Goal: Transaction & Acquisition: Book appointment/travel/reservation

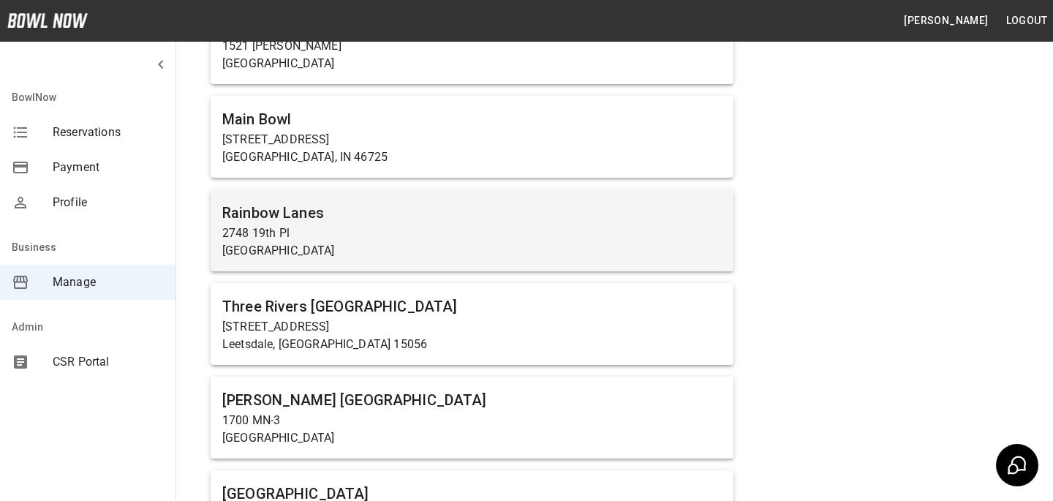
scroll to position [3738, 0]
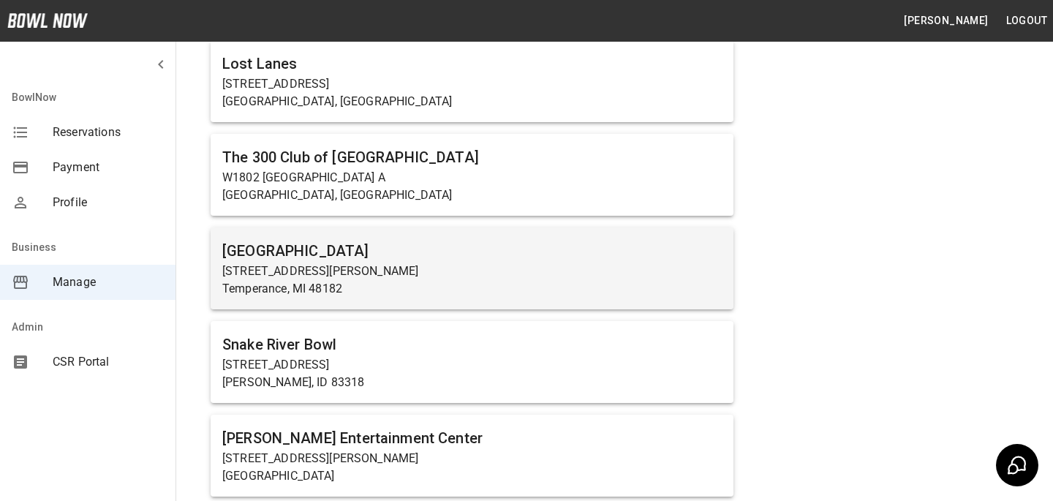
click at [417, 252] on h6 "[GEOGRAPHIC_DATA]" at bounding box center [471, 250] width 499 height 23
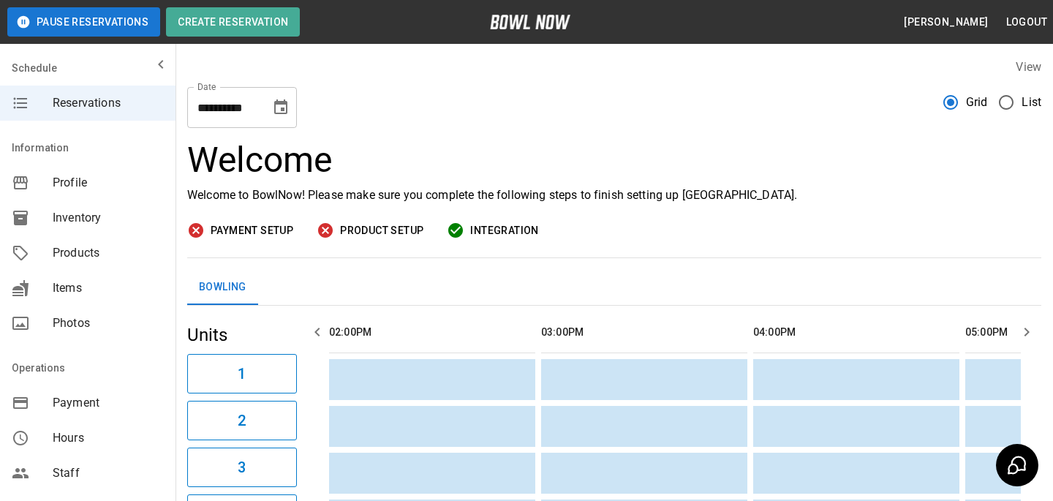
scroll to position [0, 636]
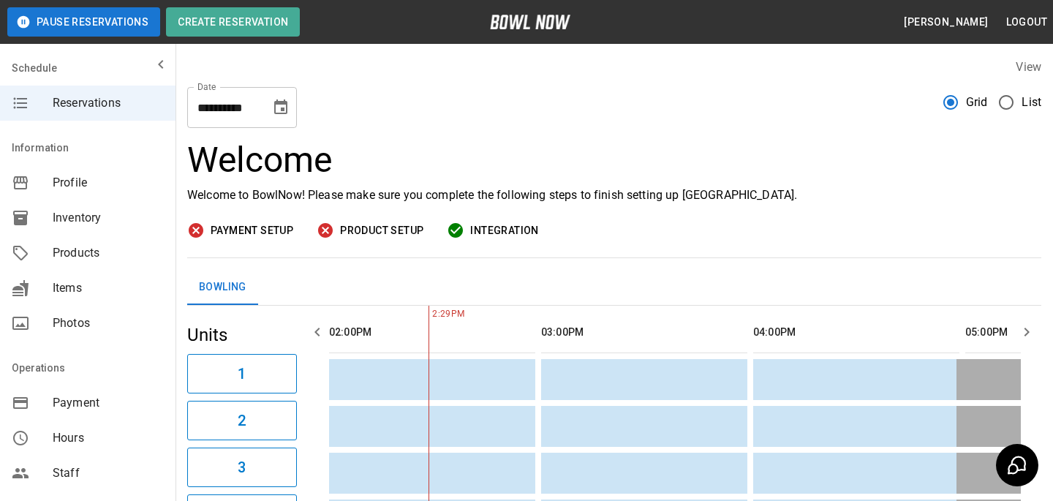
click at [107, 401] on span "Payment" at bounding box center [108, 403] width 111 height 18
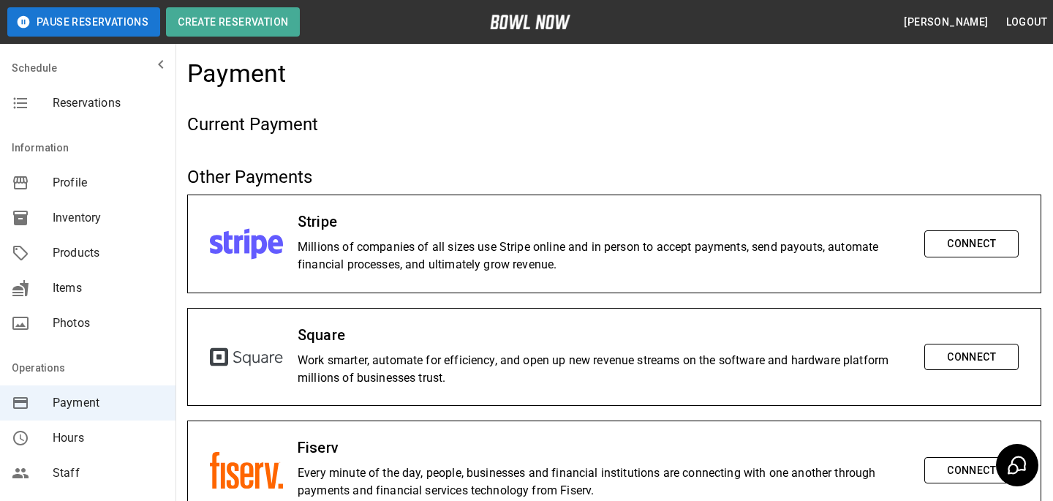
scroll to position [324, 0]
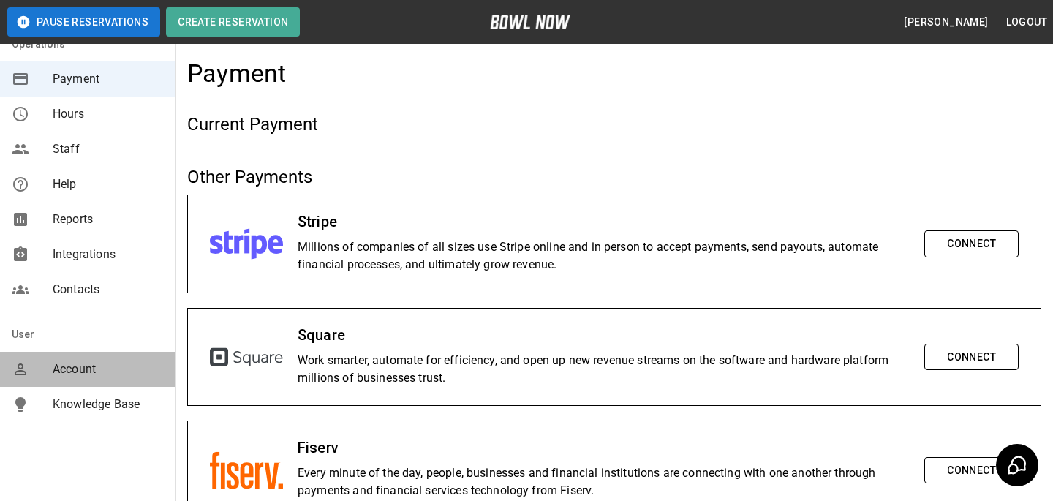
click at [100, 369] on span "Account" at bounding box center [108, 370] width 111 height 18
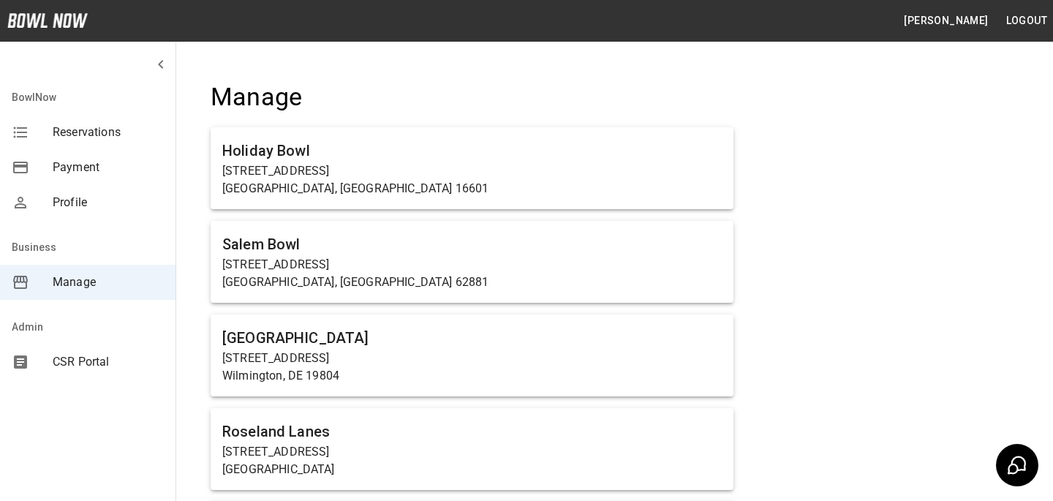
scroll to position [3738, 0]
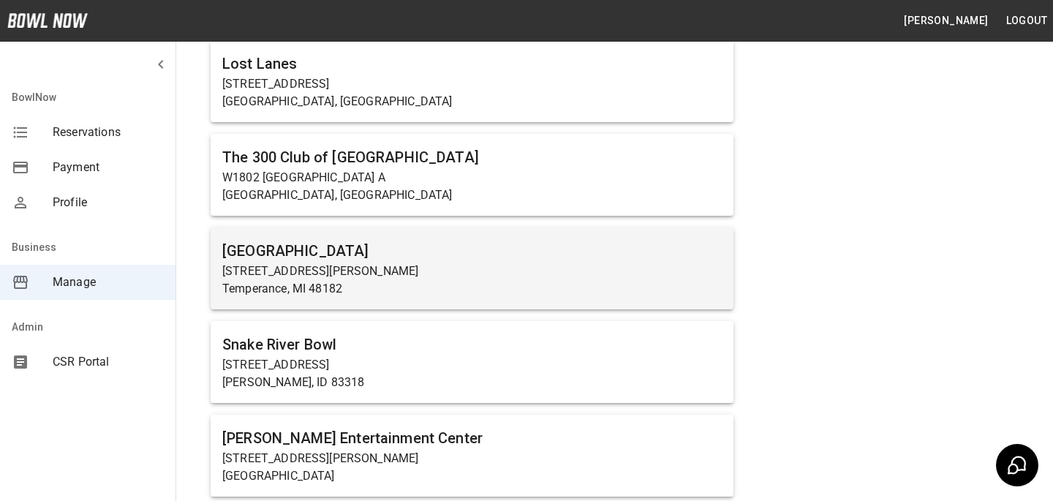
click at [330, 267] on p "[STREET_ADDRESS][PERSON_NAME]" at bounding box center [471, 272] width 499 height 18
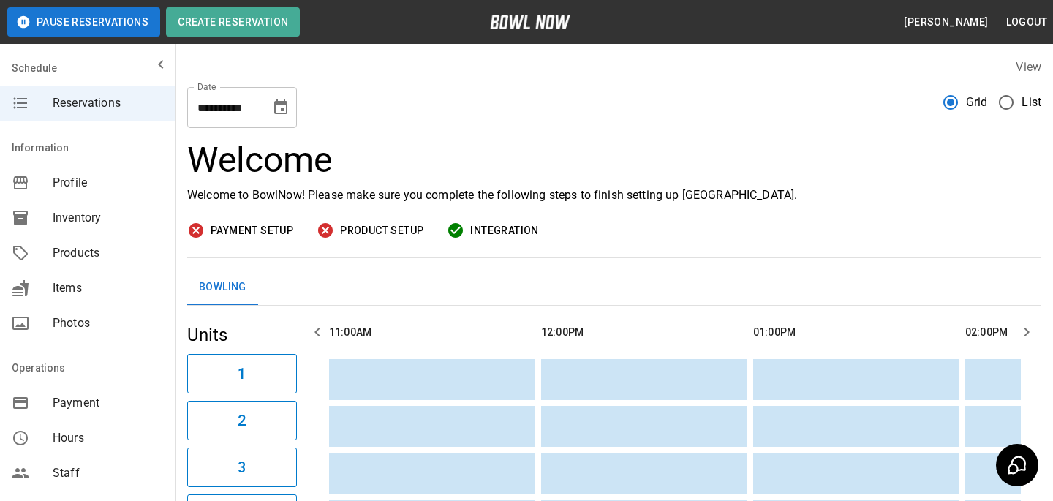
scroll to position [0, 636]
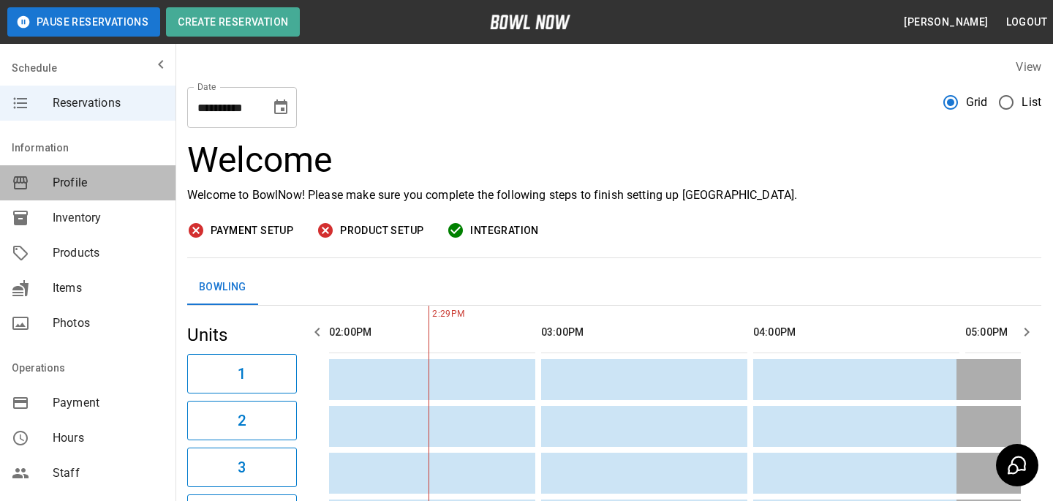
click at [132, 183] on span "Profile" at bounding box center [108, 183] width 111 height 18
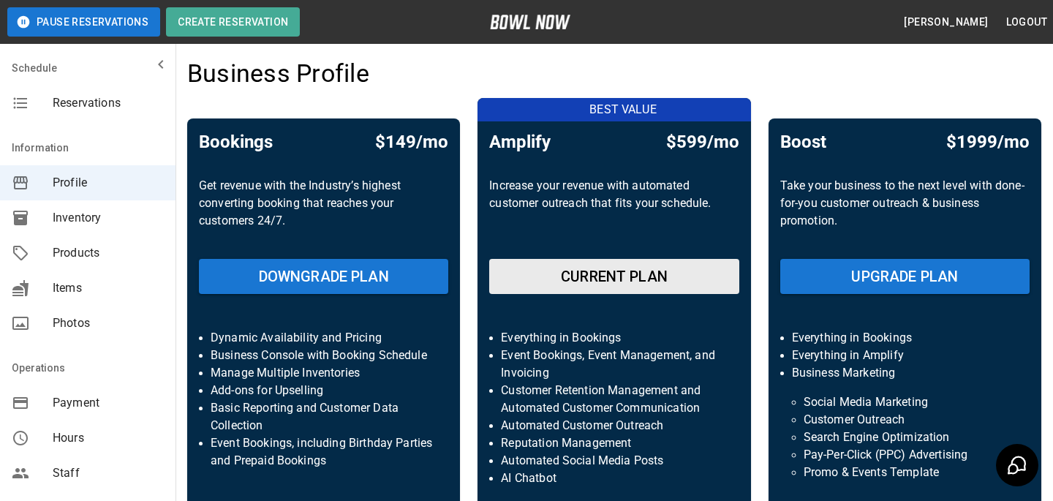
click at [111, 265] on div "Products" at bounding box center [88, 252] width 176 height 35
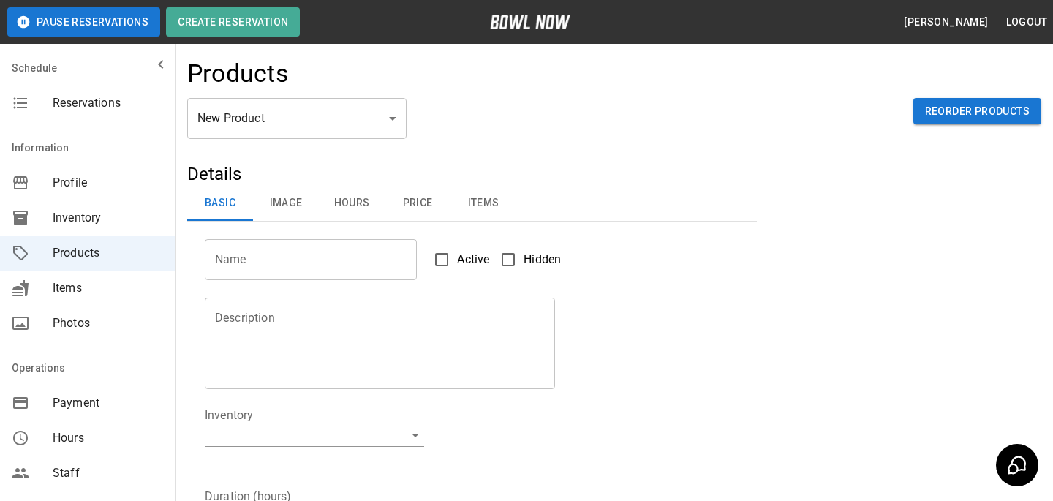
click at [286, 141] on div "New Product ** ​ Reorder Products" at bounding box center [614, 130] width 854 height 64
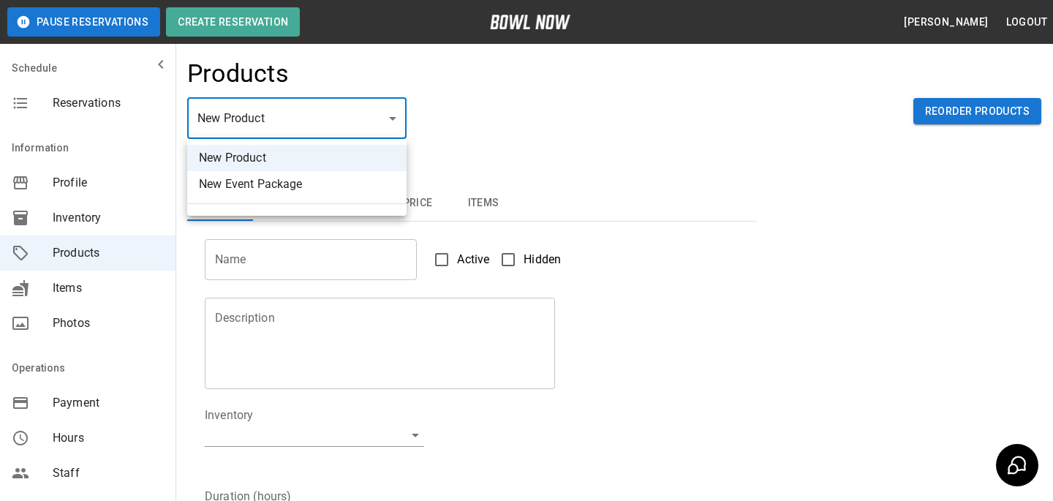
click at [293, 122] on body "Pause Reservations Create Reservation [PERSON_NAME] Logout Schedule Reservation…" at bounding box center [526, 471] width 1053 height 943
click at [291, 200] on ul "New Product New Event Package" at bounding box center [296, 177] width 219 height 77
click at [295, 184] on li "New Event Package" at bounding box center [296, 184] width 219 height 26
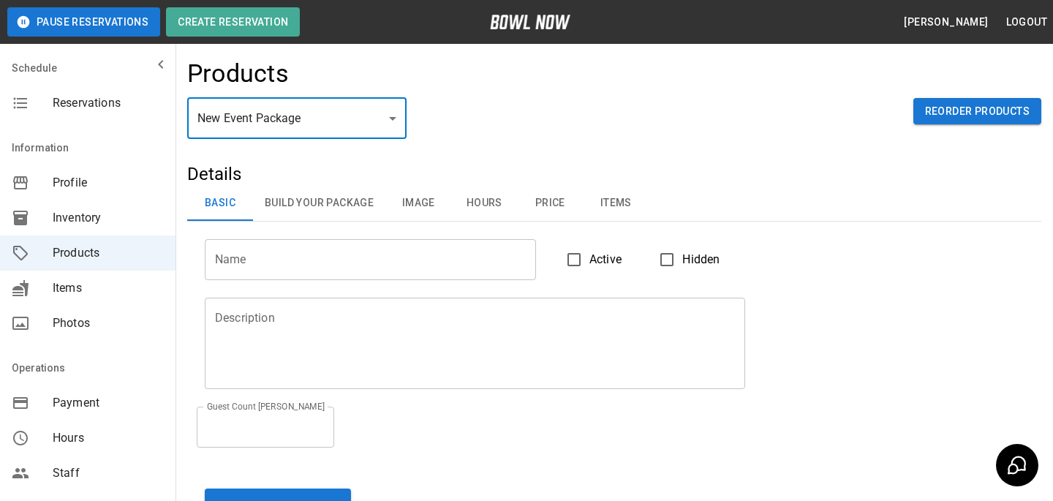
click at [352, 114] on body "Pause Reservations Create Reservation [PERSON_NAME] Logout Schedule Reservation…" at bounding box center [526, 316] width 1053 height 633
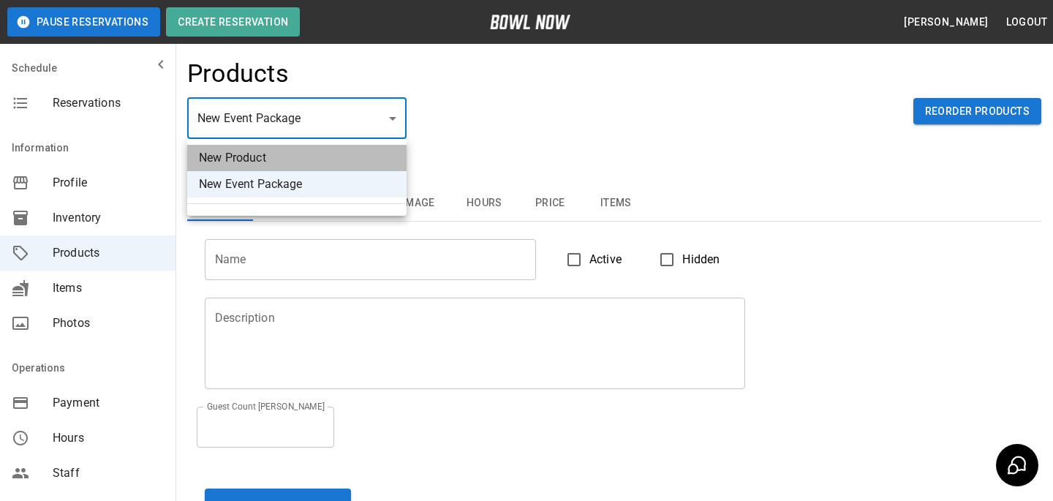
click at [329, 159] on li "New Product" at bounding box center [296, 158] width 219 height 26
type input "**"
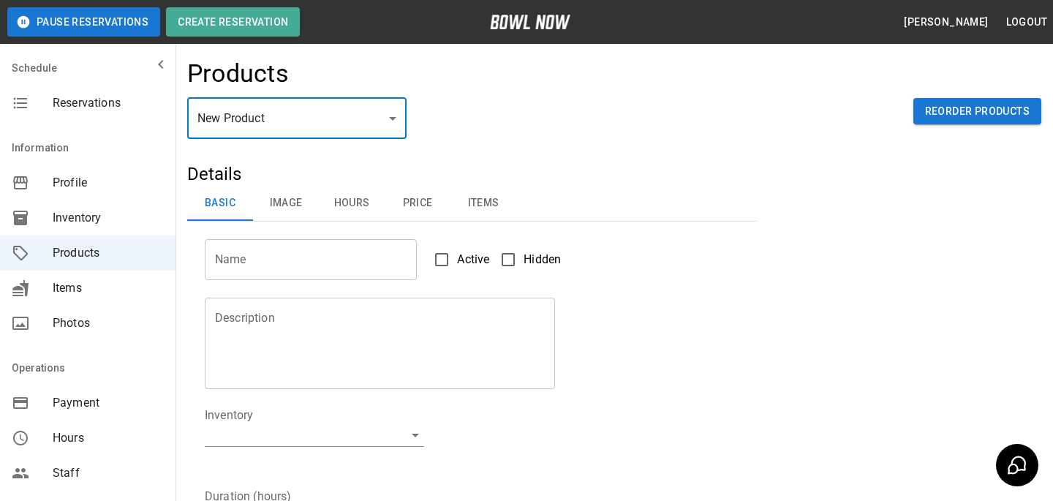
click at [94, 94] on div "Reservations" at bounding box center [88, 103] width 176 height 35
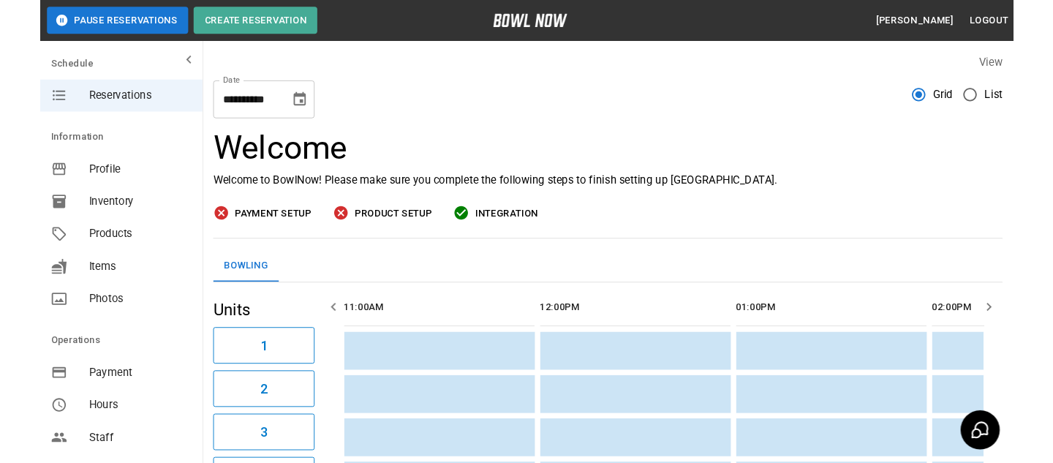
scroll to position [0, 636]
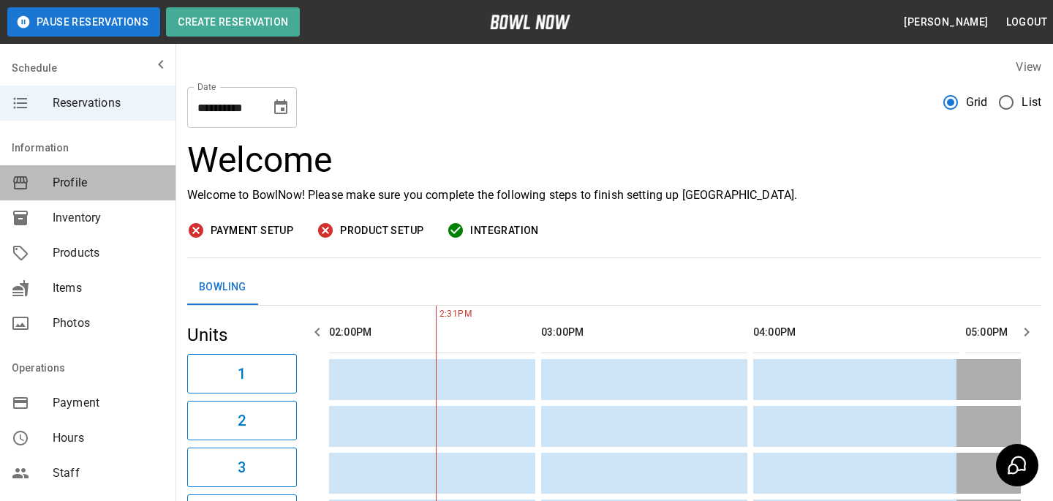
click at [106, 184] on span "Profile" at bounding box center [108, 183] width 111 height 18
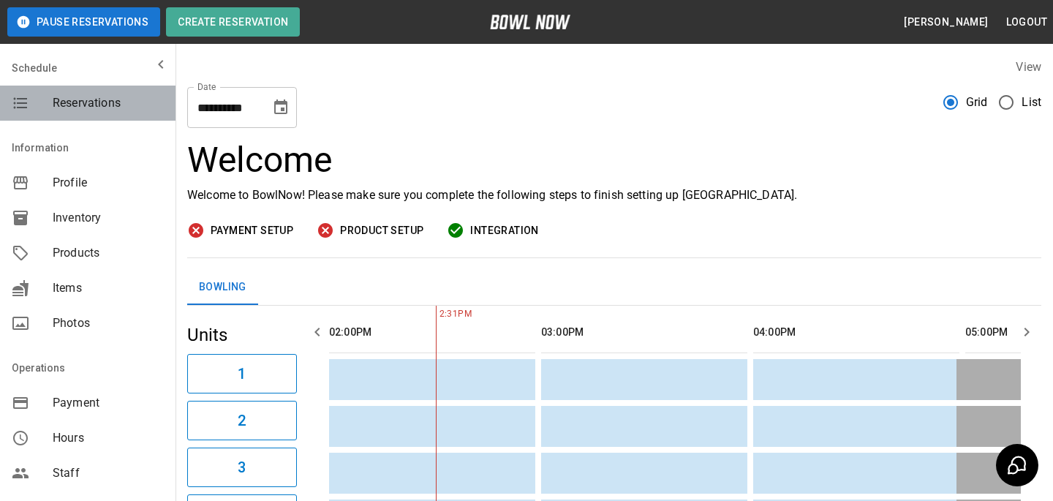
click at [143, 101] on span "Reservations" at bounding box center [108, 103] width 111 height 18
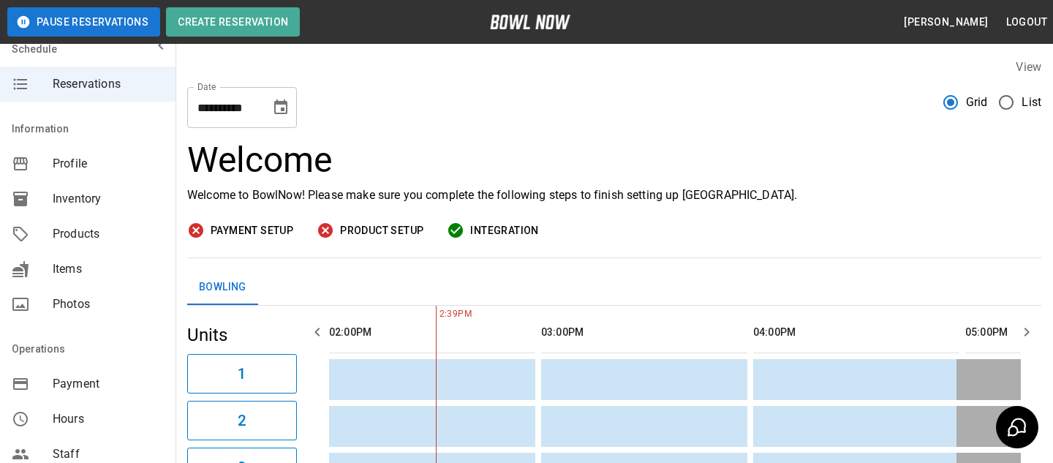
scroll to position [0, 0]
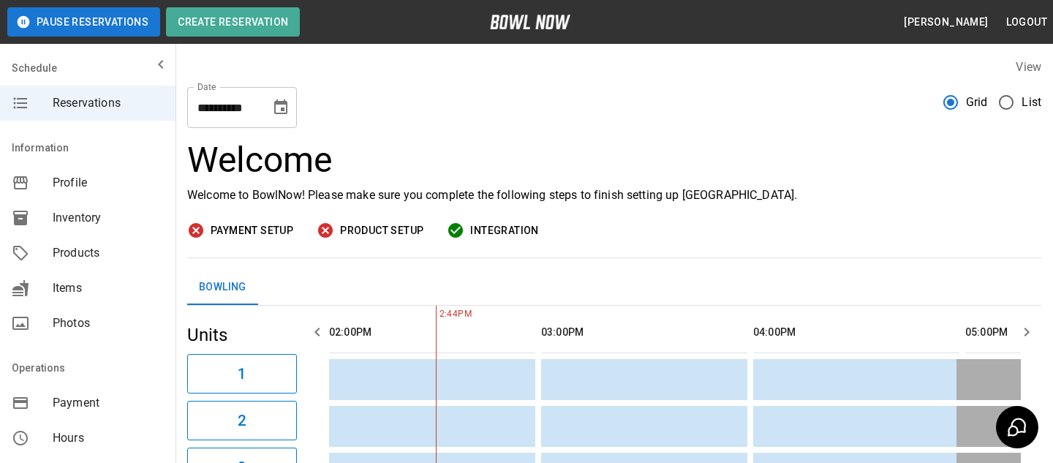
click at [129, 223] on span "Inventory" at bounding box center [108, 218] width 111 height 18
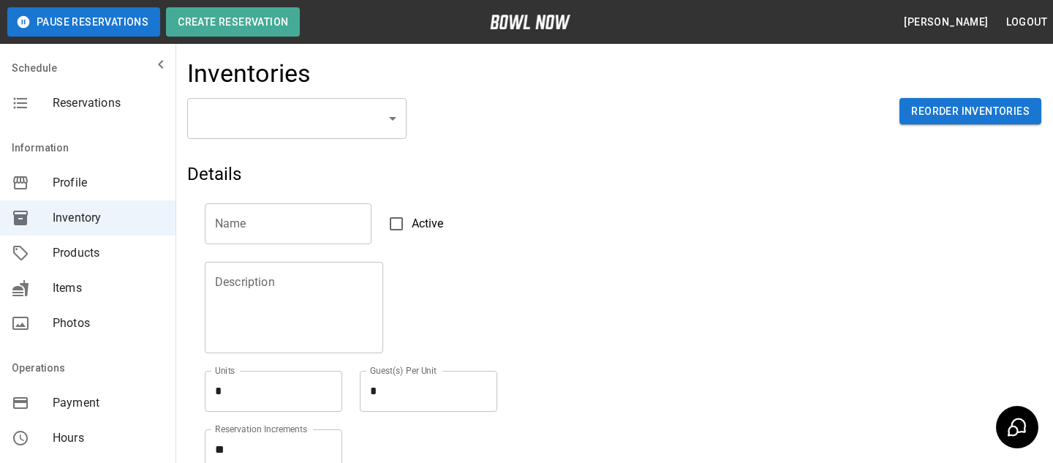
click at [273, 122] on body "Pause Reservations Create Reservation [PERSON_NAME] Logout Schedule Reservation…" at bounding box center [526, 322] width 1053 height 644
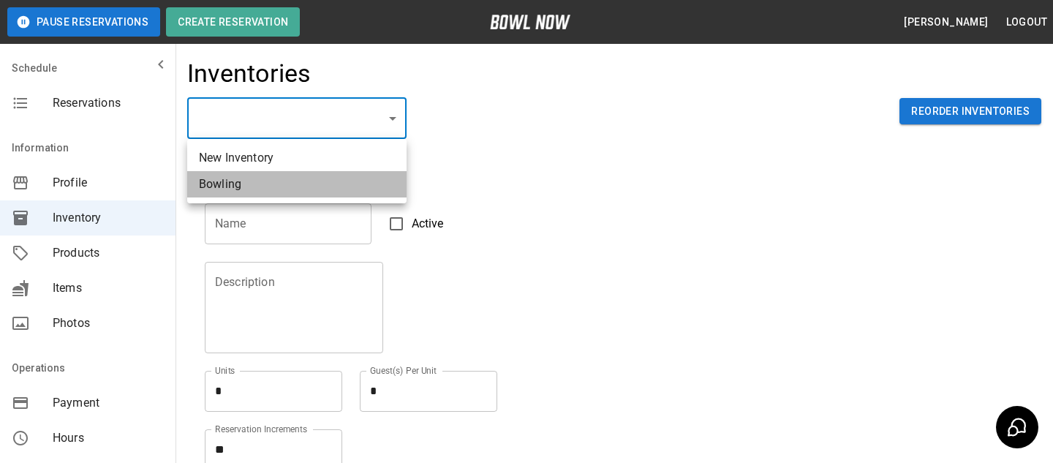
click at [347, 184] on li "Bowling" at bounding box center [296, 184] width 219 height 26
type input "**********"
type input "*******"
type textarea "**"
type textarea "*"
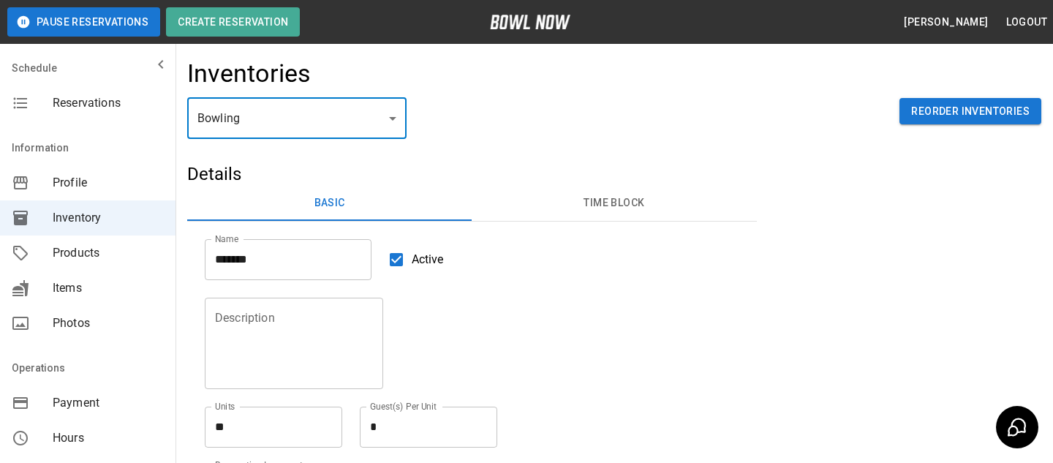
click at [351, 118] on body "**********" at bounding box center [526, 340] width 1053 height 680
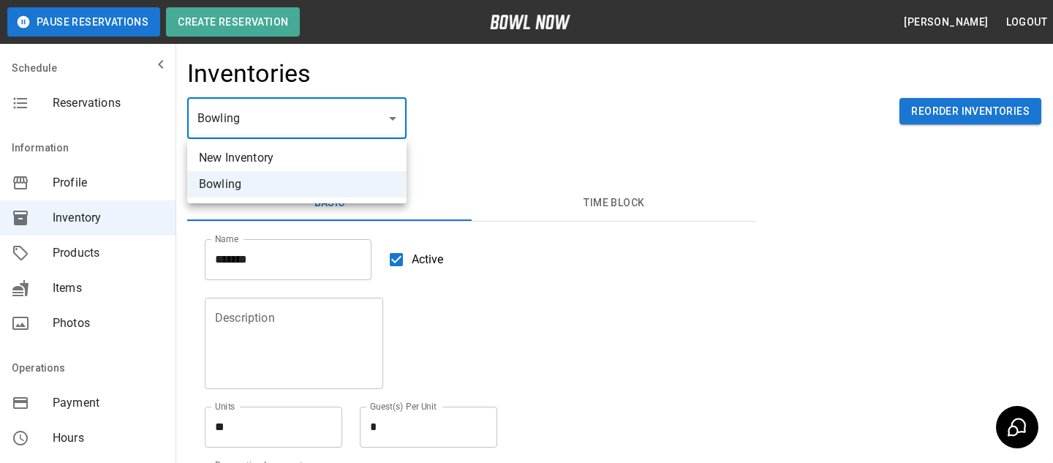
click at [399, 129] on div at bounding box center [526, 231] width 1053 height 463
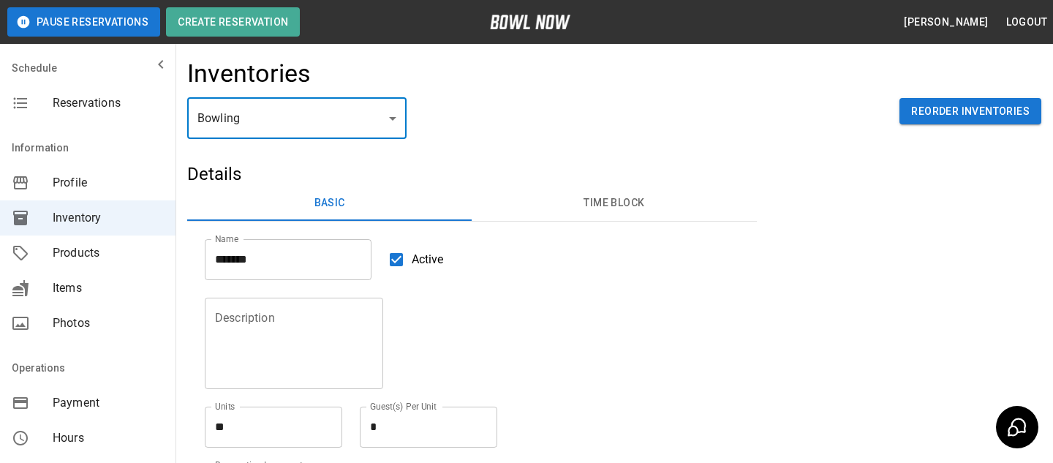
scroll to position [362, 0]
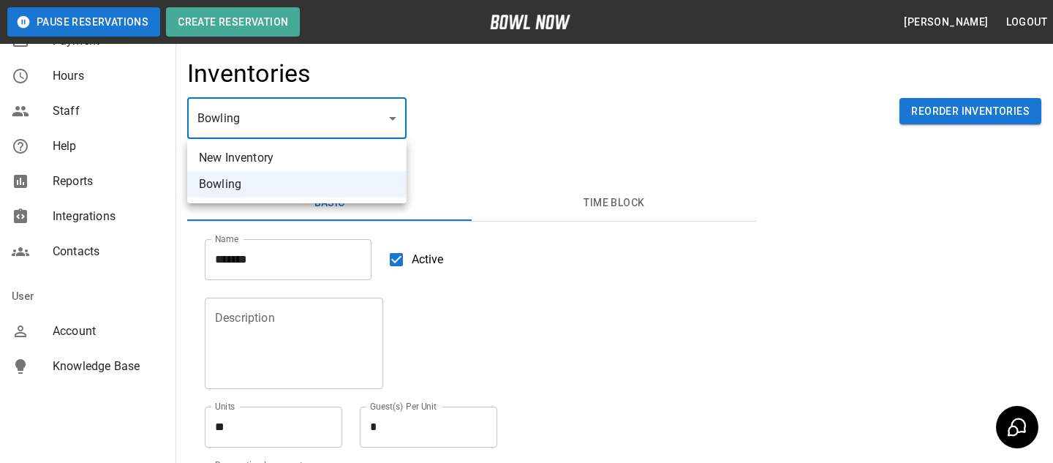
click at [325, 98] on body "**********" at bounding box center [526, 340] width 1053 height 680
click at [450, 132] on div at bounding box center [526, 231] width 1053 height 463
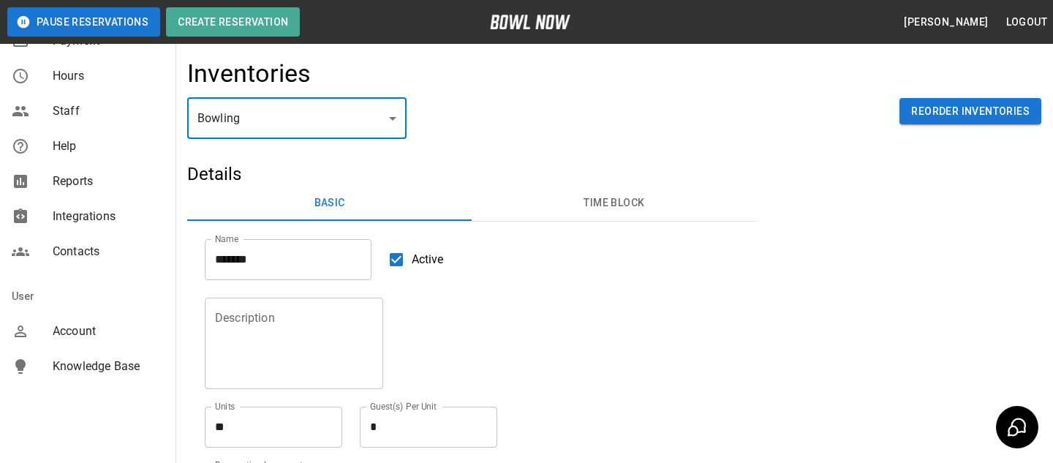
scroll to position [0, 0]
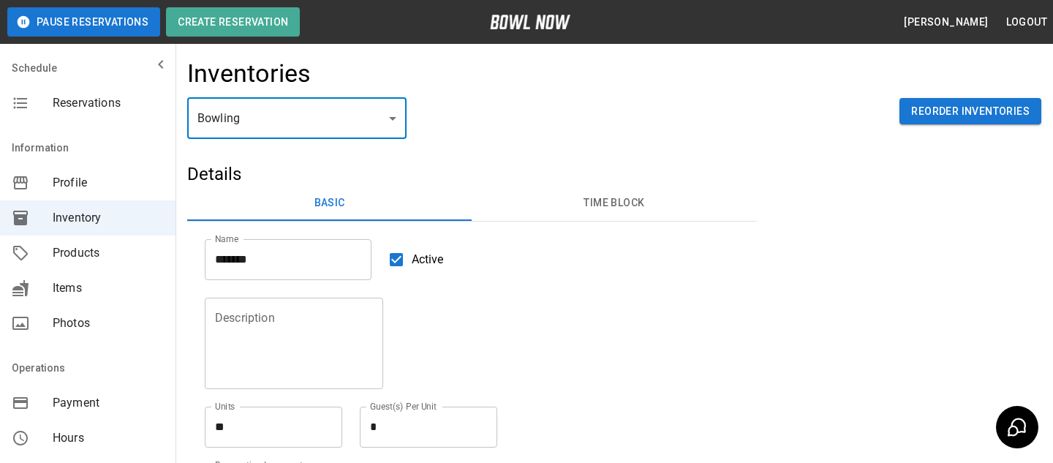
click at [370, 136] on body "**********" at bounding box center [526, 340] width 1053 height 680
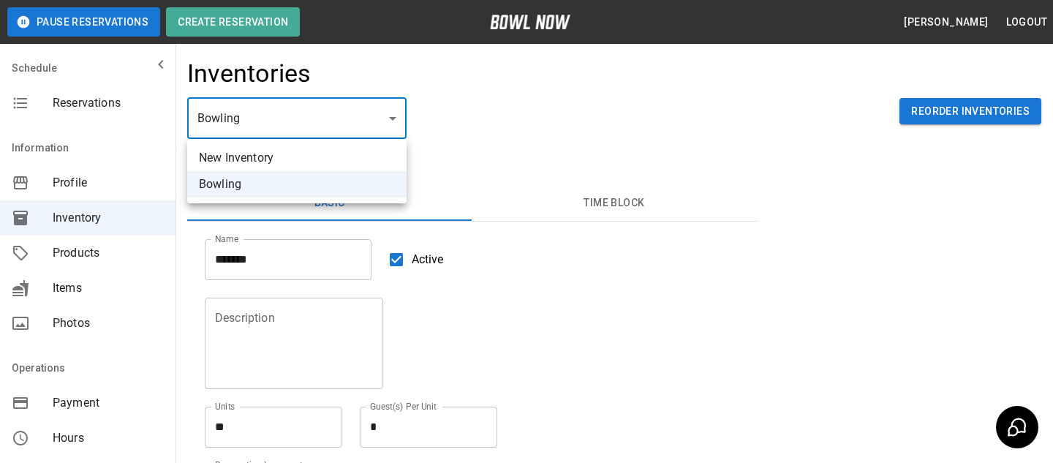
click at [433, 124] on div at bounding box center [526, 231] width 1053 height 463
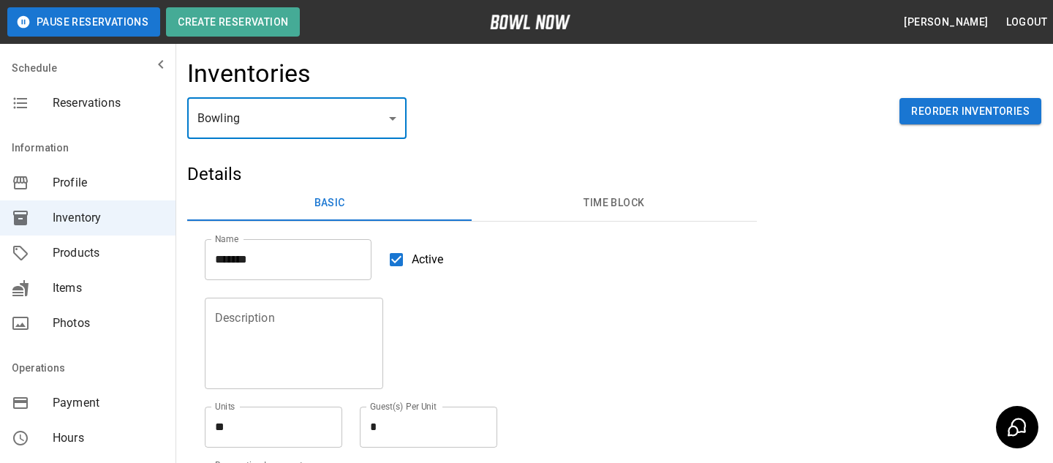
click at [63, 122] on nav "Schedule Reservations" at bounding box center [88, 88] width 176 height 76
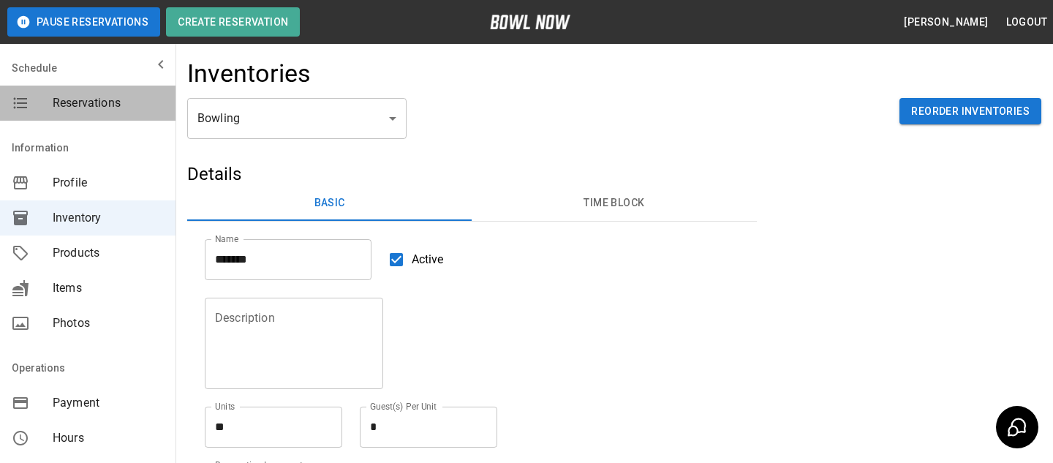
click at [64, 118] on div "Reservations" at bounding box center [88, 103] width 176 height 35
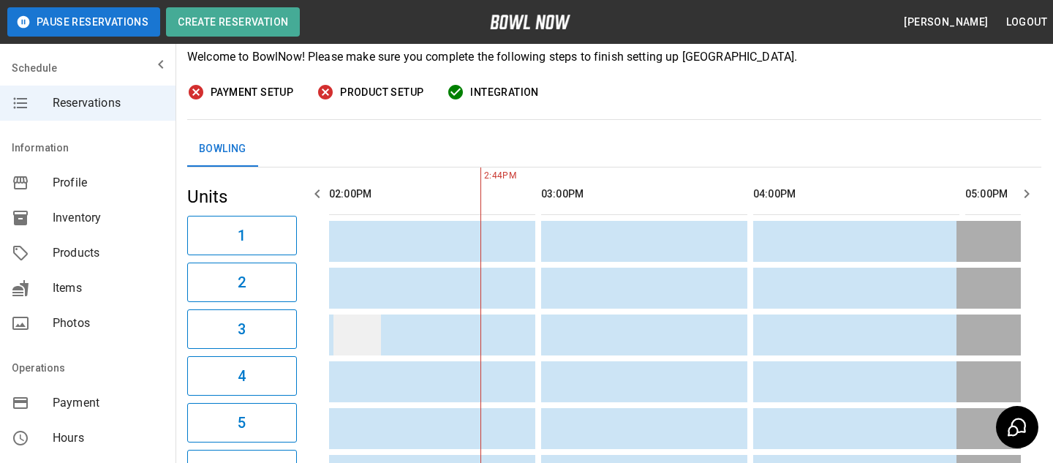
scroll to position [107, 0]
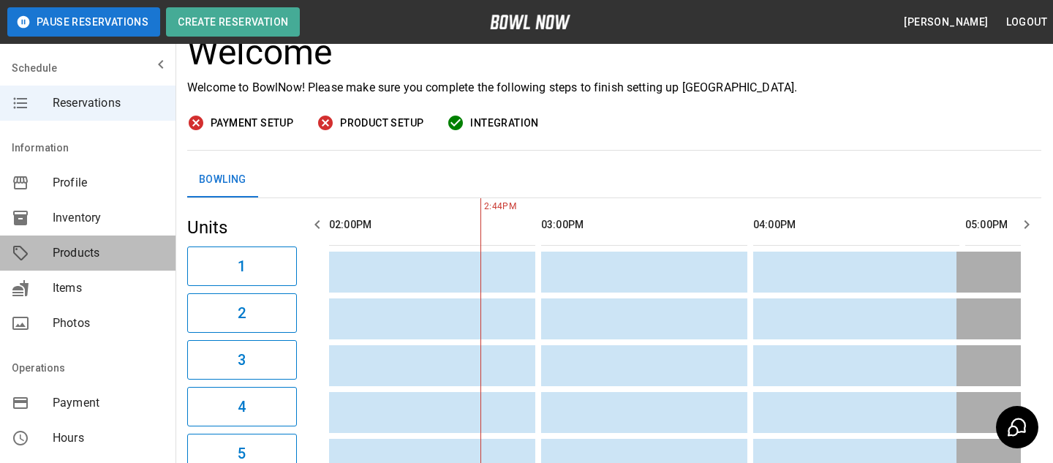
click at [134, 256] on span "Products" at bounding box center [108, 253] width 111 height 18
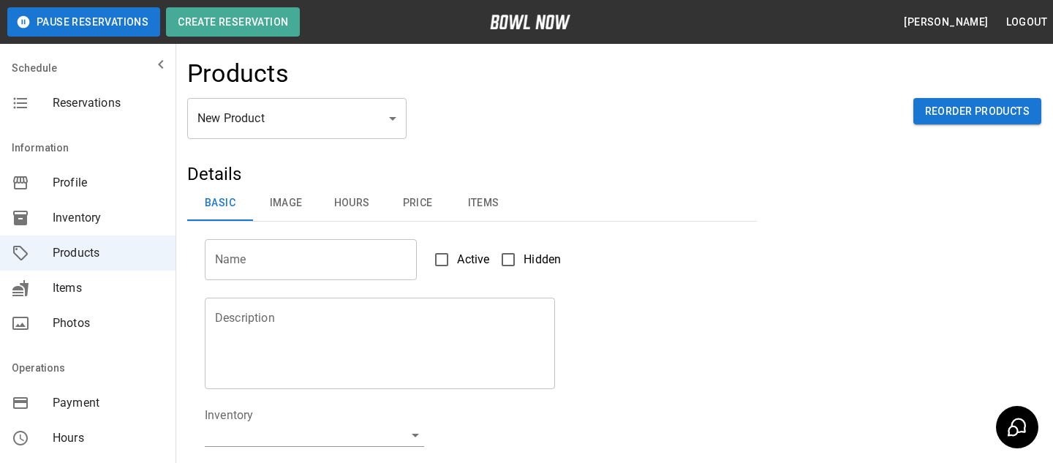
click at [333, 126] on body "Pause Reservations Create Reservation [PERSON_NAME] Logout Schedule Reservation…" at bounding box center [526, 471] width 1053 height 943
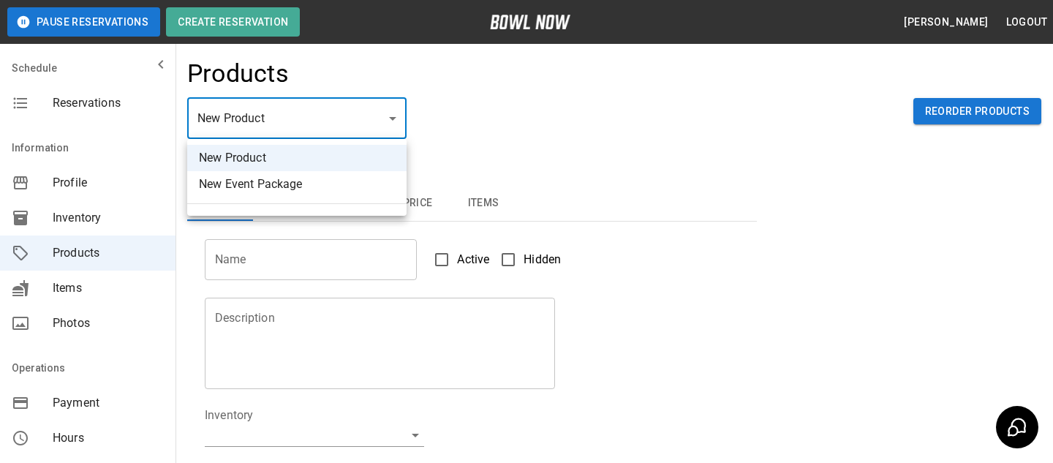
click at [338, 151] on li "New Product" at bounding box center [296, 158] width 219 height 26
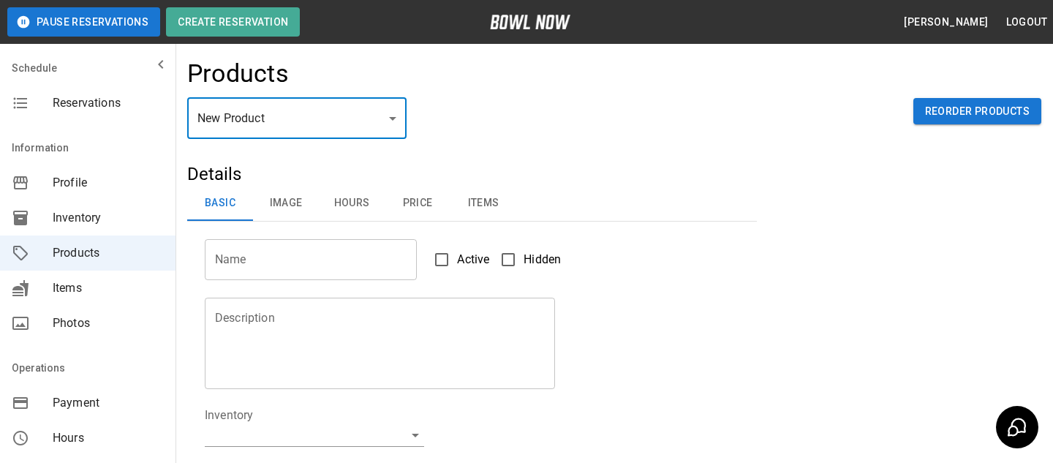
click at [419, 199] on button "Price" at bounding box center [418, 203] width 66 height 35
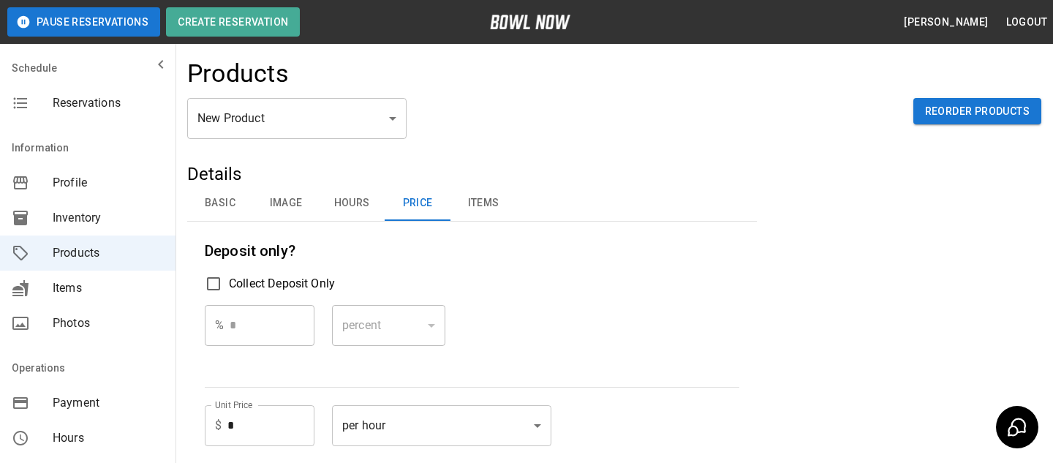
click at [159, 128] on div "Schedule Reservations Information Profile Inventory Products Items Photos Opera…" at bounding box center [88, 231] width 176 height 463
click at [156, 117] on div "Reservations" at bounding box center [88, 103] width 176 height 35
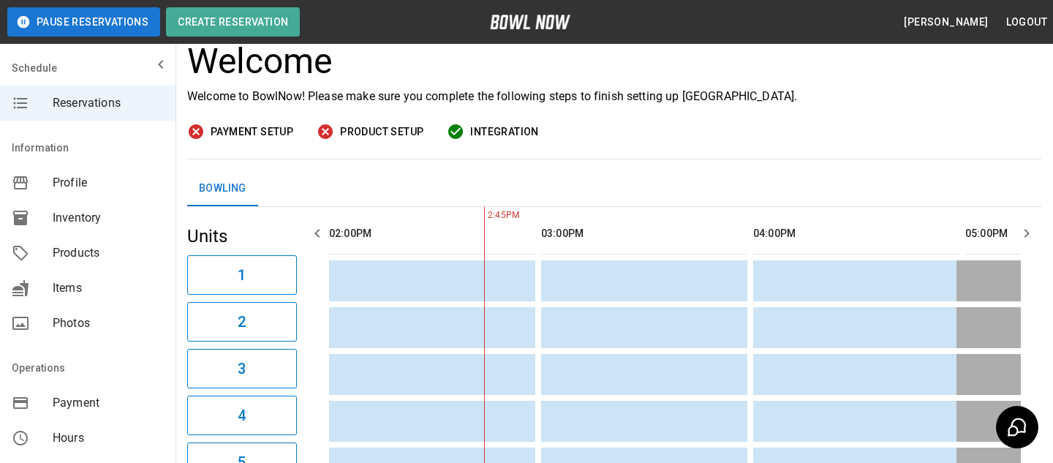
scroll to position [362, 0]
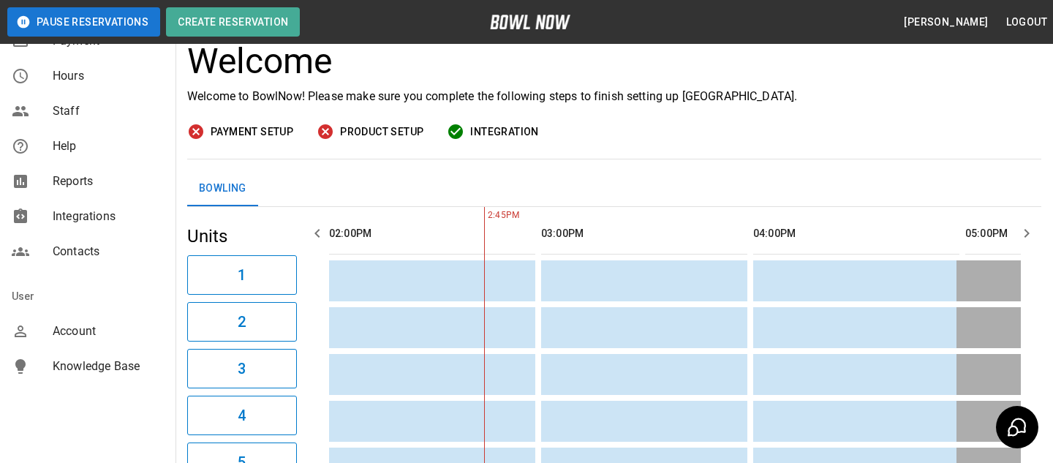
click at [59, 342] on div "Account" at bounding box center [88, 331] width 176 height 35
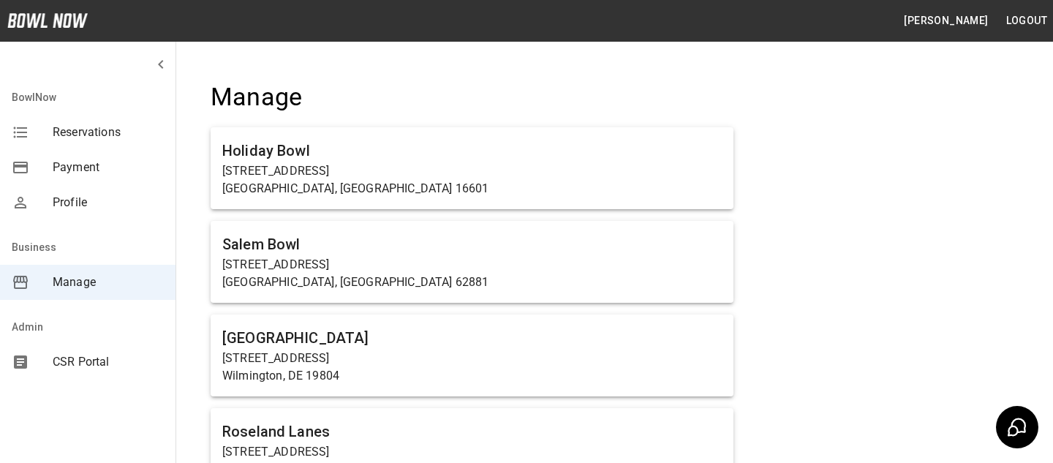
scroll to position [1042, 0]
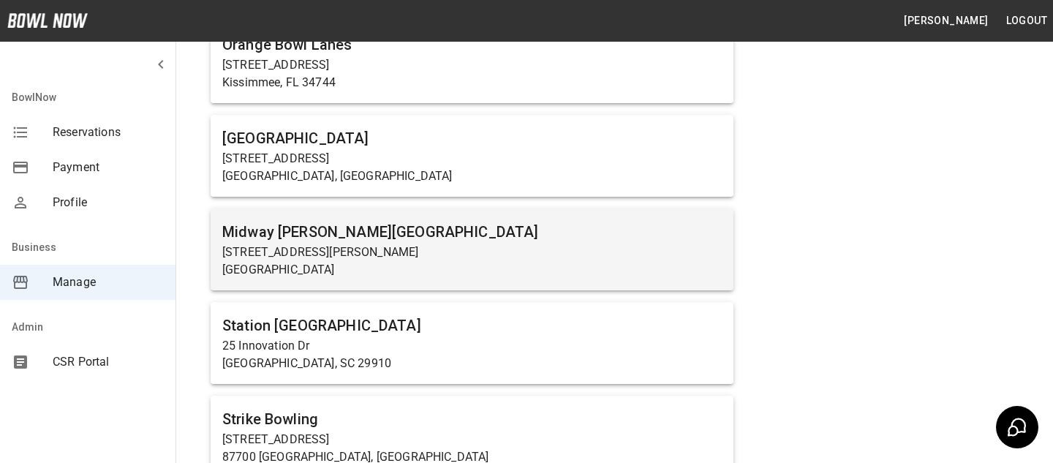
click at [295, 259] on p "[STREET_ADDRESS][PERSON_NAME]" at bounding box center [471, 253] width 499 height 18
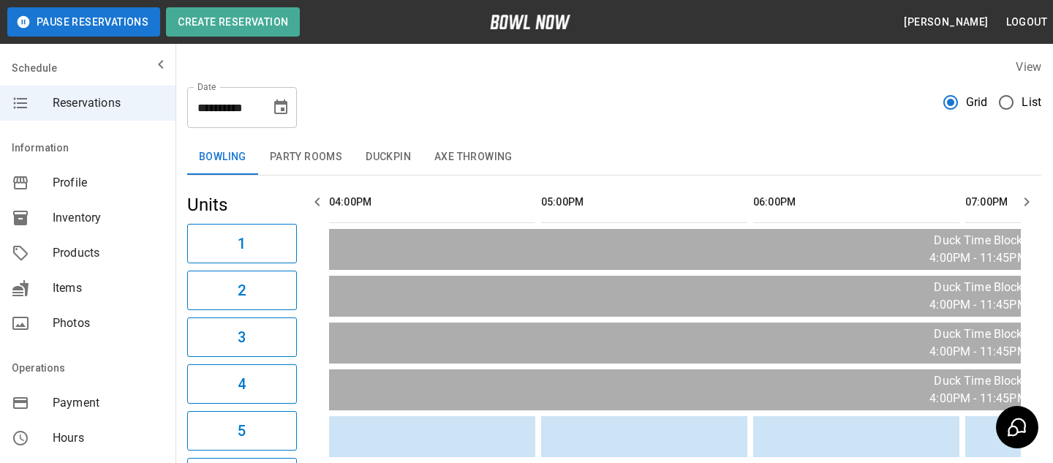
click at [280, 158] on button "Party Rooms" at bounding box center [306, 157] width 96 height 35
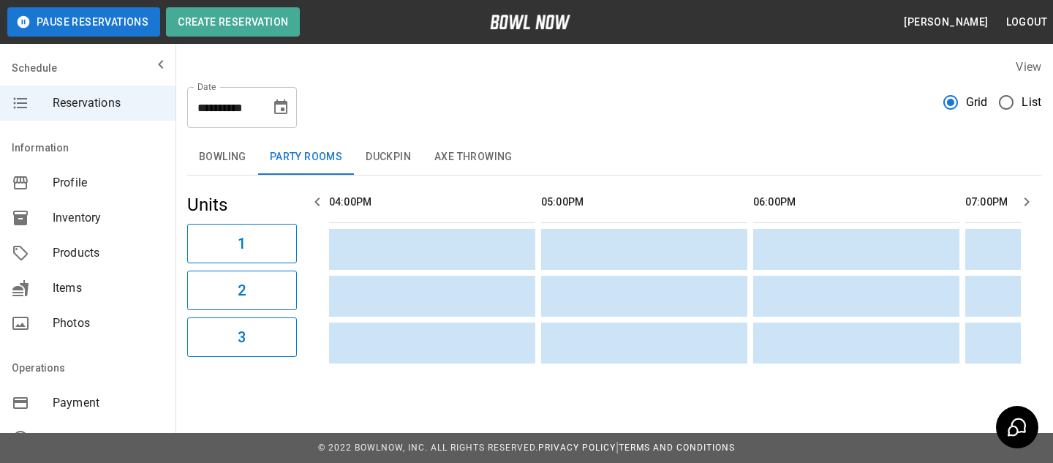
click at [385, 167] on button "Duckpin" at bounding box center [388, 157] width 69 height 35
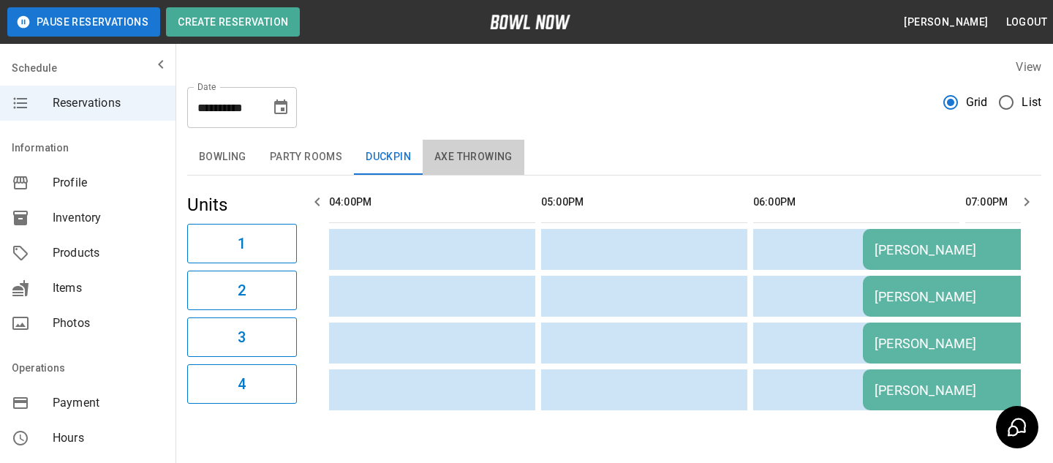
click at [478, 162] on button "Axe Throwing" at bounding box center [474, 157] width 102 height 35
click at [232, 163] on button "Bowling" at bounding box center [222, 157] width 71 height 35
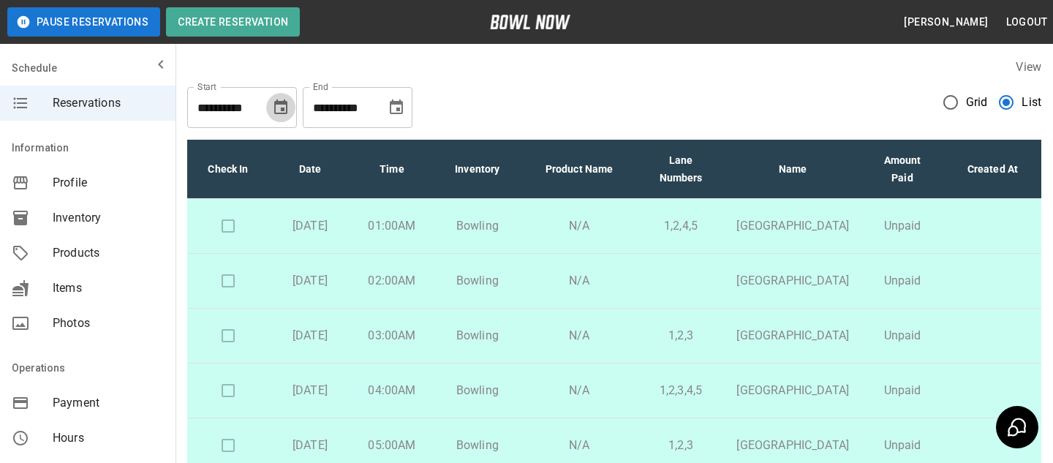
click at [273, 97] on button "Choose date, selected date is Sep 17, 2025" at bounding box center [280, 107] width 29 height 29
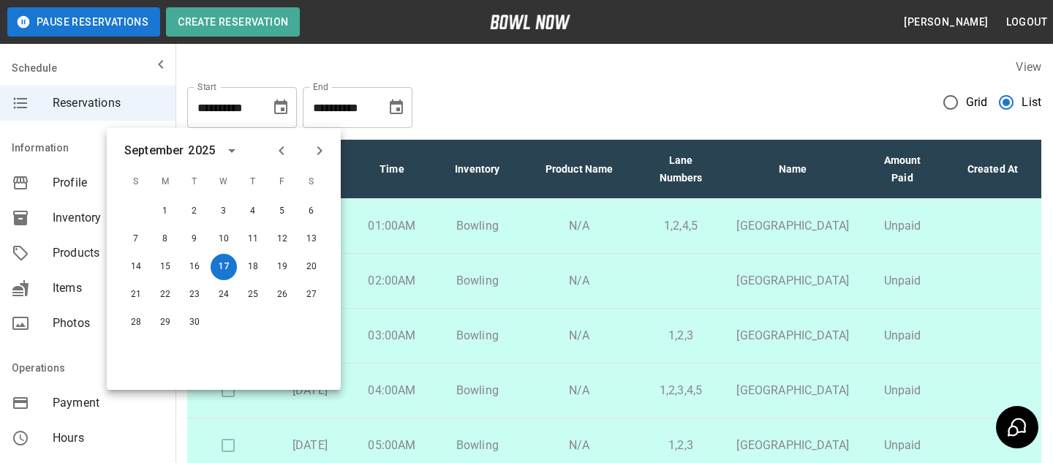
click at [432, 121] on div "**********" at bounding box center [614, 101] width 854 height 53
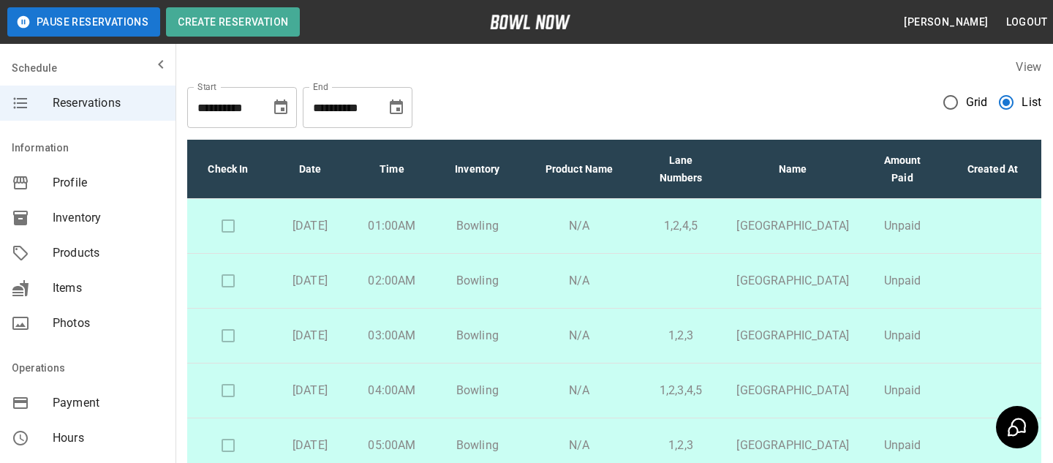
click at [405, 111] on button "Choose date, selected date is Oct 17, 2025" at bounding box center [396, 107] width 29 height 29
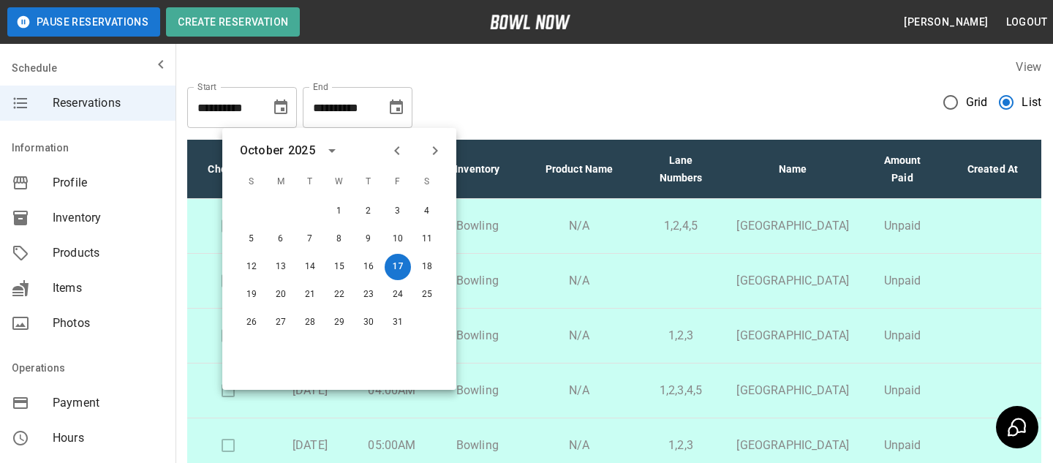
click at [401, 146] on icon "Previous month" at bounding box center [397, 151] width 18 height 18
click at [254, 295] on button "21" at bounding box center [251, 295] width 26 height 26
type input "**********"
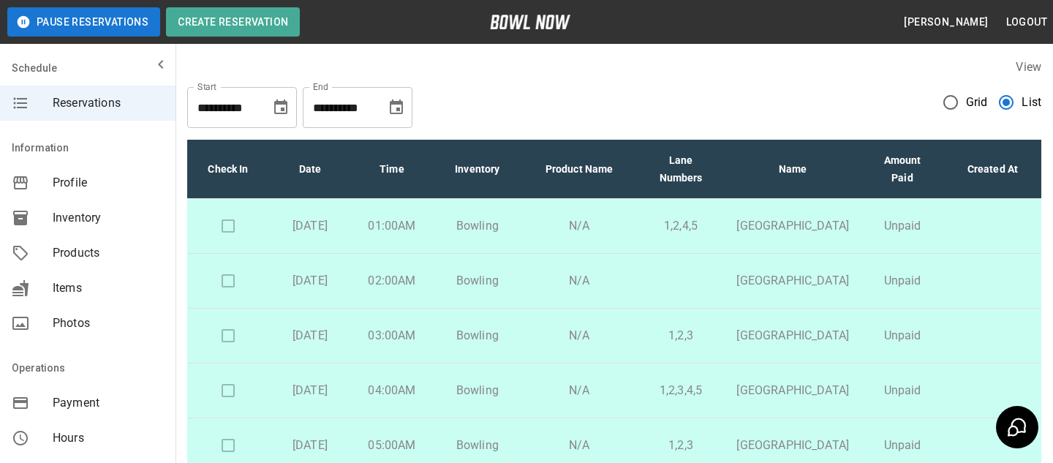
click at [981, 102] on span "Grid" at bounding box center [977, 103] width 22 height 18
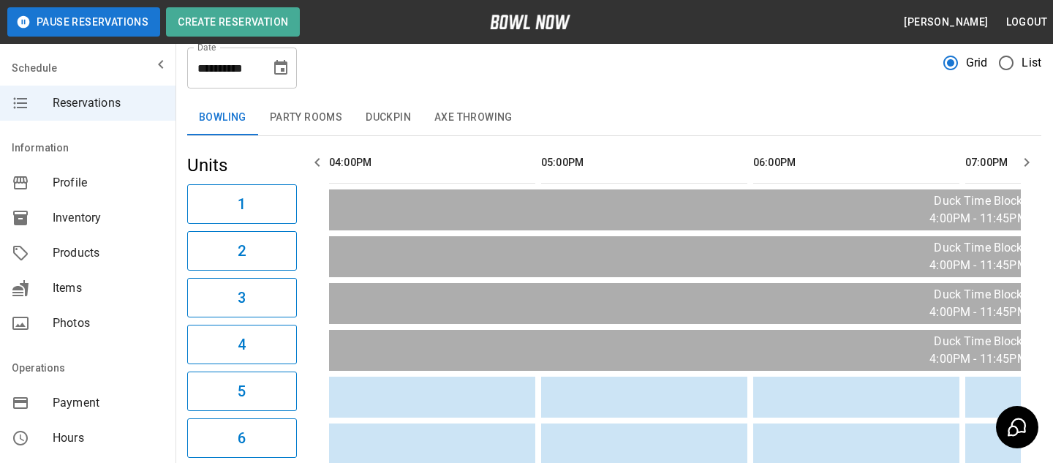
click at [987, 56] on div "Grid List" at bounding box center [992, 63] width 98 height 31
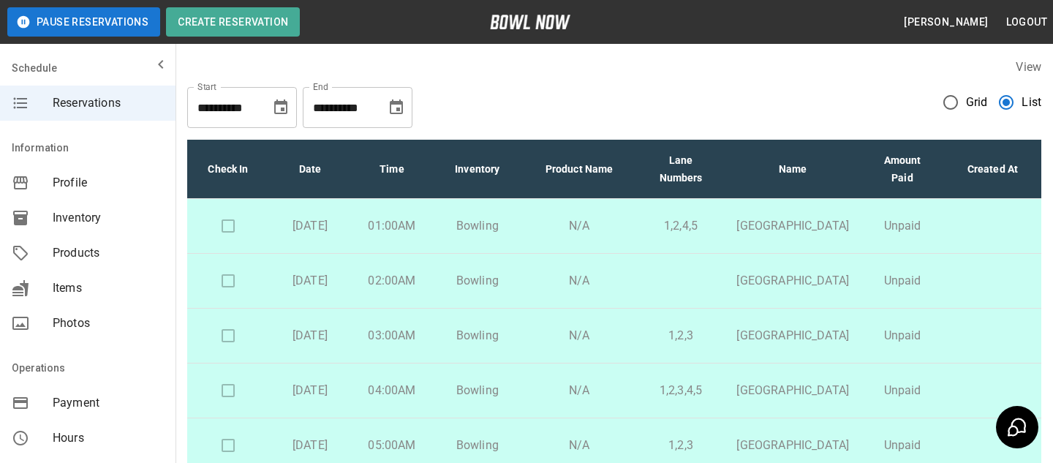
click at [965, 121] on div "Grid List" at bounding box center [992, 107] width 98 height 41
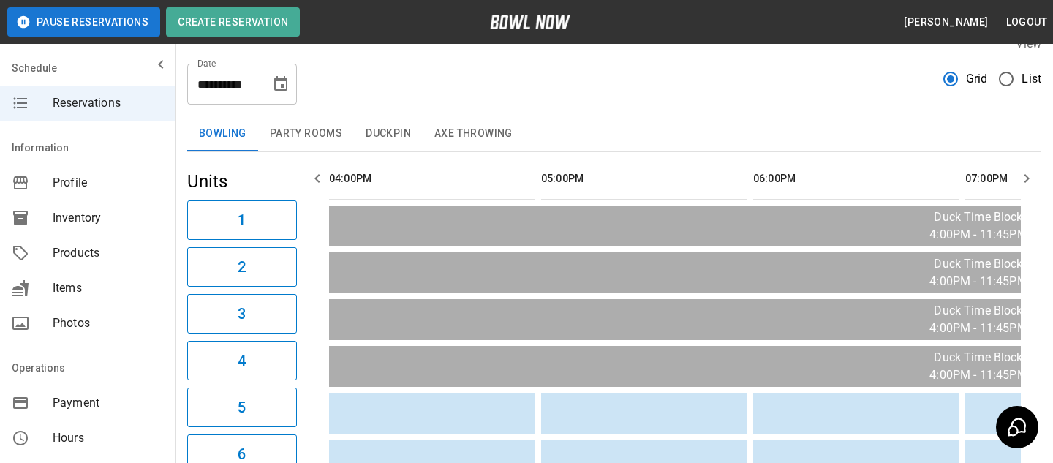
scroll to position [18, 0]
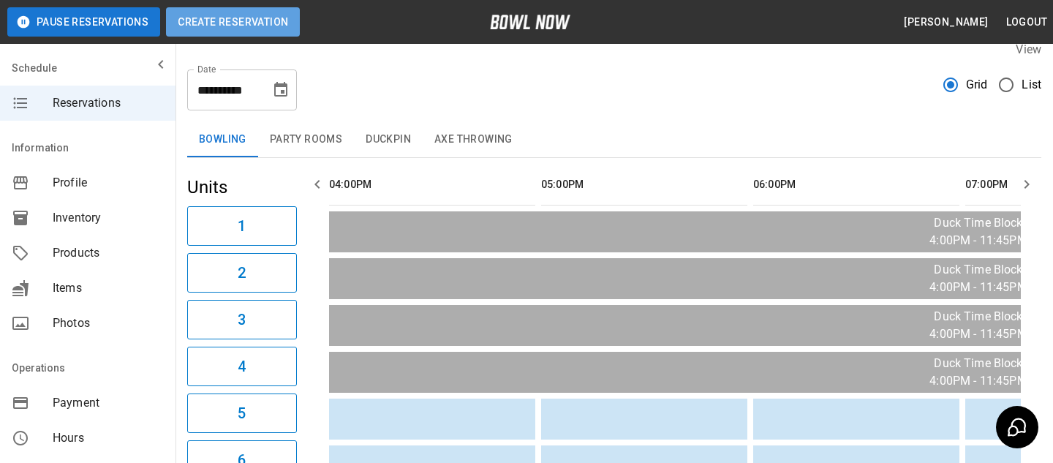
click at [283, 30] on button "Create Reservation" at bounding box center [233, 21] width 134 height 29
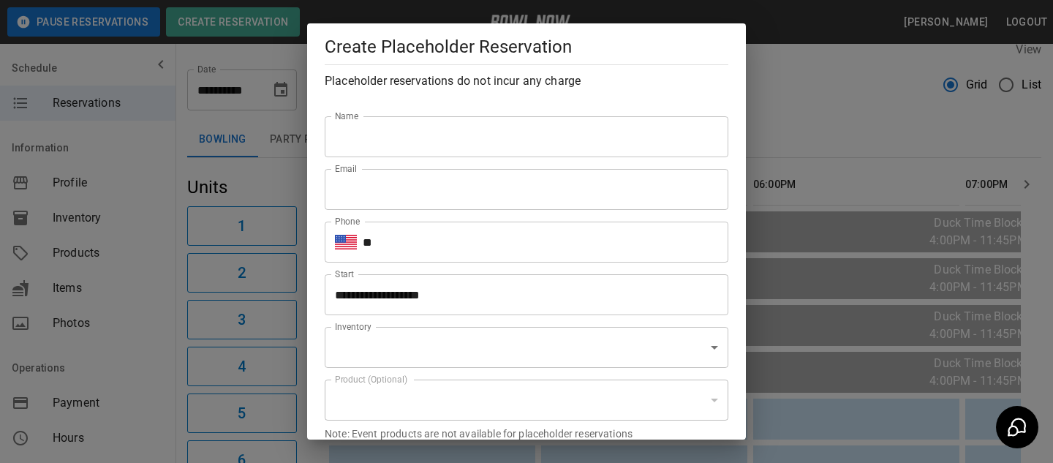
type input "**********"
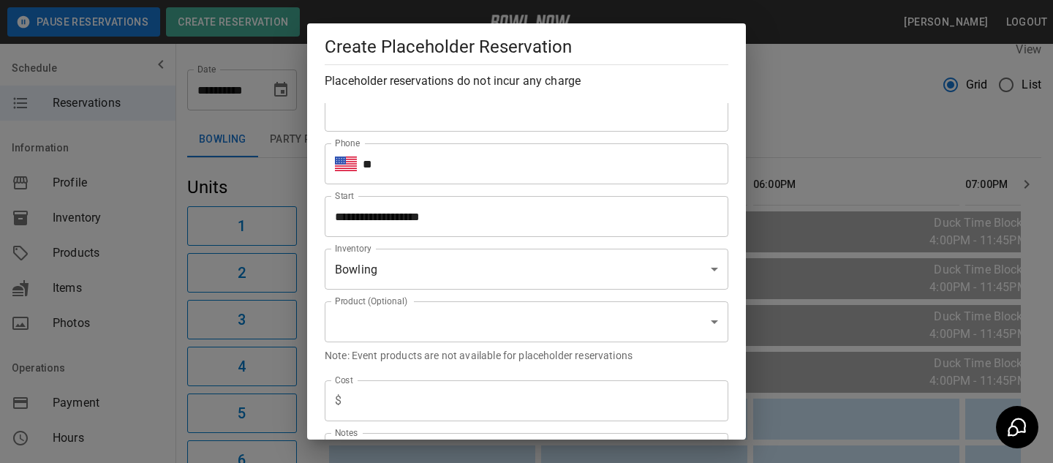
scroll to position [88, 0]
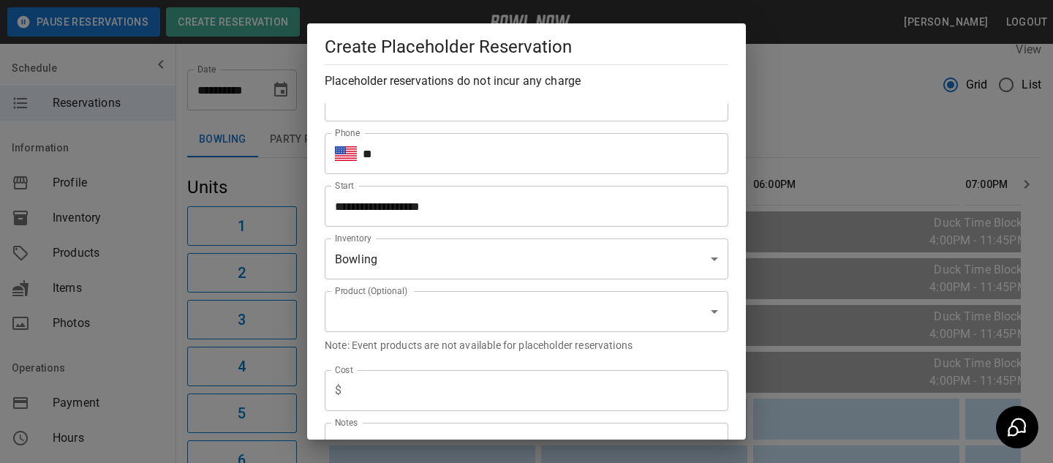
click at [494, 202] on input "**********" at bounding box center [521, 206] width 393 height 41
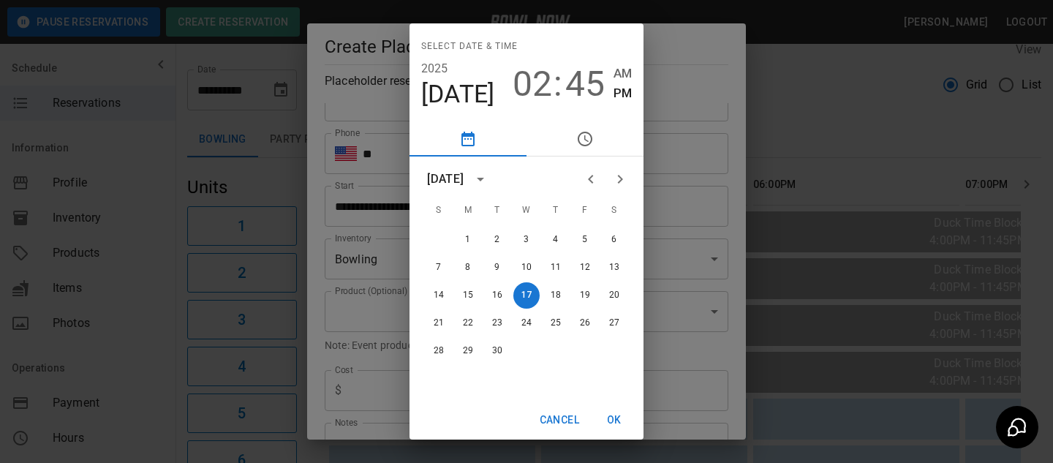
click at [661, 266] on div "Select date & time [DATE] 02 : 45 AM PM [DATE] S M T W T F S 1 2 3 4 5 6 7 8 9 …" at bounding box center [526, 231] width 1053 height 463
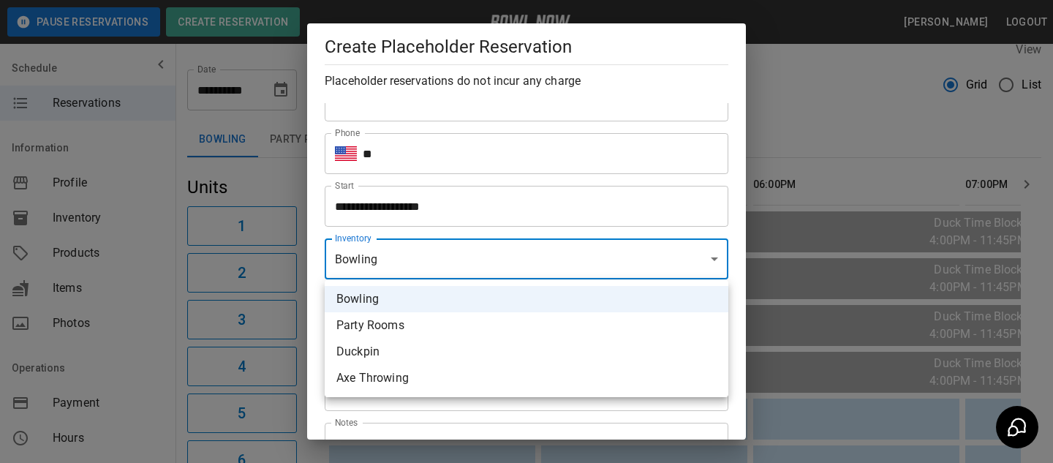
click at [510, 229] on div at bounding box center [526, 231] width 1053 height 463
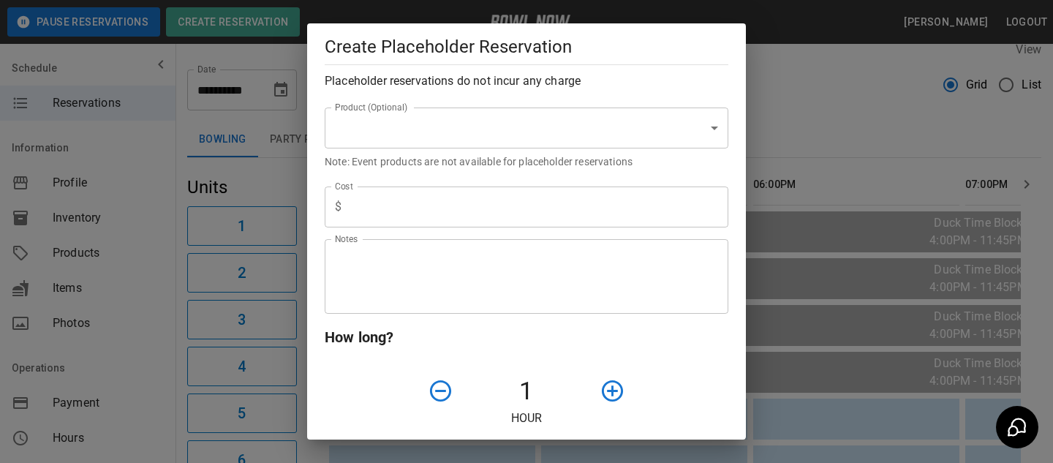
scroll to position [235, 0]
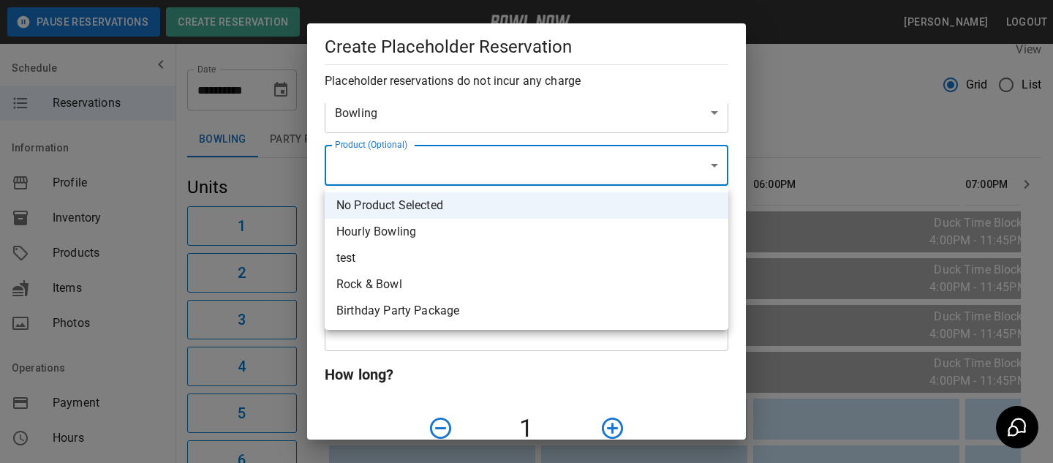
click at [505, 140] on div at bounding box center [526, 231] width 1053 height 463
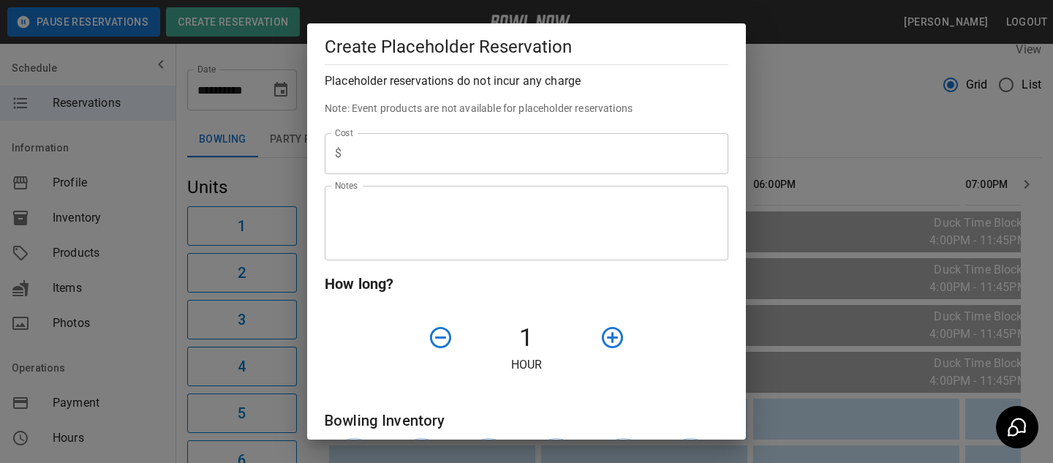
scroll to position [342, 0]
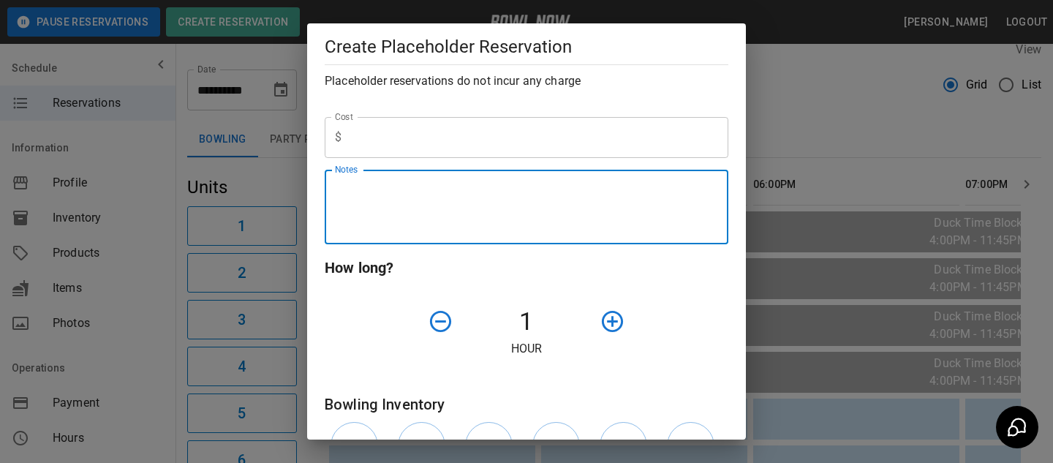
click at [511, 211] on textarea "Notes" at bounding box center [526, 207] width 383 height 50
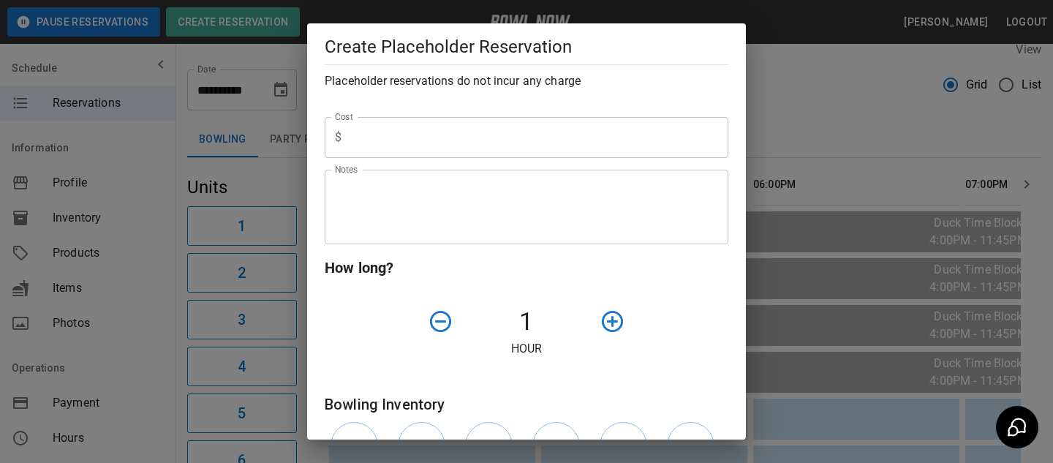
click at [903, 111] on div "**********" at bounding box center [526, 231] width 1053 height 463
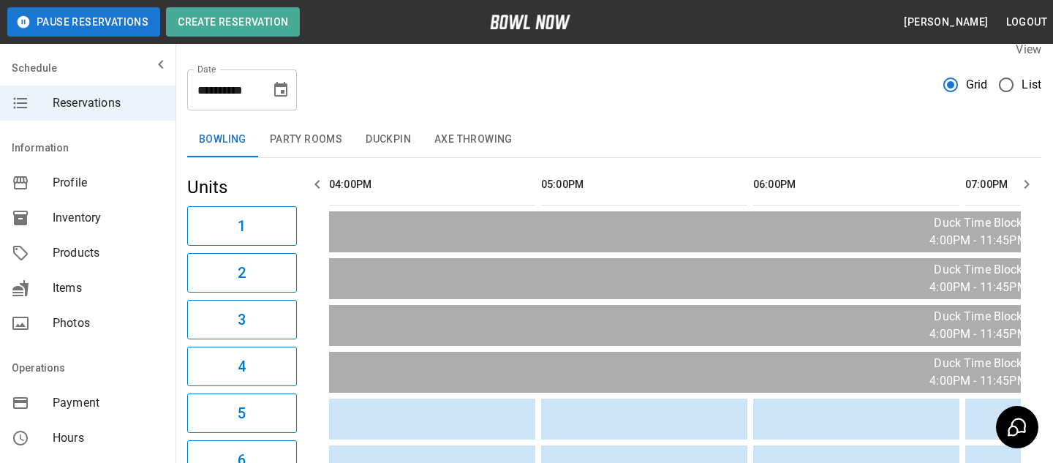
click at [279, 39] on header "Pause Reservations Create Reservation [PERSON_NAME] Logout" at bounding box center [526, 22] width 1053 height 44
click at [279, 38] on header "Pause Reservations Create Reservation [PERSON_NAME] Logout" at bounding box center [526, 22] width 1053 height 44
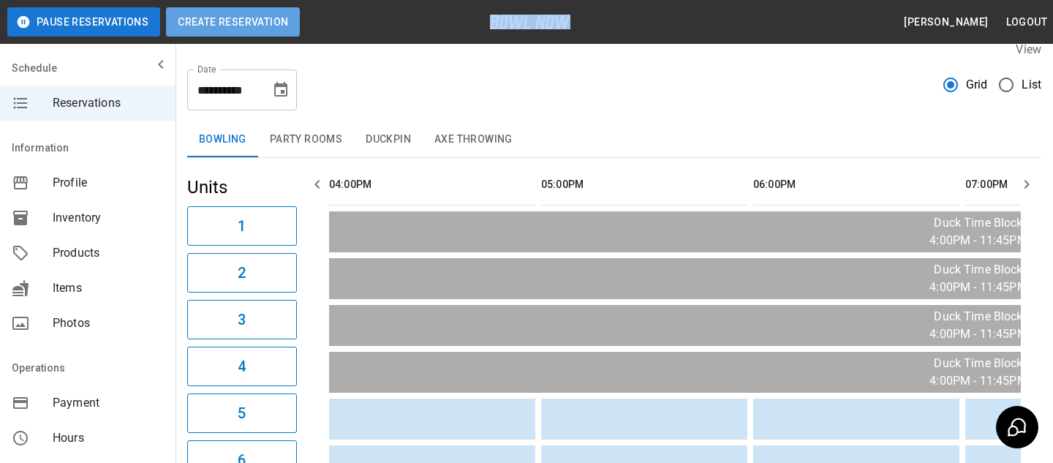
click at [281, 24] on button "Create Reservation" at bounding box center [233, 21] width 134 height 29
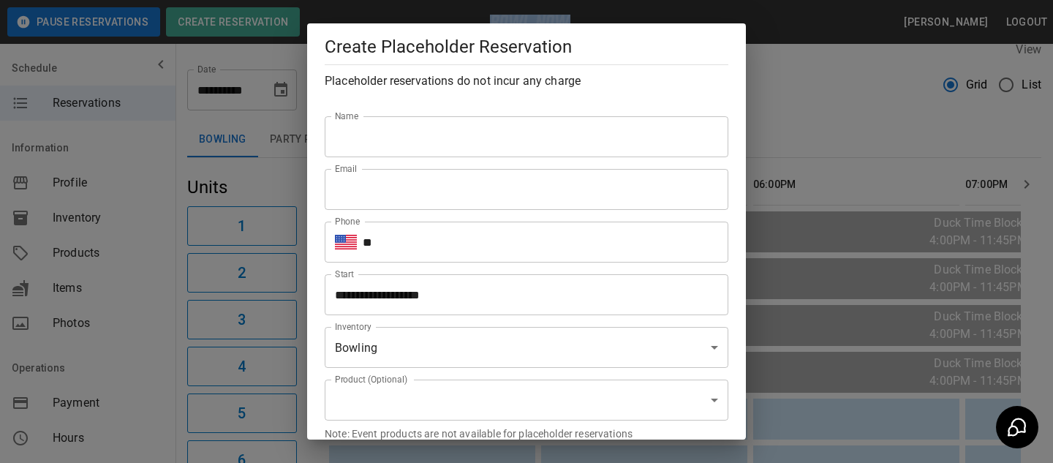
type input "**********"
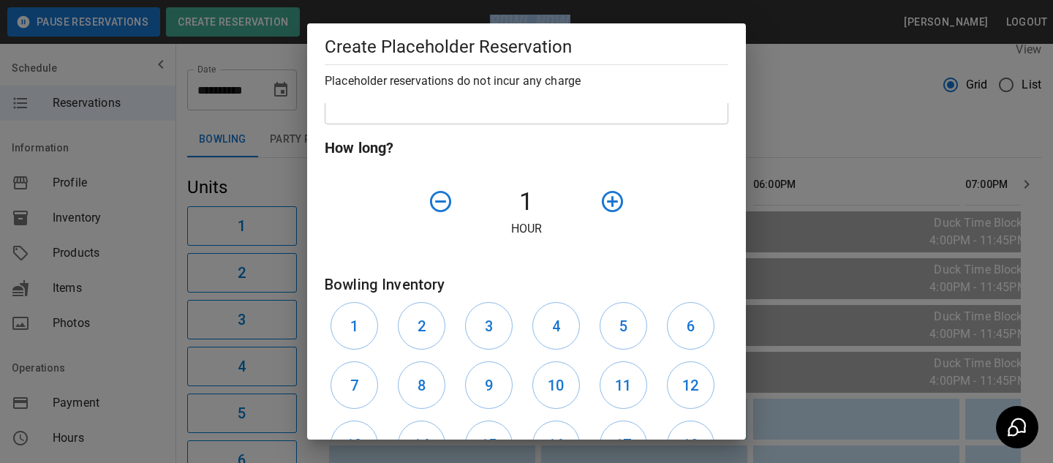
scroll to position [461, 0]
click at [610, 219] on button "button" at bounding box center [612, 202] width 37 height 37
click at [610, 216] on button "button" at bounding box center [612, 202] width 37 height 37
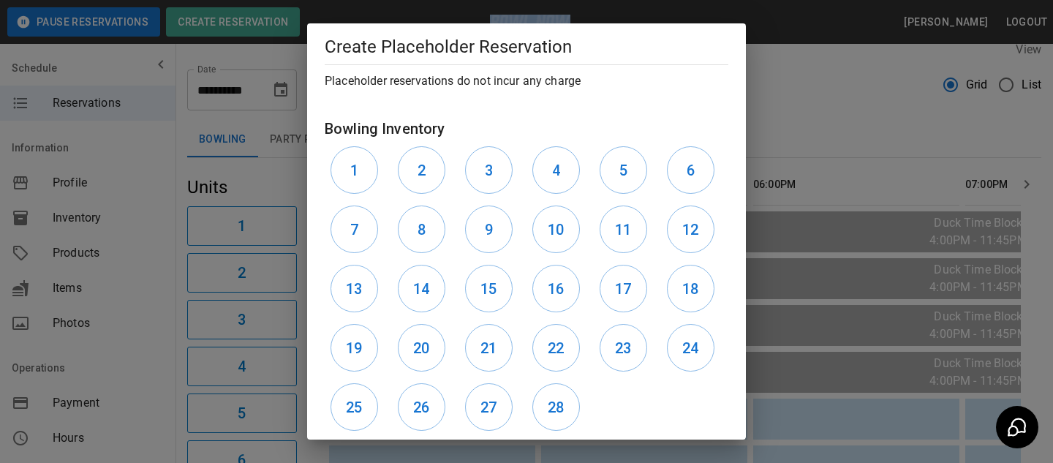
scroll to position [701, 0]
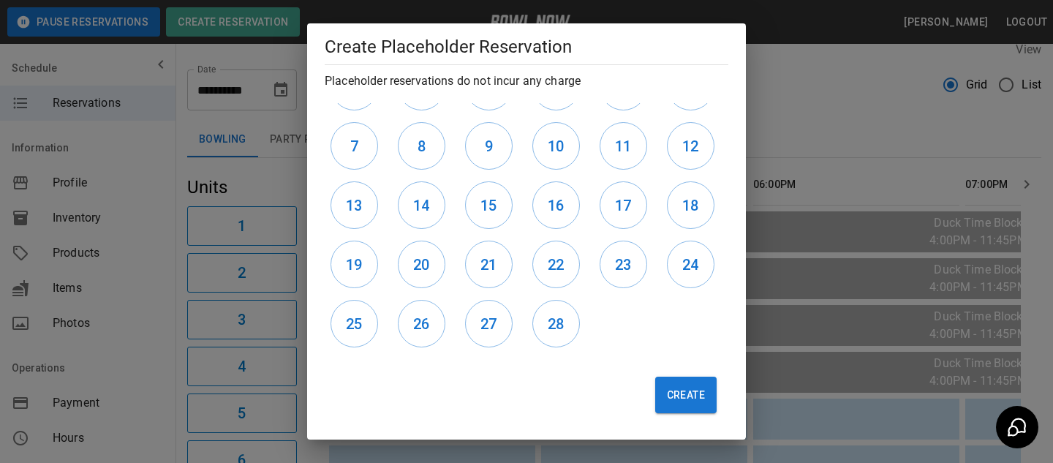
click at [800, 183] on div "**********" at bounding box center [526, 231] width 1053 height 463
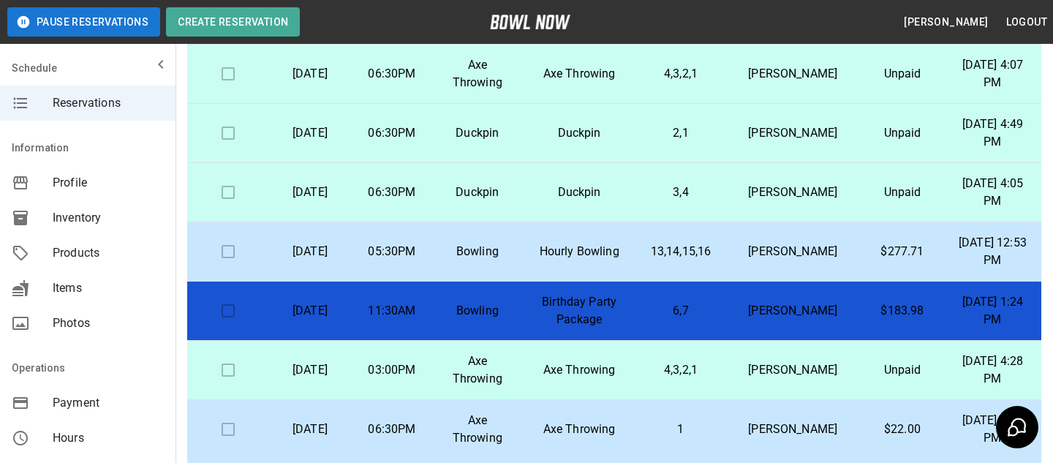
scroll to position [165, 0]
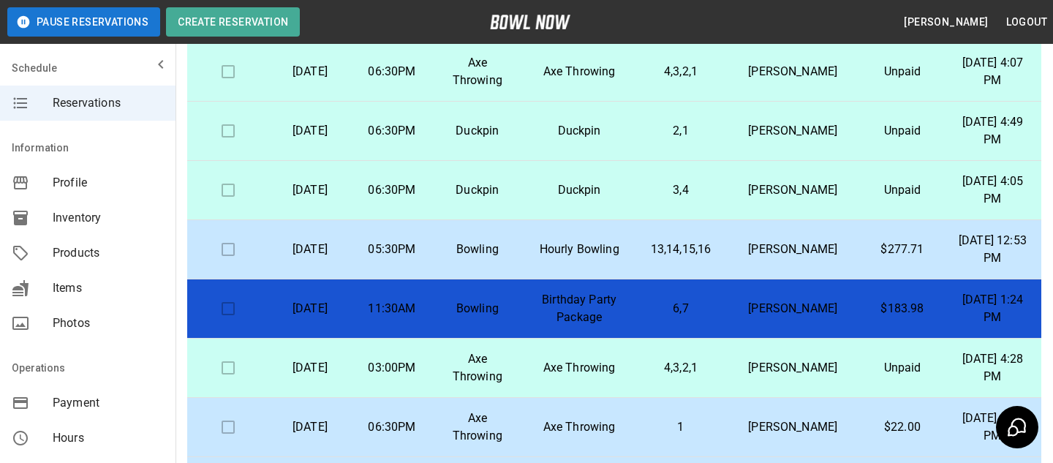
click at [510, 254] on p "Bowling" at bounding box center [478, 250] width 66 height 18
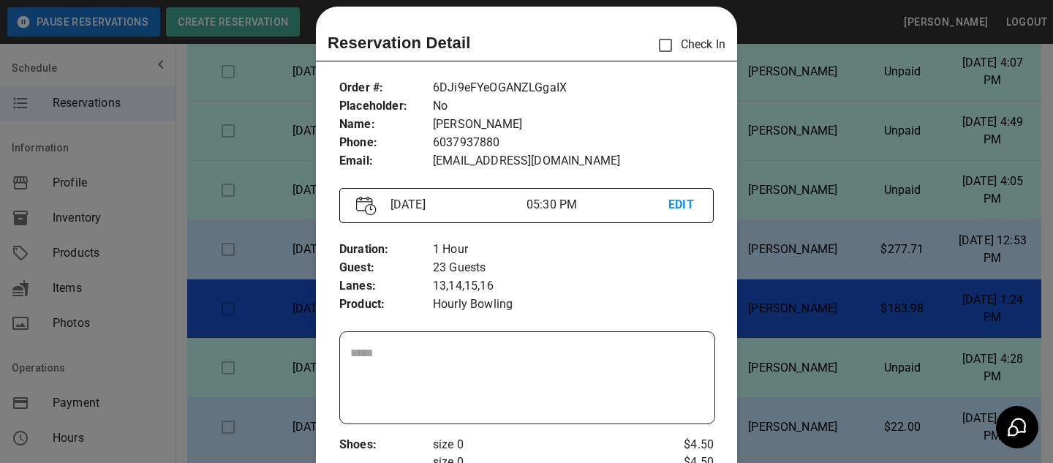
scroll to position [0, 0]
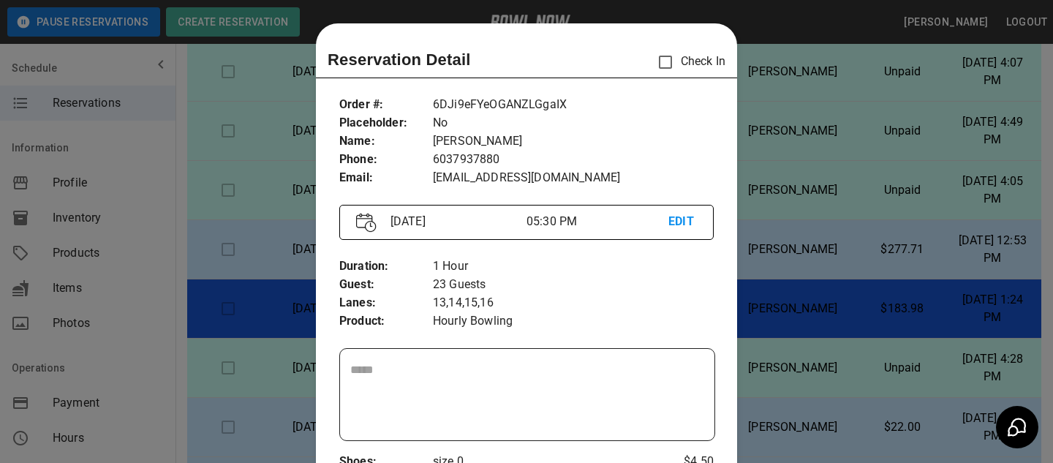
click at [680, 216] on p "EDIT" at bounding box center [682, 222] width 29 height 18
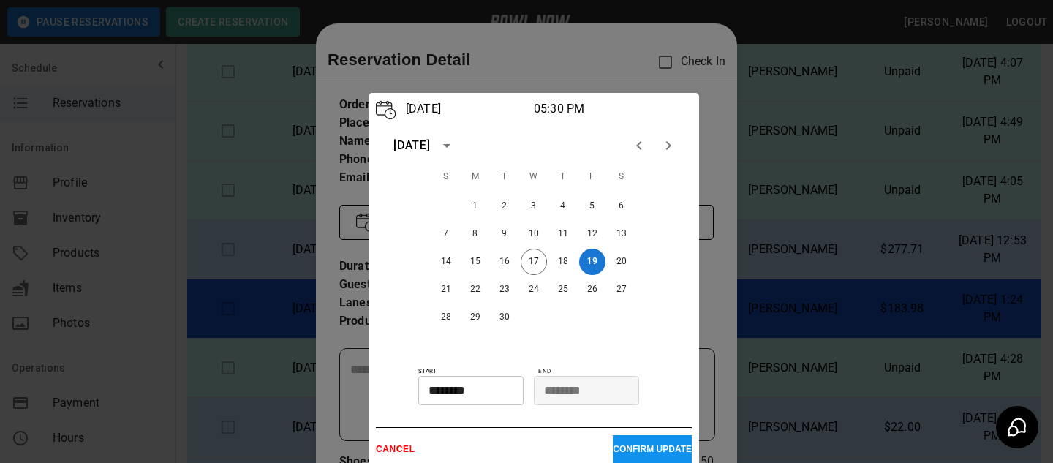
click at [698, 140] on div "[DATE] 05:30 PM [DATE] S M T W T F S 1 2 3 4 5 6 7 8 9 10 11 12 13 14 15 16 17 …" at bounding box center [534, 281] width 331 height 377
click at [682, 65] on div at bounding box center [526, 231] width 1053 height 463
click at [400, 449] on p "CANCEL" at bounding box center [494, 449] width 237 height 10
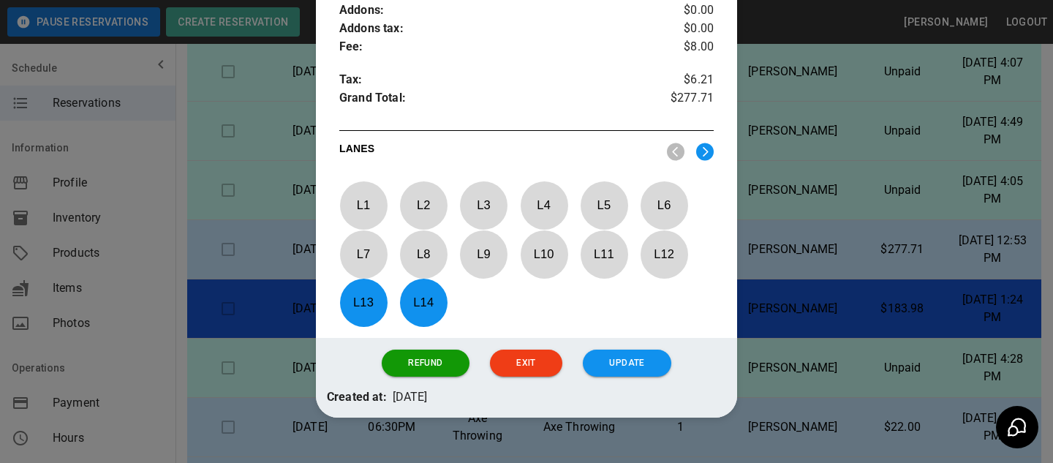
scroll to position [942, 0]
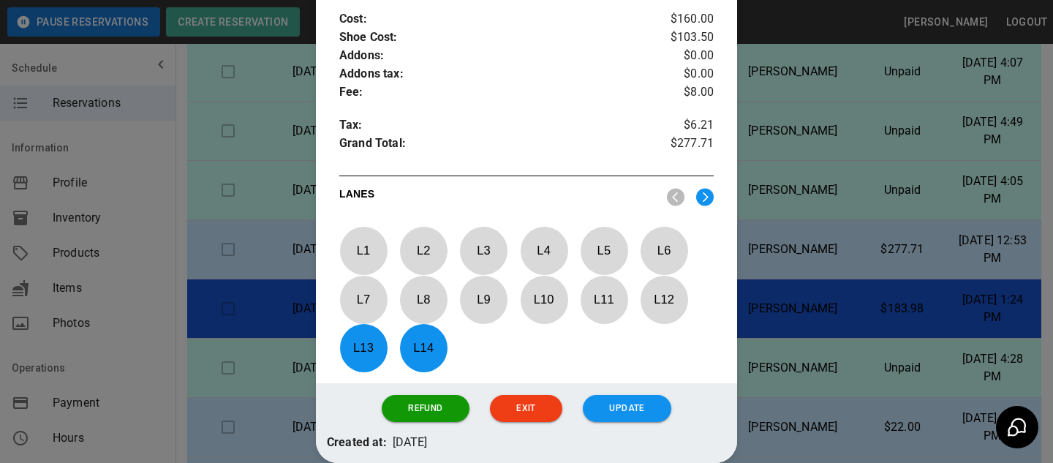
click at [829, 178] on div at bounding box center [526, 231] width 1053 height 463
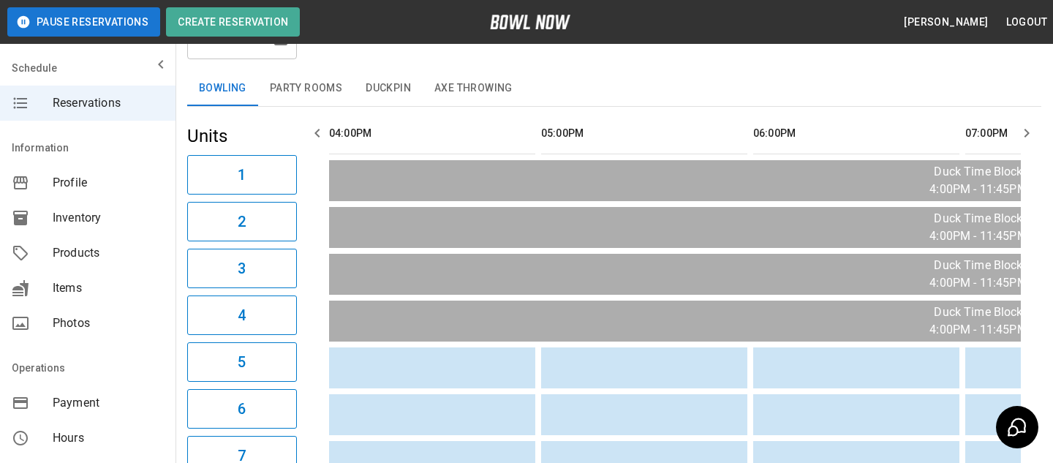
scroll to position [73, 0]
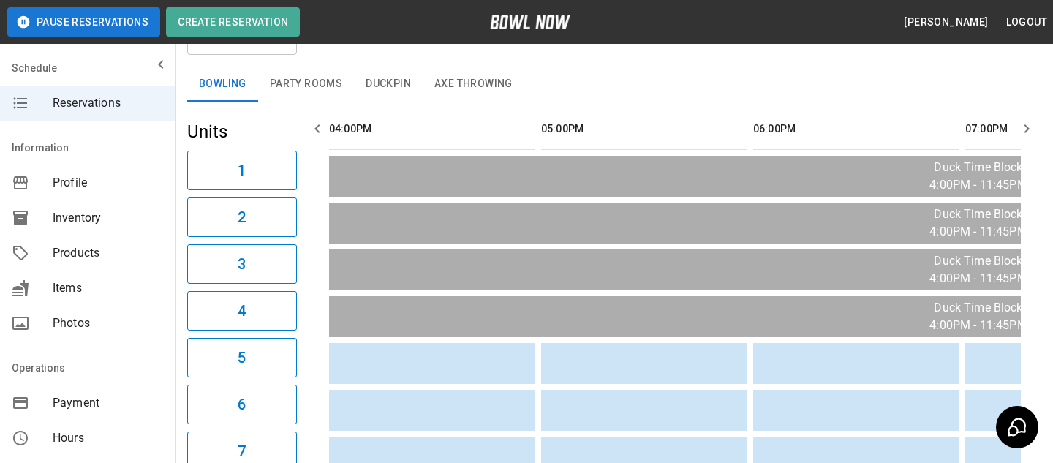
click at [305, 85] on button "Party Rooms" at bounding box center [306, 84] width 96 height 35
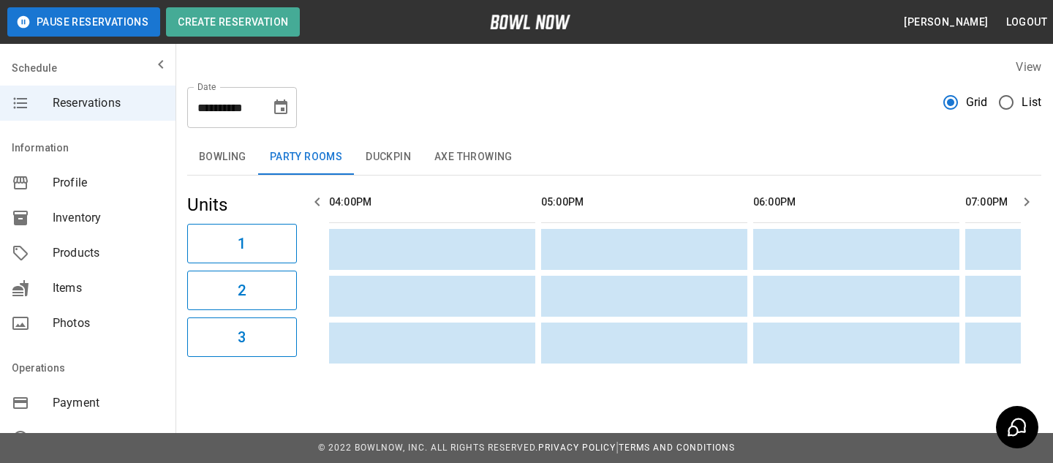
scroll to position [0, 0]
click at [633, 127] on div "**********" at bounding box center [614, 101] width 854 height 53
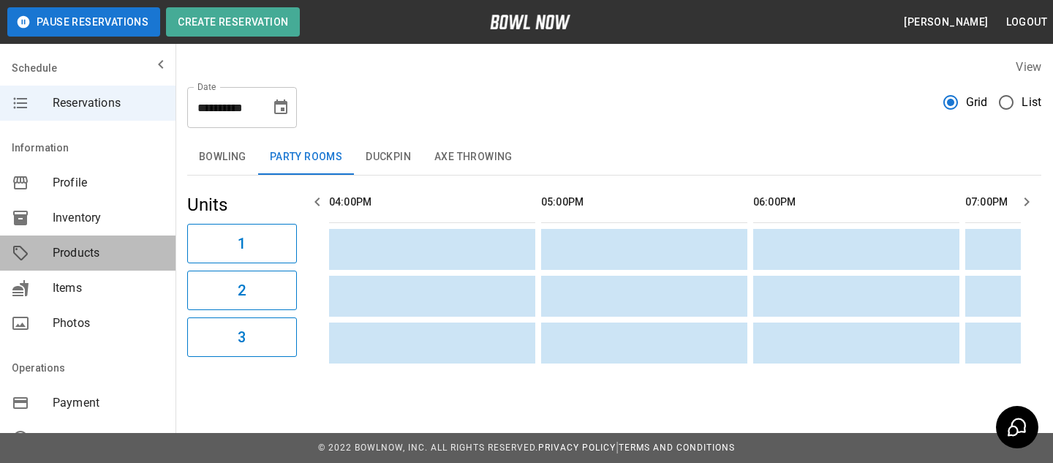
click at [132, 264] on div "Products" at bounding box center [88, 252] width 176 height 35
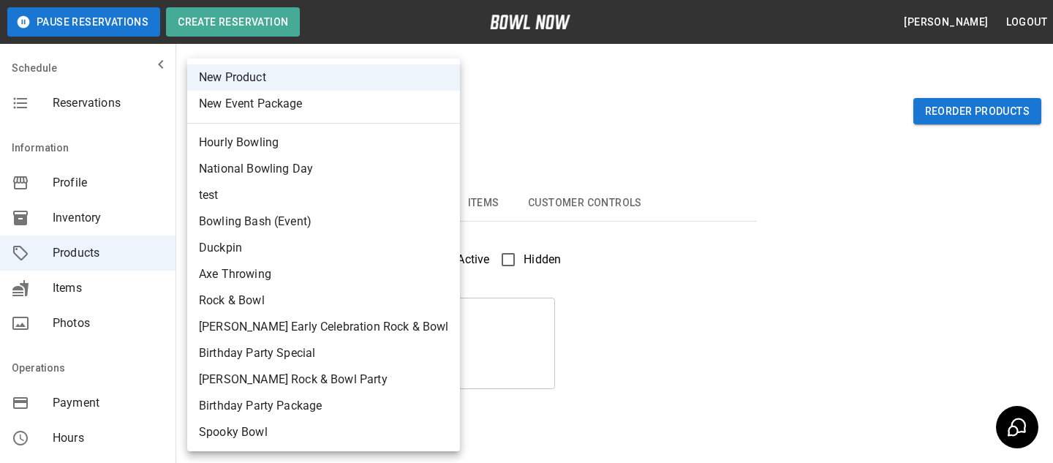
click at [360, 119] on body "Pause Reservations Create Reservation [PERSON_NAME] Logout Schedule Reservation…" at bounding box center [526, 471] width 1053 height 943
click at [464, 120] on div at bounding box center [526, 231] width 1053 height 463
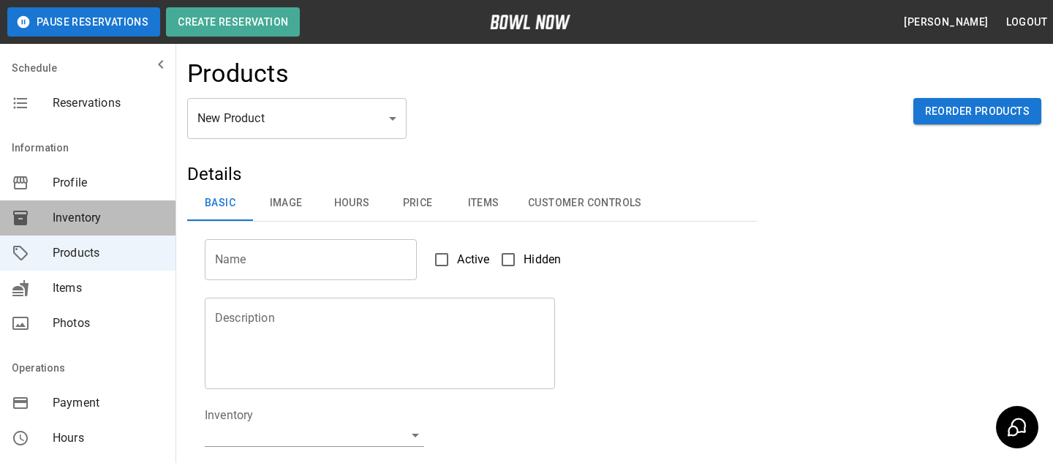
click at [142, 207] on div "Inventory" at bounding box center [88, 217] width 176 height 35
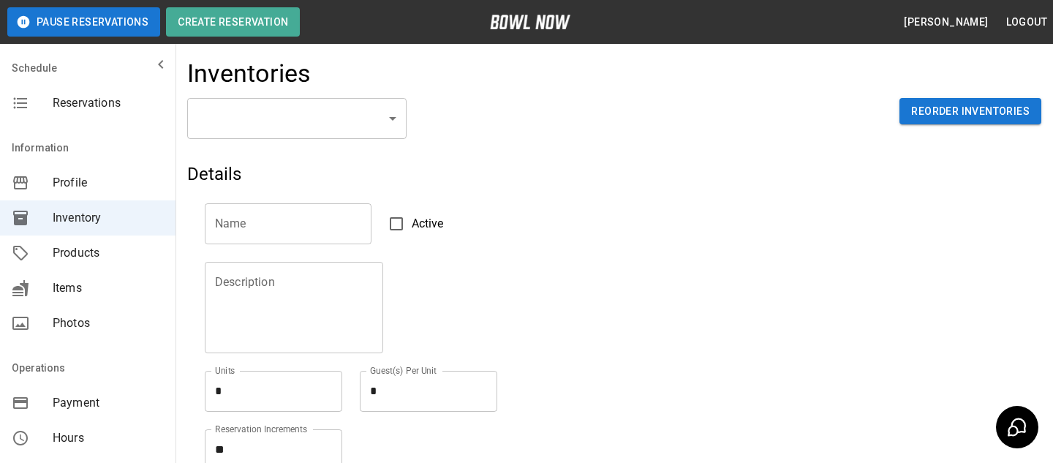
click at [301, 137] on body "Pause Reservations Create Reservation [PERSON_NAME] Logout Schedule Reservation…" at bounding box center [526, 322] width 1053 height 644
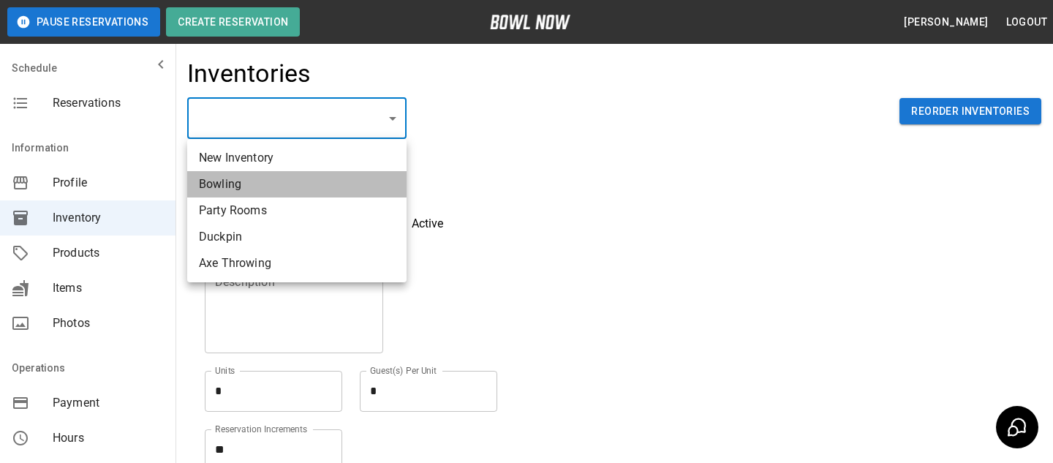
click at [260, 190] on li "Bowling" at bounding box center [296, 184] width 219 height 26
type input "**********"
type input "*******"
type textarea "**"
type textarea "*"
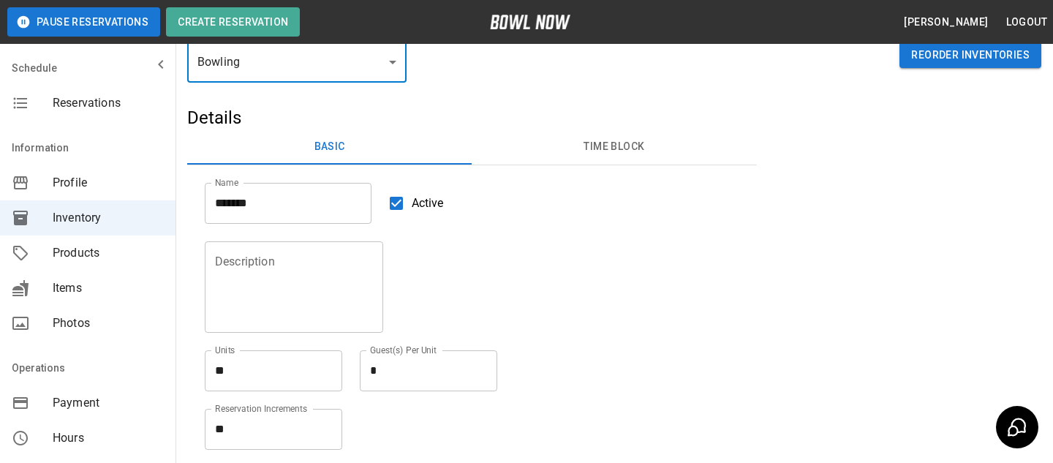
scroll to position [81, 0]
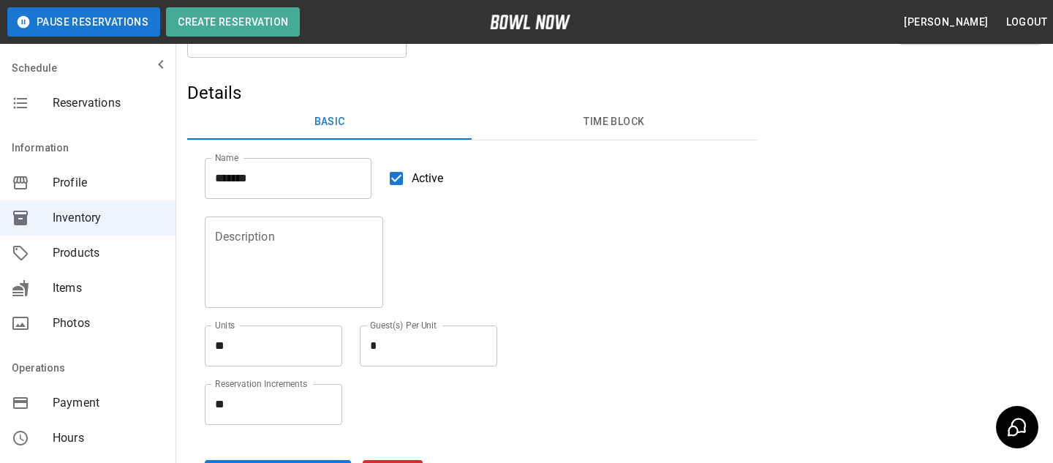
click at [52, 143] on div "Information" at bounding box center [88, 147] width 176 height 35
click at [80, 109] on span "Reservations" at bounding box center [108, 103] width 111 height 18
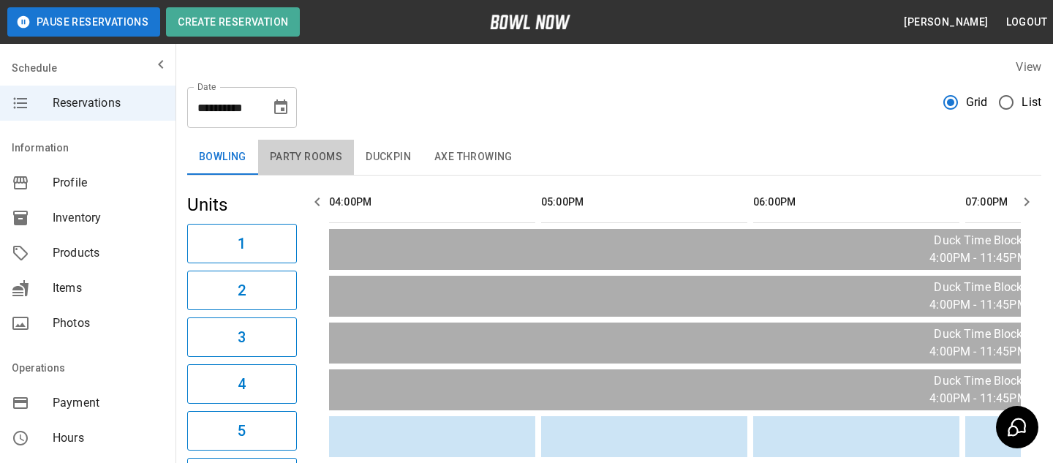
click at [270, 163] on button "Party Rooms" at bounding box center [306, 157] width 96 height 35
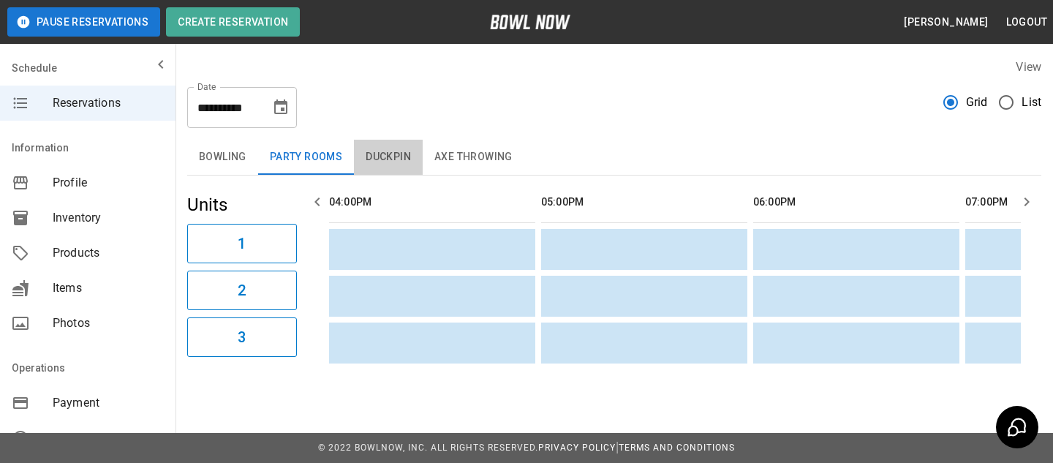
click at [368, 161] on button "Duckpin" at bounding box center [388, 157] width 69 height 35
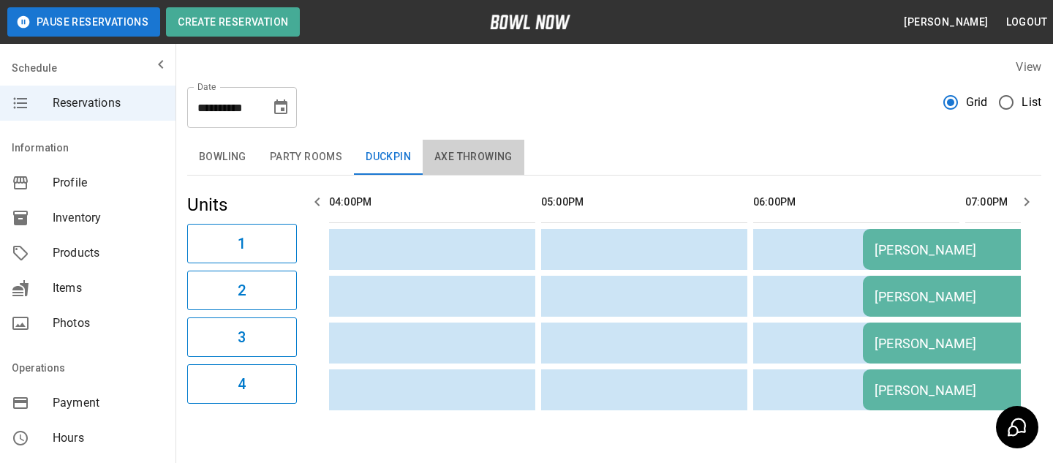
click at [432, 161] on button "Axe Throwing" at bounding box center [474, 157] width 102 height 35
click at [245, 166] on button "Bowling" at bounding box center [222, 157] width 71 height 35
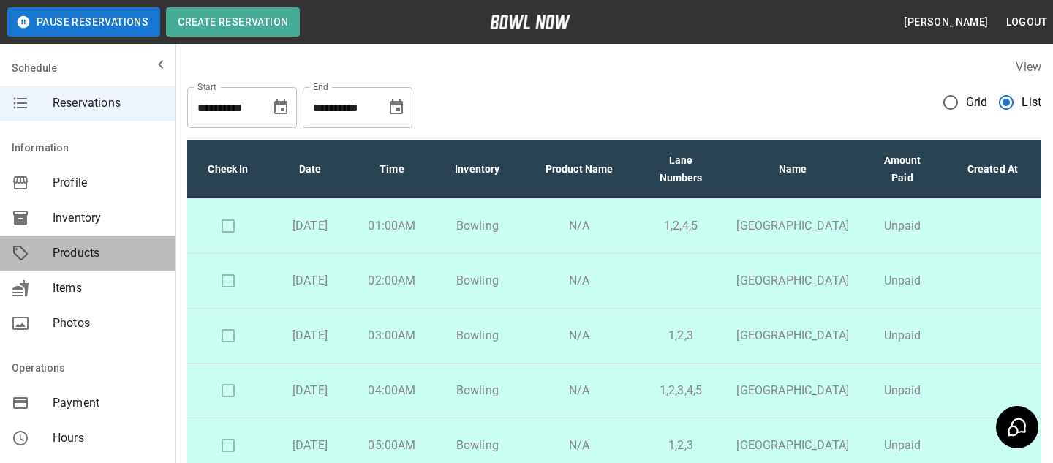
click at [165, 251] on div "Products" at bounding box center [88, 252] width 176 height 35
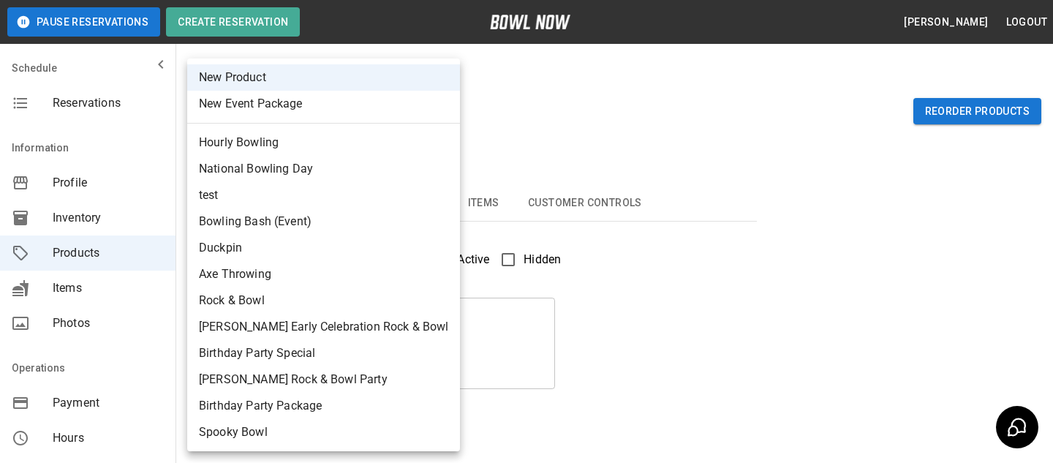
click at [377, 132] on body "Pause Reservations Create Reservation [PERSON_NAME] Logout Schedule Reservation…" at bounding box center [526, 471] width 1053 height 943
click at [512, 79] on div at bounding box center [526, 231] width 1053 height 463
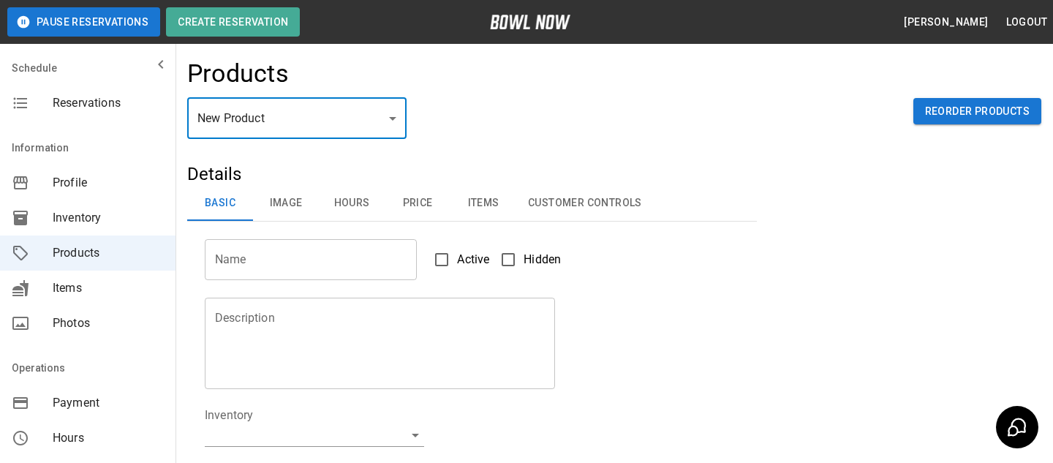
click at [346, 138] on body "Pause Reservations Create Reservation [PERSON_NAME] Logout Schedule Reservation…" at bounding box center [526, 471] width 1053 height 943
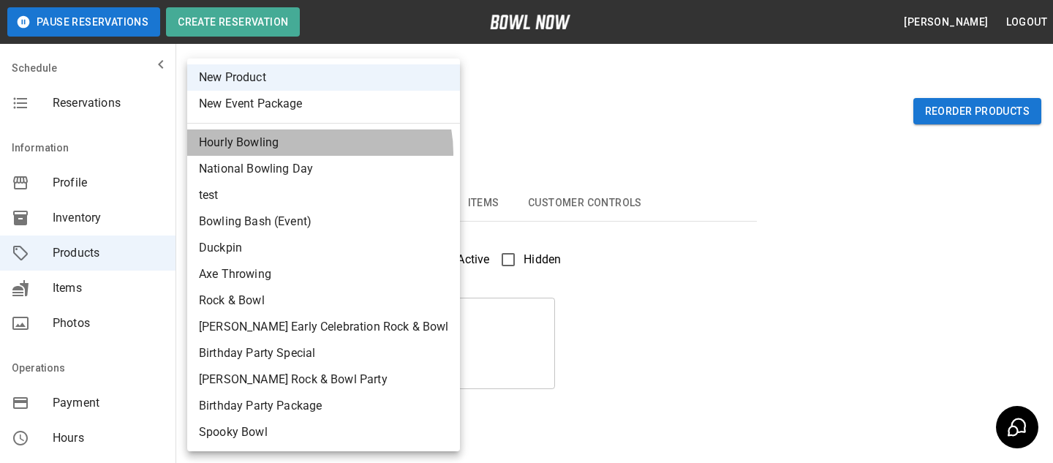
click at [319, 153] on li "Hourly Bowling" at bounding box center [323, 142] width 273 height 26
type input "*"
type input "**********"
type textarea "**********"
type input "**********"
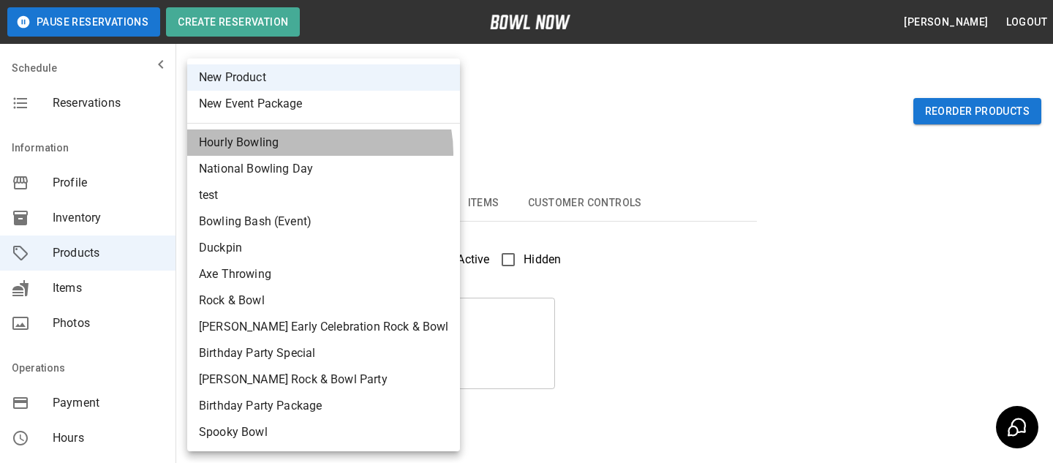
type input "*"
type input "**"
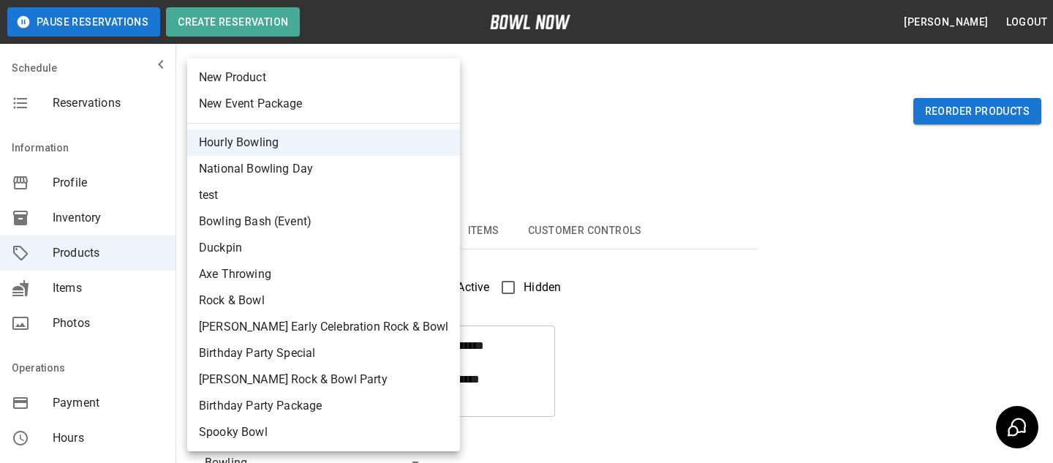
click at [487, 115] on div at bounding box center [526, 231] width 1053 height 463
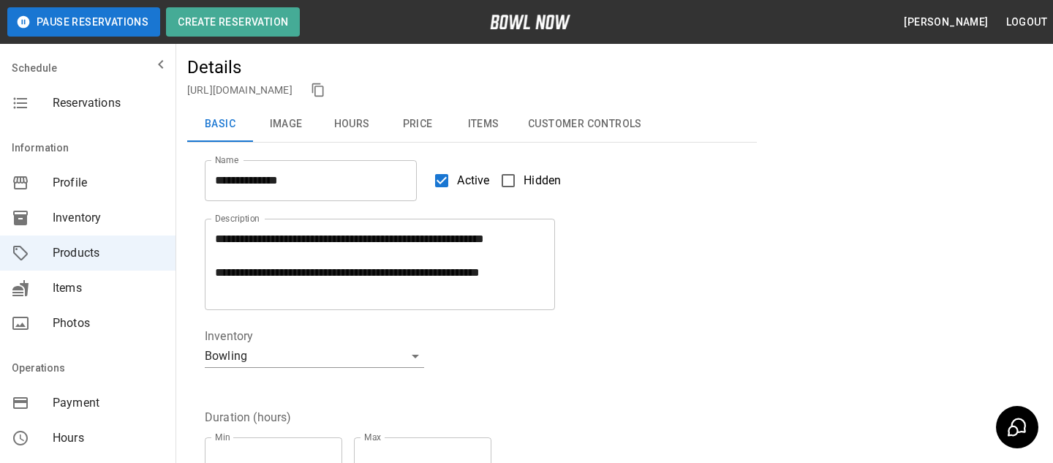
scroll to position [246, 0]
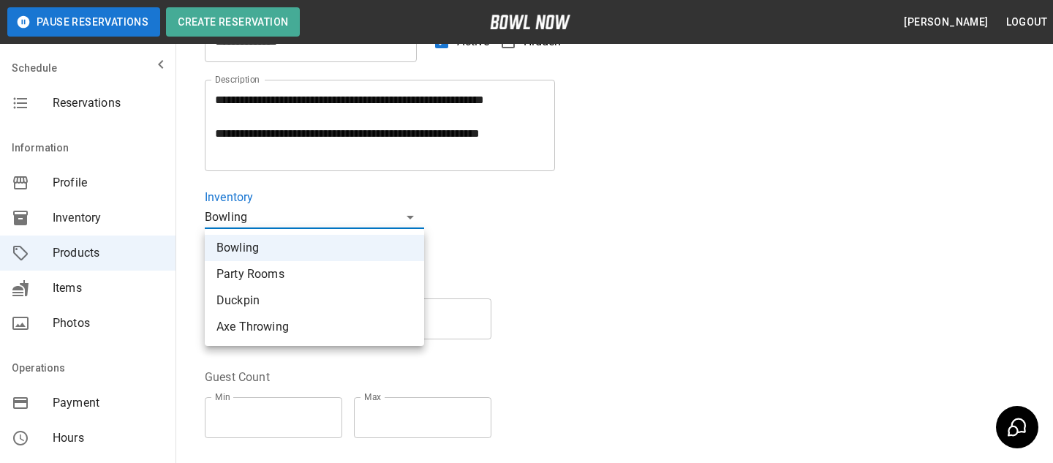
click at [423, 220] on body "**********" at bounding box center [526, 239] width 1053 height 970
click at [494, 228] on div at bounding box center [526, 231] width 1053 height 463
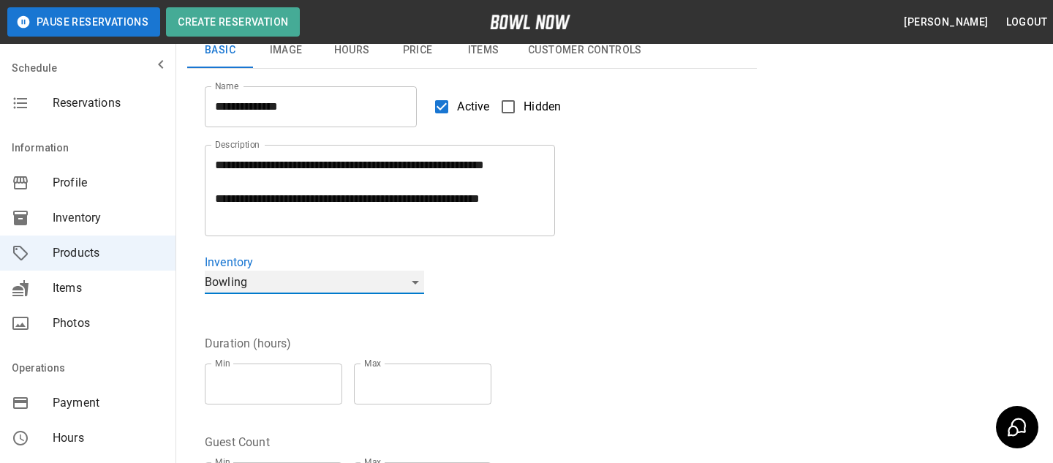
scroll to position [175, 0]
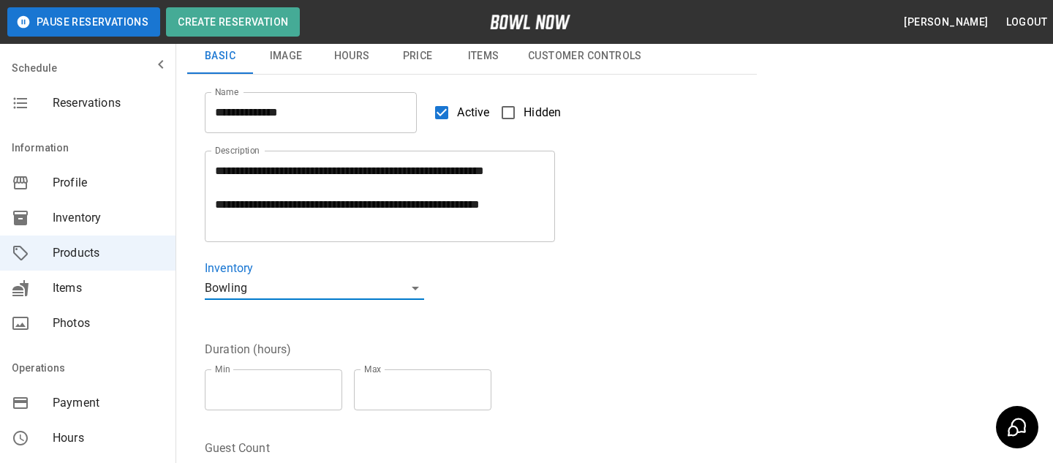
click at [467, 280] on div "**********" at bounding box center [463, 282] width 552 height 81
drag, startPoint x: 445, startPoint y: 292, endPoint x: 576, endPoint y: 292, distance: 131.6
click at [576, 292] on div "**********" at bounding box center [463, 282] width 552 height 81
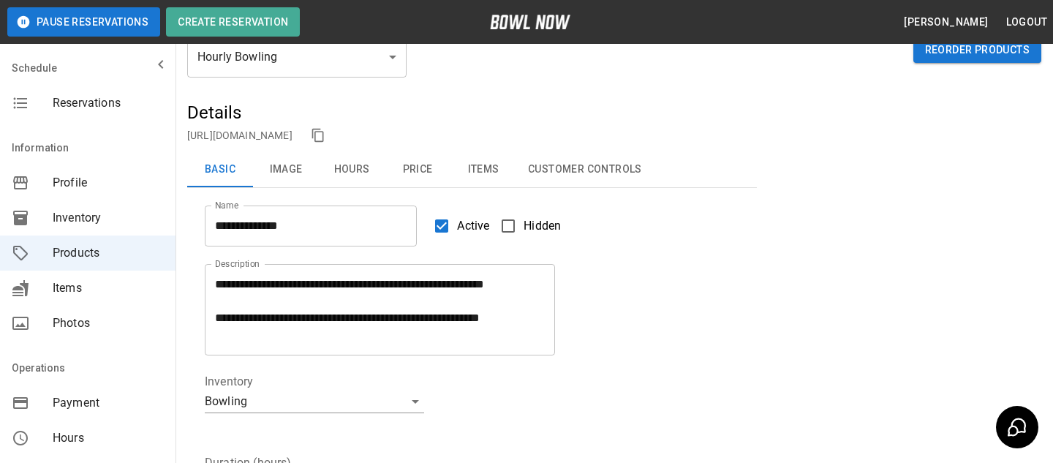
scroll to position [60, 0]
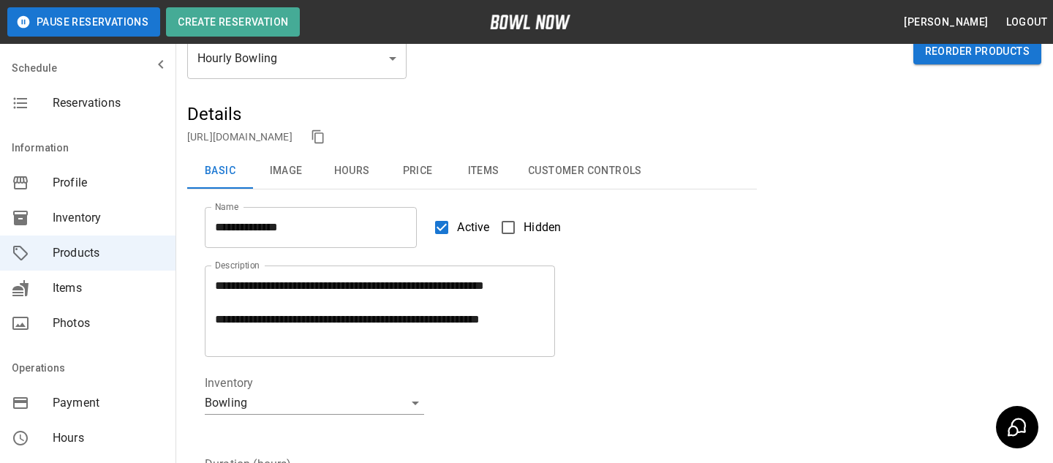
click at [301, 82] on div "Hourly Bowling * ​ Reorder Products" at bounding box center [614, 70] width 854 height 64
click at [301, 69] on body "**********" at bounding box center [526, 425] width 1053 height 970
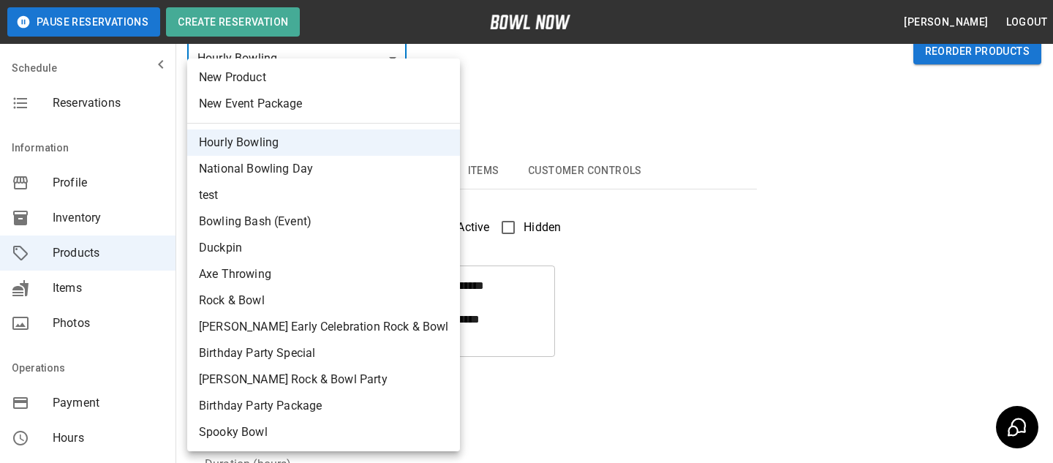
click at [643, 301] on div at bounding box center [526, 231] width 1053 height 463
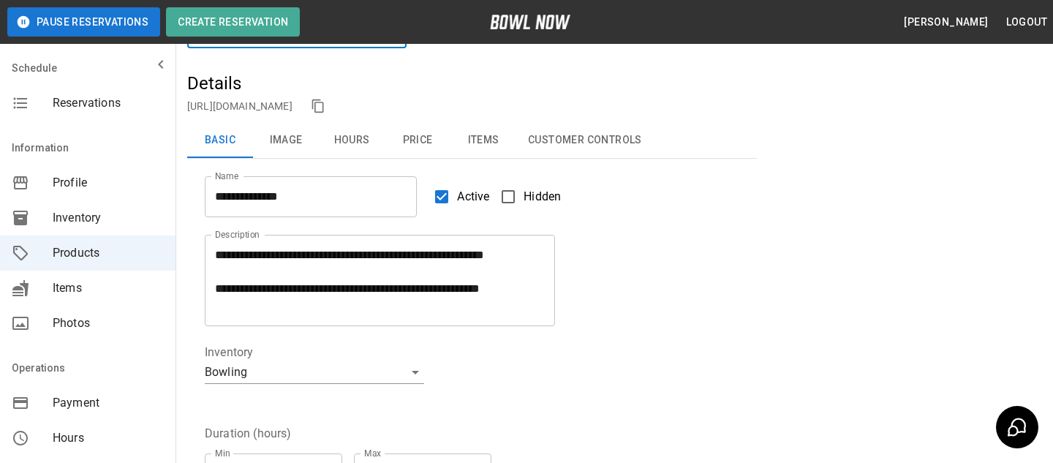
scroll to position [0, 0]
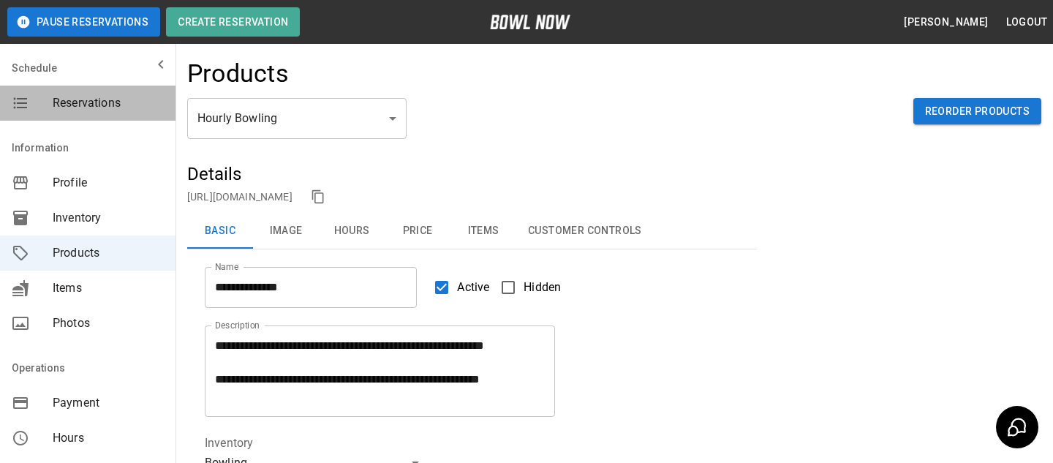
click at [32, 95] on div "mailbox folders" at bounding box center [32, 103] width 41 height 18
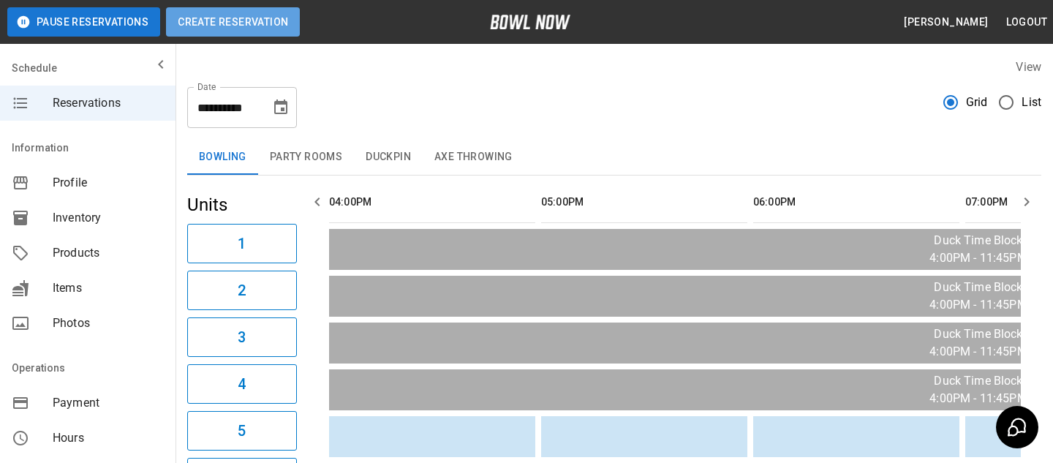
click at [265, 31] on button "Create Reservation" at bounding box center [233, 21] width 134 height 29
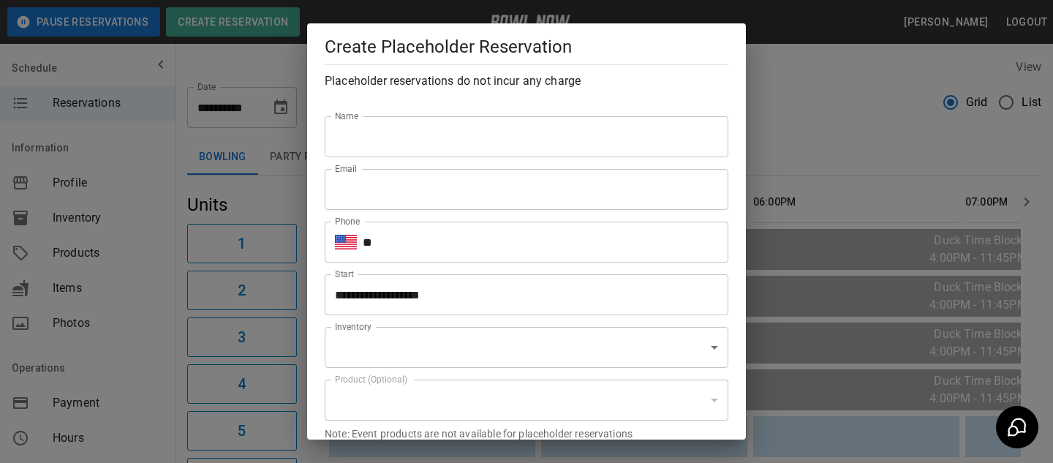
type input "**********"
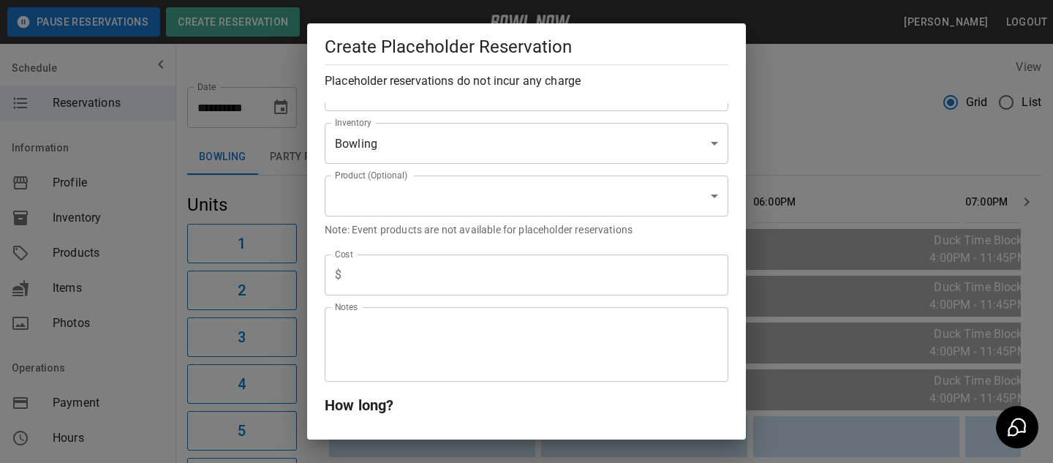
scroll to position [162, 0]
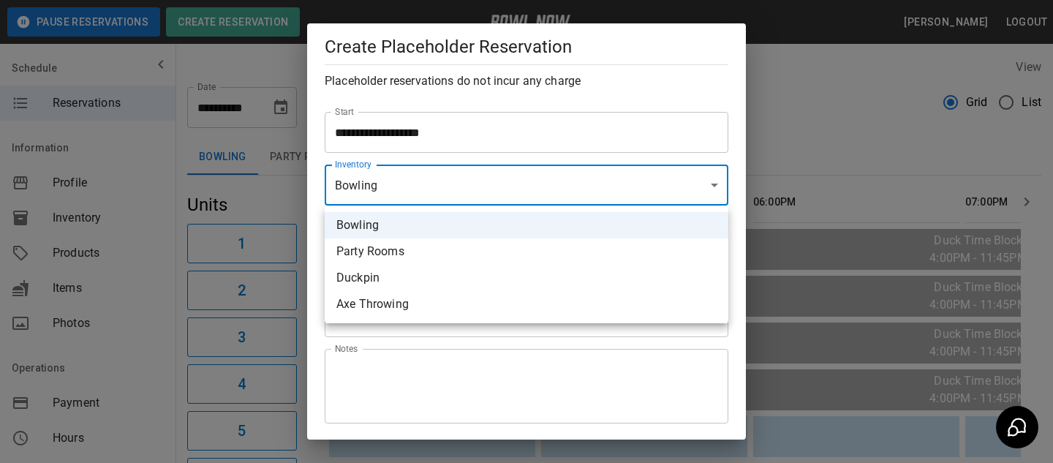
click at [641, 171] on div at bounding box center [526, 231] width 1053 height 463
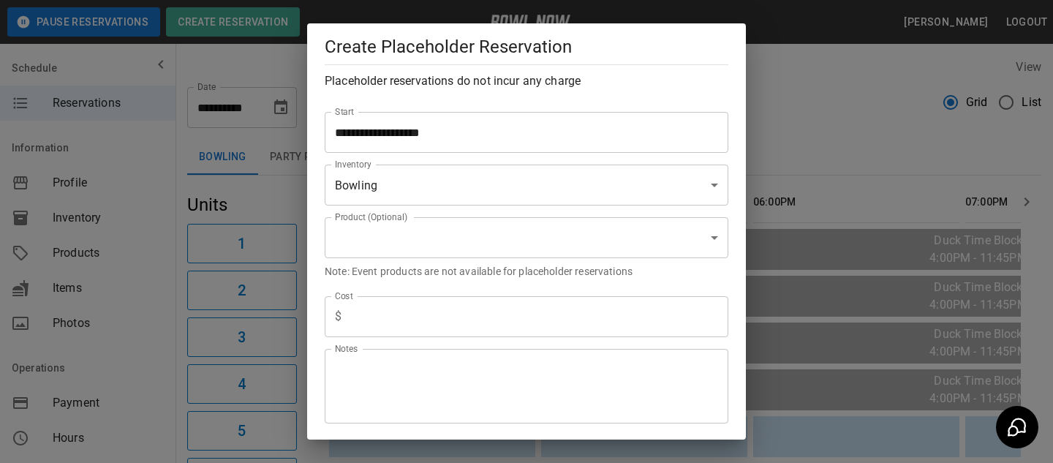
click at [774, 217] on div "**********" at bounding box center [526, 231] width 1053 height 463
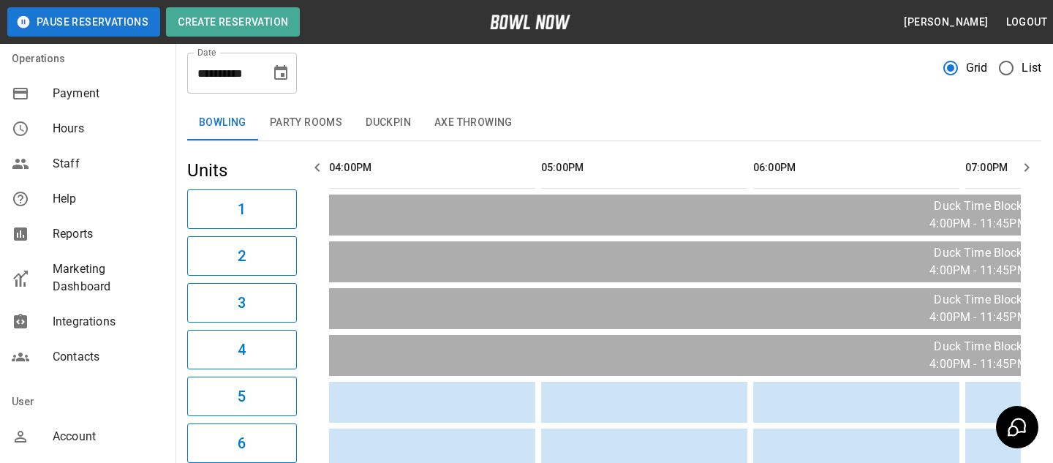
scroll to position [415, 0]
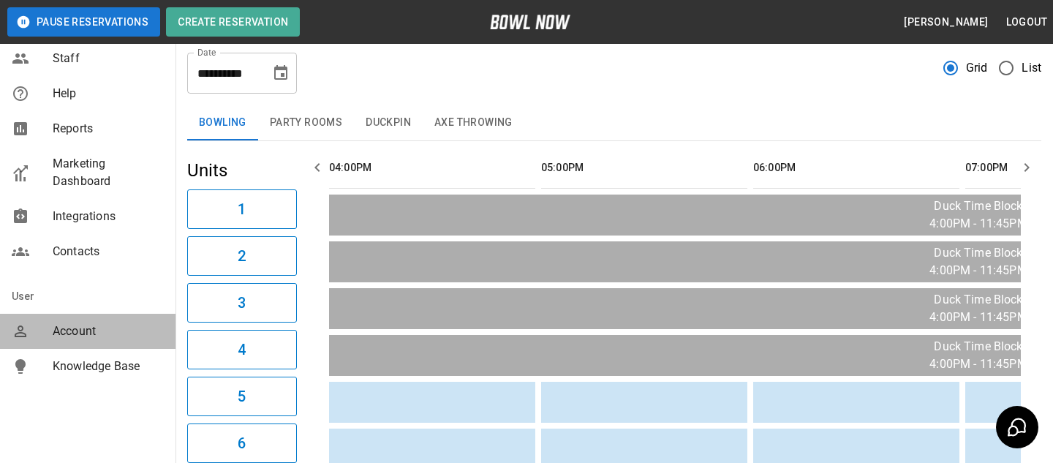
click at [77, 330] on span "Account" at bounding box center [108, 331] width 111 height 18
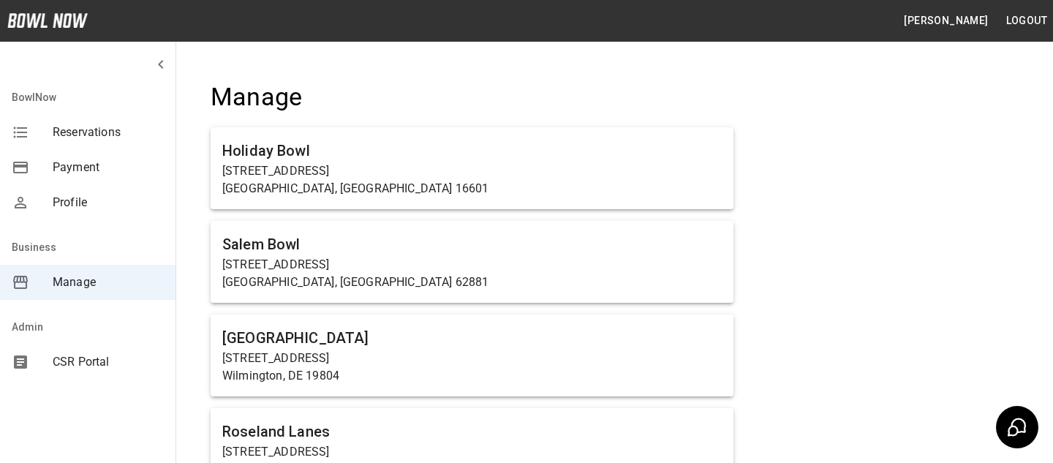
scroll to position [6284, 0]
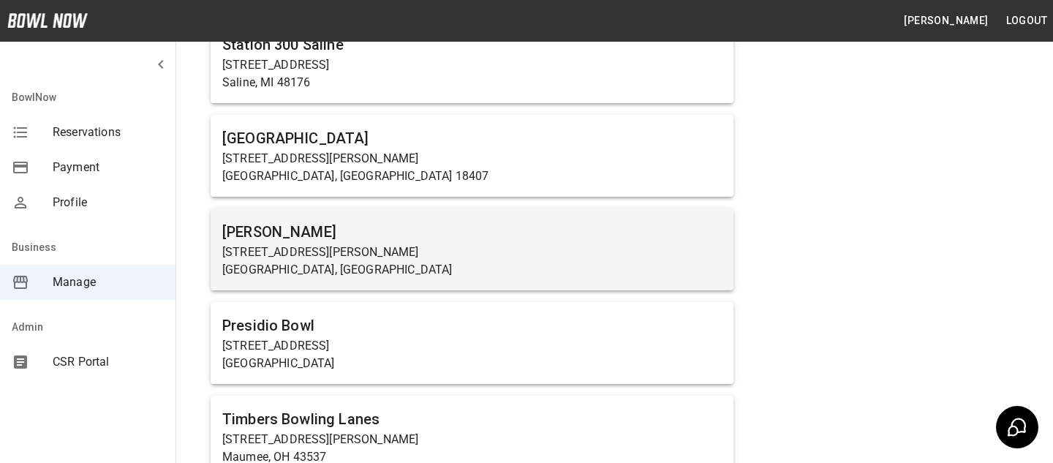
click at [388, 251] on p "[STREET_ADDRESS][PERSON_NAME]" at bounding box center [471, 253] width 499 height 18
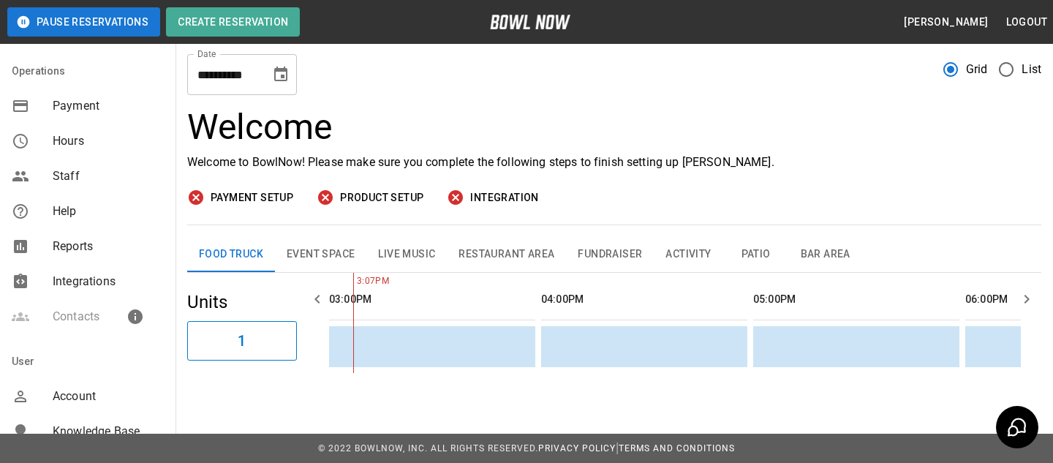
scroll to position [340, 0]
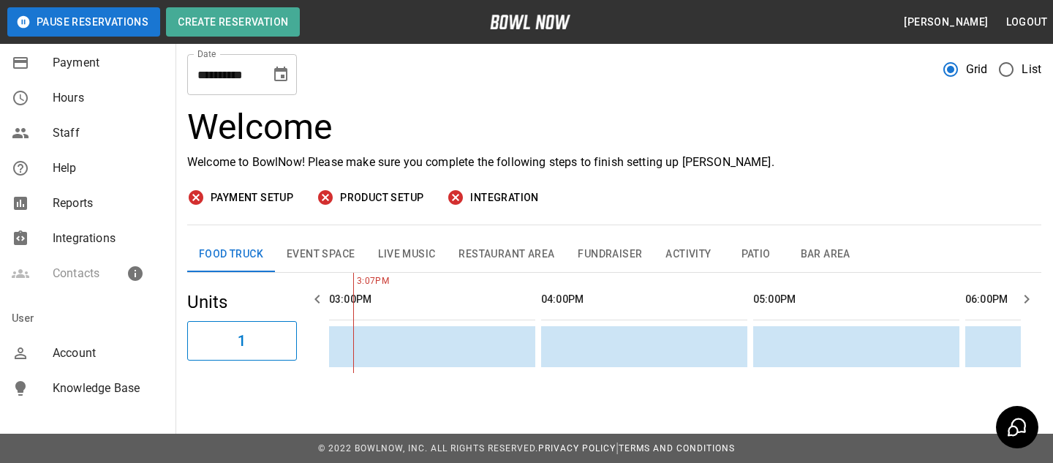
click at [94, 155] on div "Help" at bounding box center [88, 168] width 176 height 35
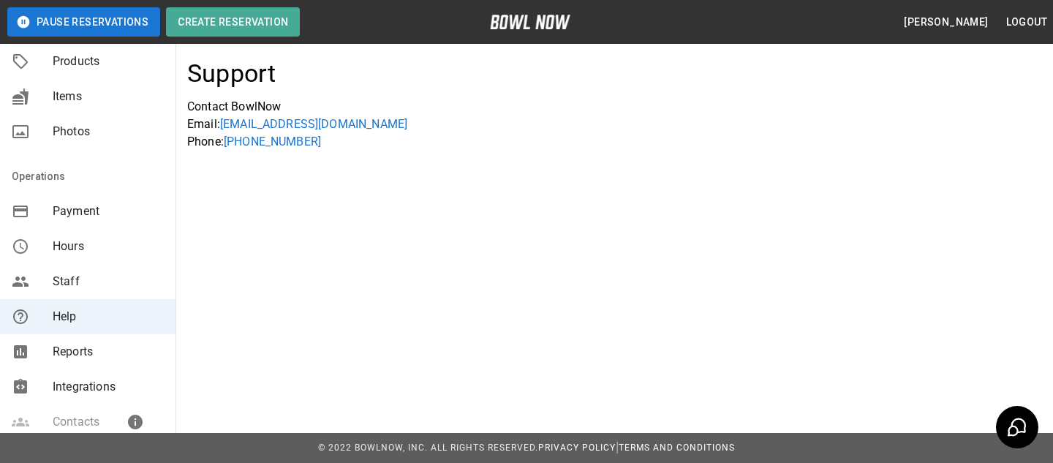
scroll to position [283, 0]
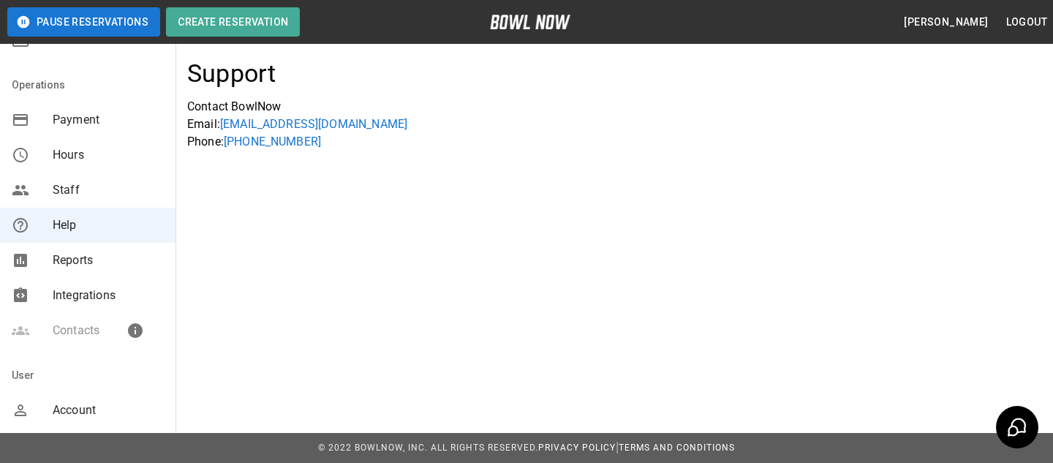
click at [91, 195] on span "Staff" at bounding box center [108, 190] width 111 height 18
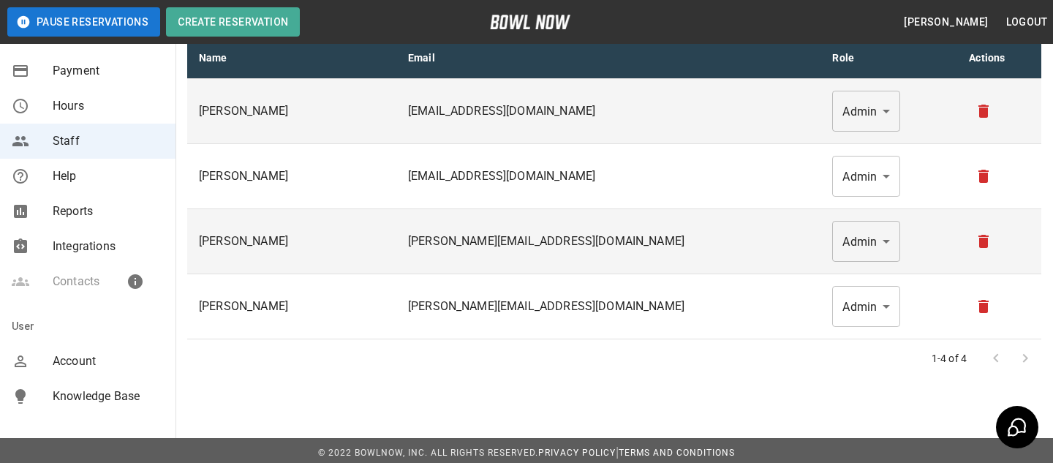
scroll to position [346, 0]
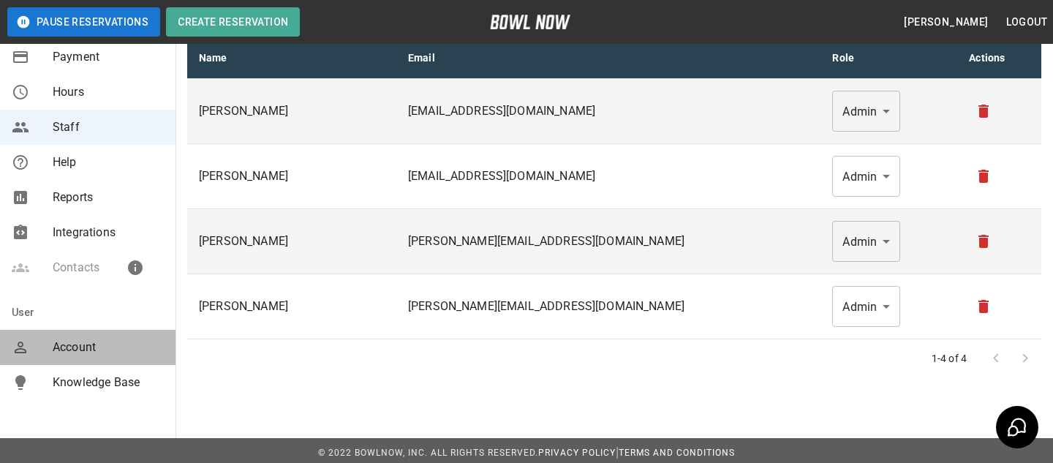
click at [114, 351] on span "Account" at bounding box center [108, 348] width 111 height 18
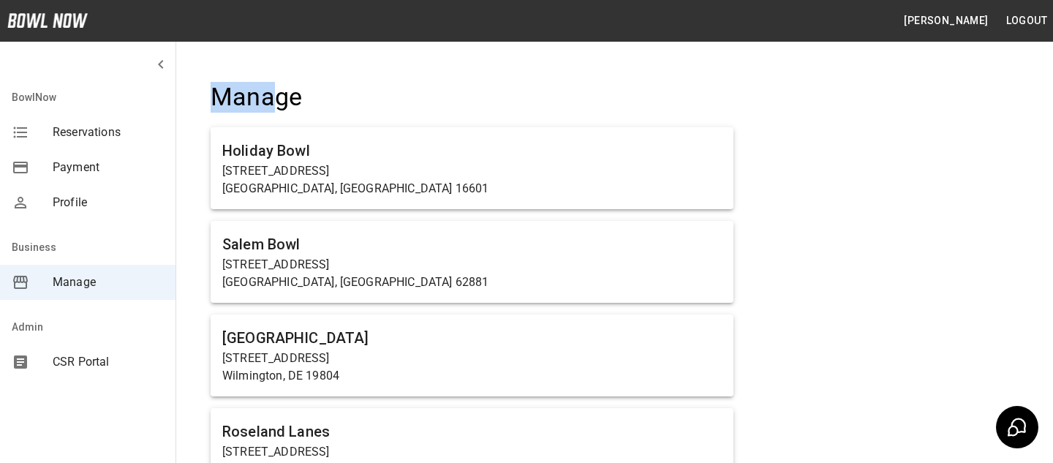
drag, startPoint x: 200, startPoint y: 93, endPoint x: 273, endPoint y: 103, distance: 73.1
click at [313, 98] on h4 "Manage" at bounding box center [472, 97] width 523 height 31
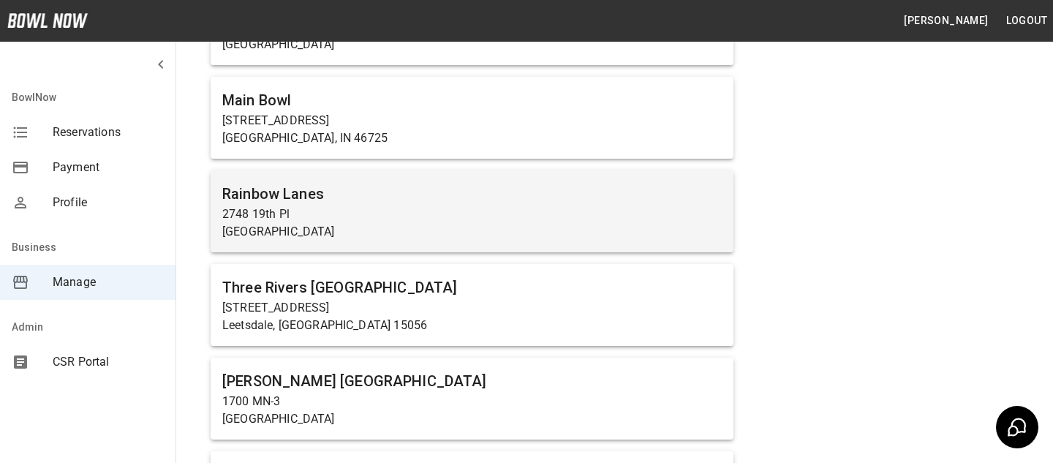
scroll to position [3757, 0]
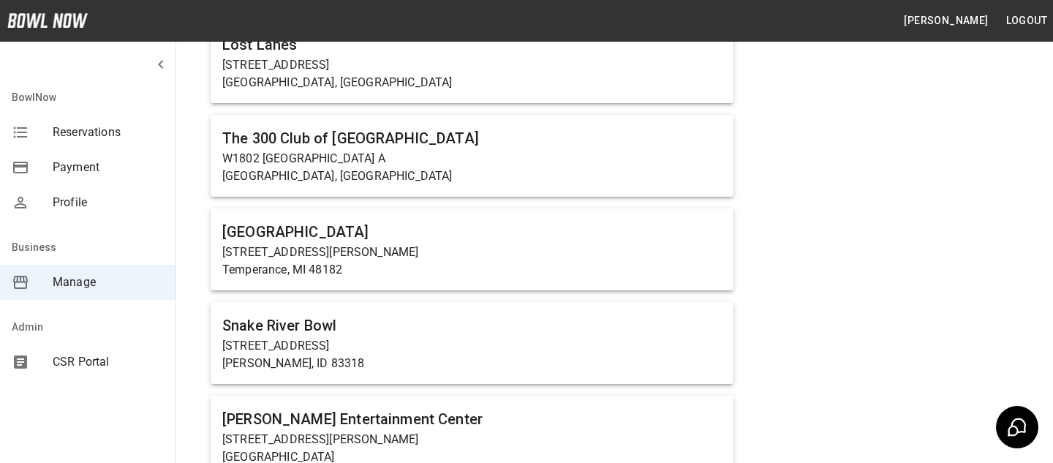
click at [342, 230] on h6 "[GEOGRAPHIC_DATA]" at bounding box center [471, 231] width 499 height 23
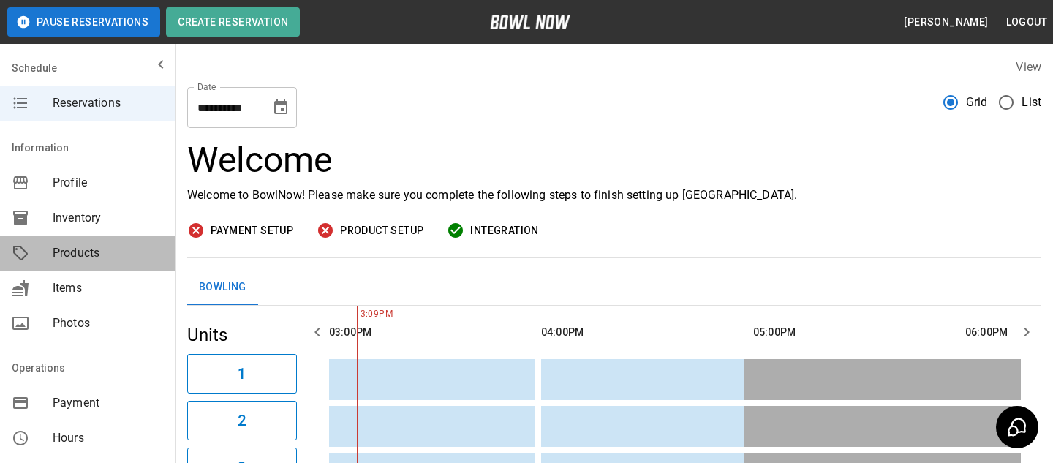
click at [108, 250] on span "Products" at bounding box center [108, 253] width 111 height 18
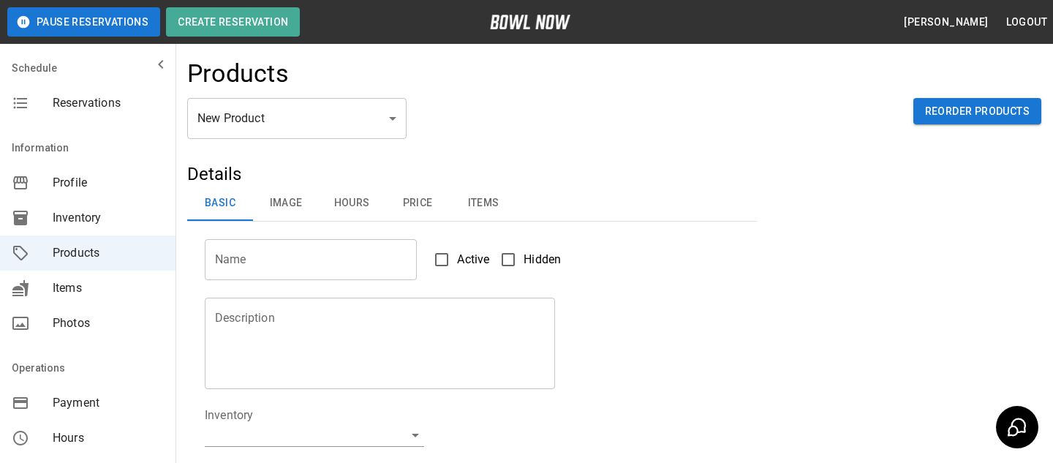
click at [278, 105] on body "Pause Reservations Create Reservation [PERSON_NAME] Logout Schedule Reservation…" at bounding box center [526, 471] width 1053 height 943
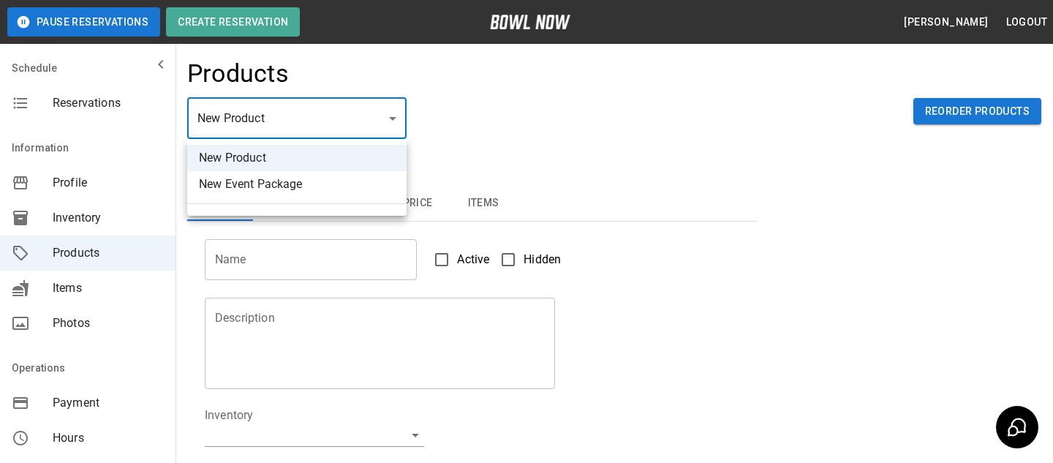
click at [358, 292] on div at bounding box center [526, 231] width 1053 height 463
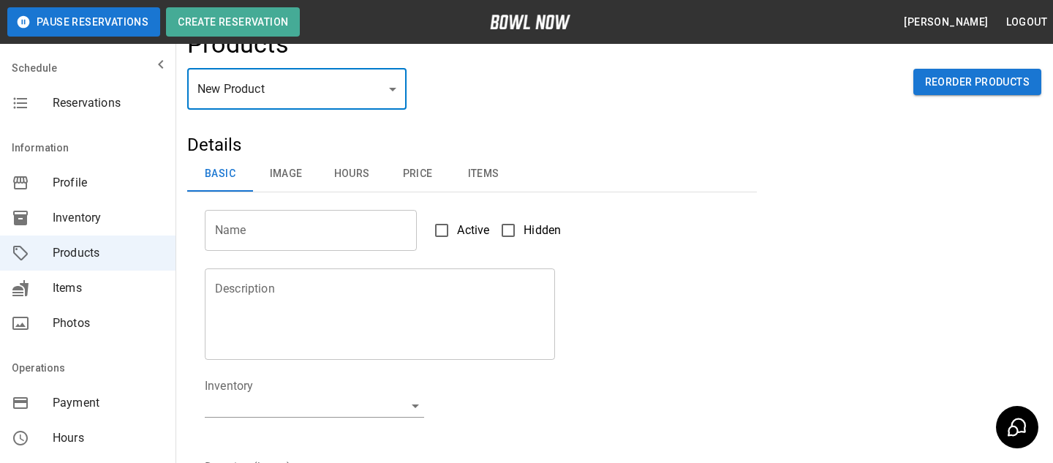
scroll to position [4, 0]
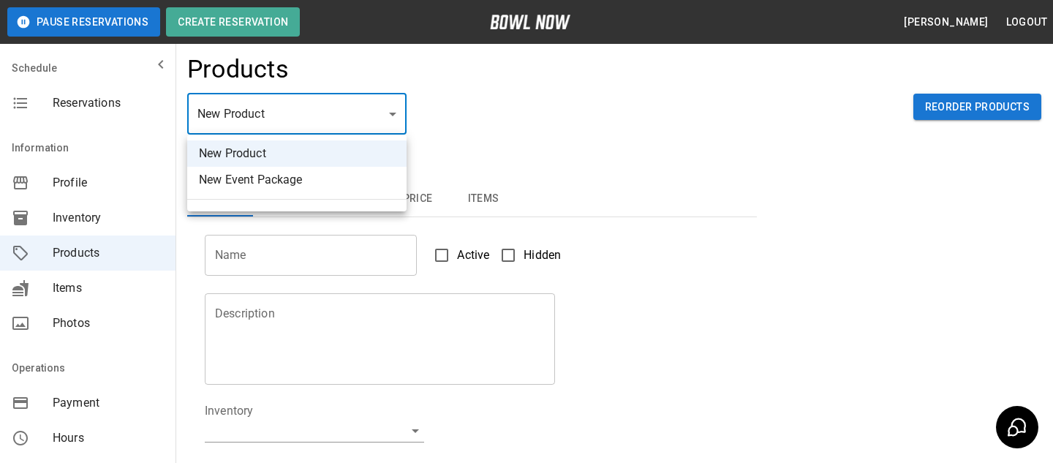
click at [331, 121] on body "Pause Reservations Create Reservation [PERSON_NAME] Logout Schedule Reservation…" at bounding box center [526, 467] width 1053 height 943
click at [543, 192] on div at bounding box center [526, 231] width 1053 height 463
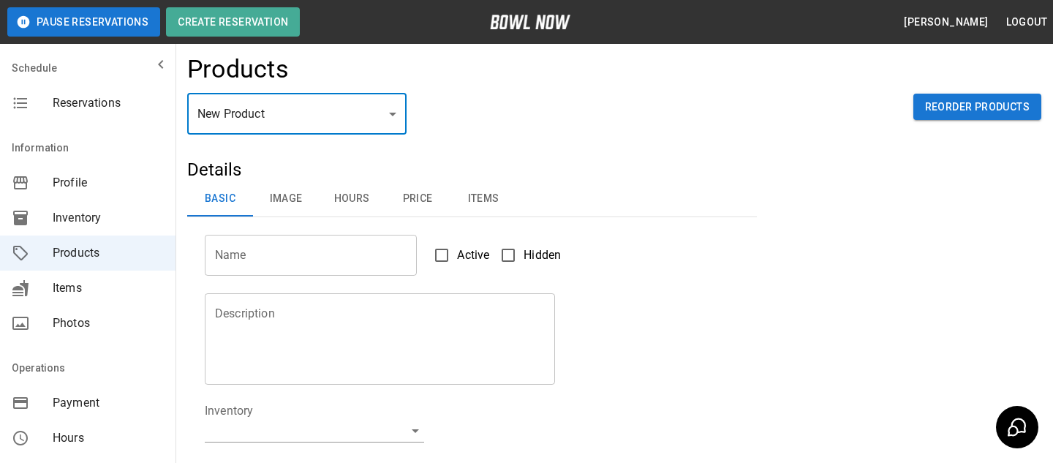
click at [402, 189] on button "Price" at bounding box center [418, 198] width 66 height 35
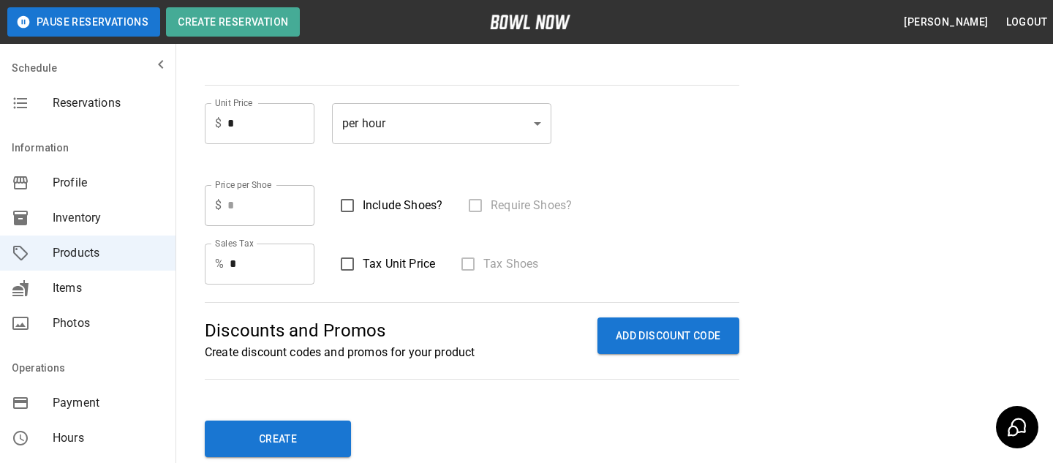
scroll to position [404, 0]
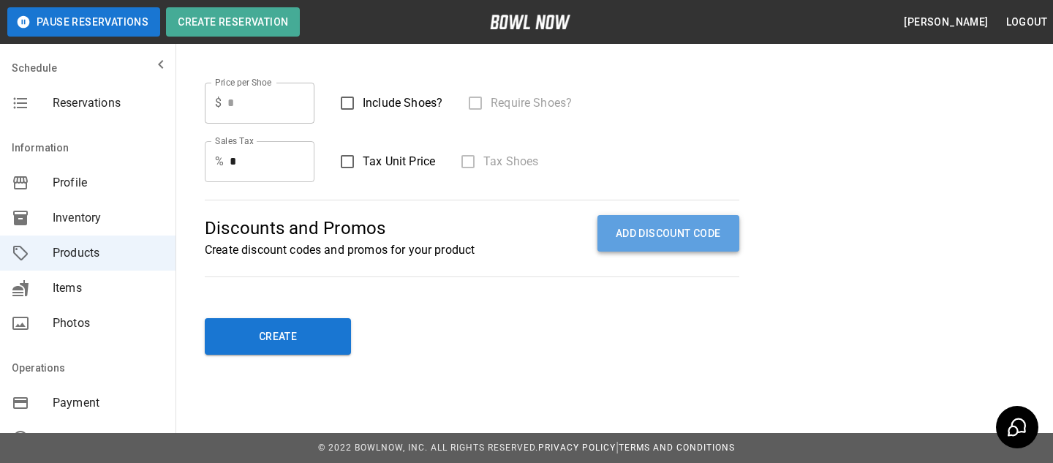
click at [668, 247] on button "ADD DISCOUNT CODE" at bounding box center [668, 233] width 142 height 37
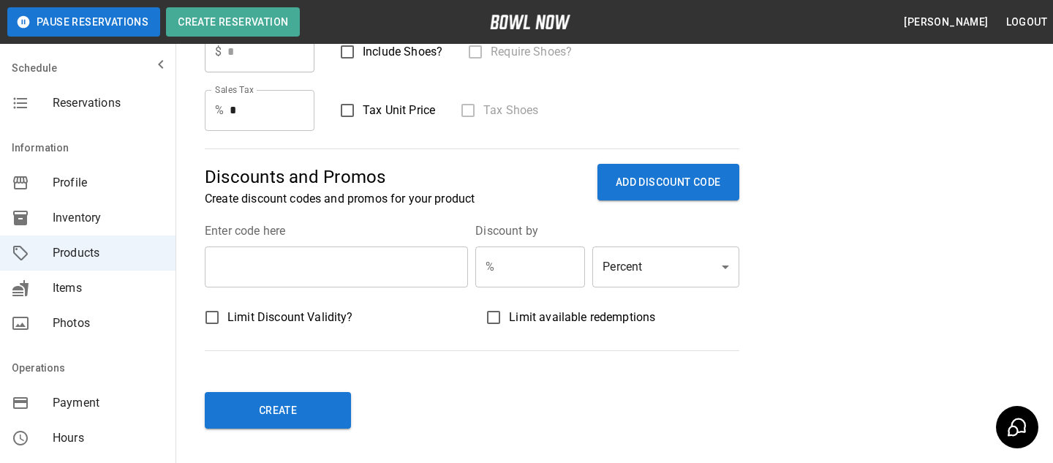
scroll to position [460, 0]
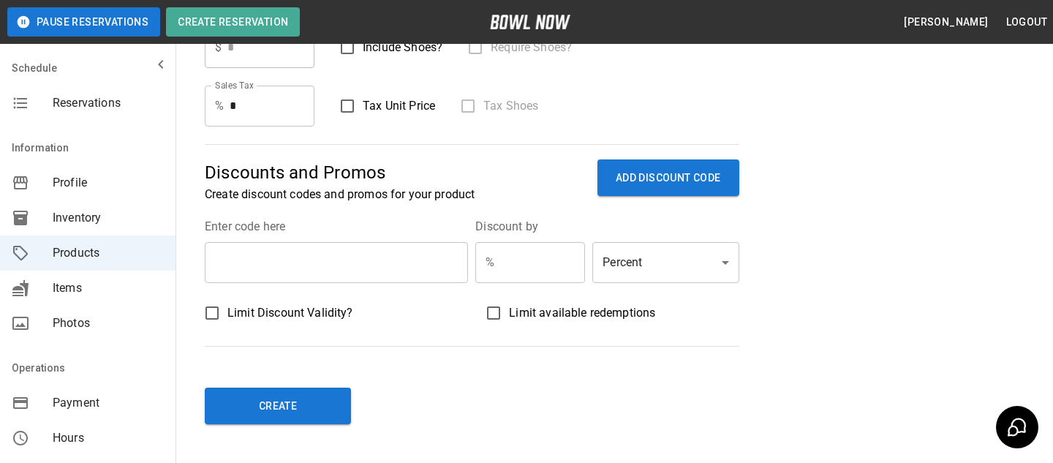
click at [646, 269] on body "Pause Reservations Create Reservation [PERSON_NAME] Logout Schedule Reservation…" at bounding box center [526, 36] width 1053 height 992
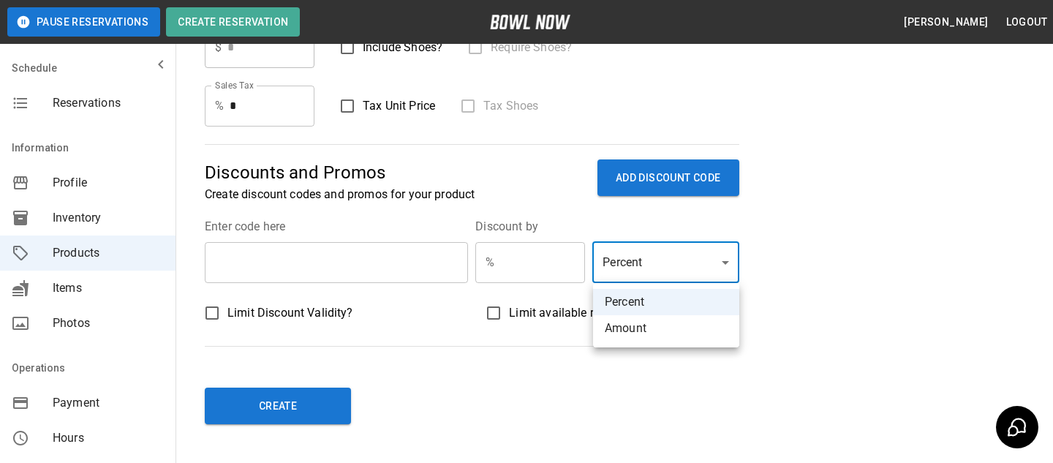
click at [860, 276] on div at bounding box center [526, 231] width 1053 height 463
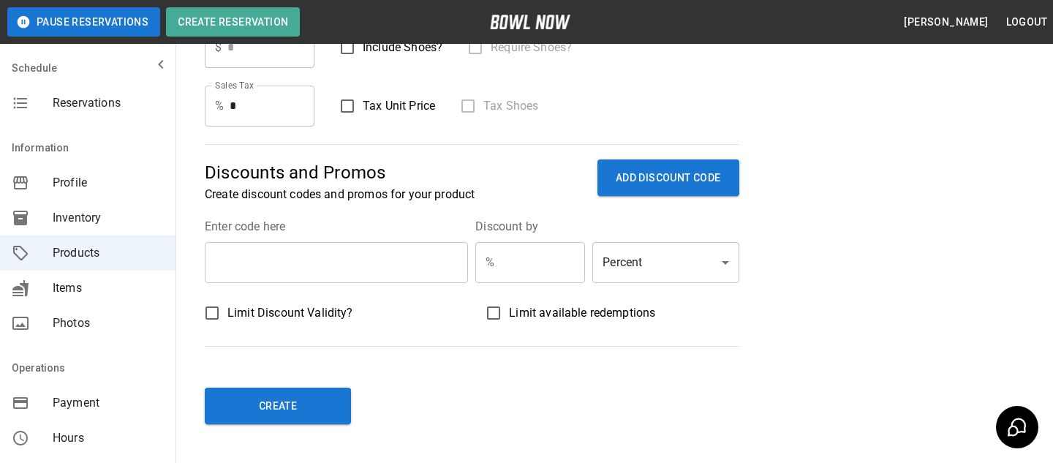
click at [233, 308] on span "Limit Discount Validity?" at bounding box center [290, 313] width 126 height 18
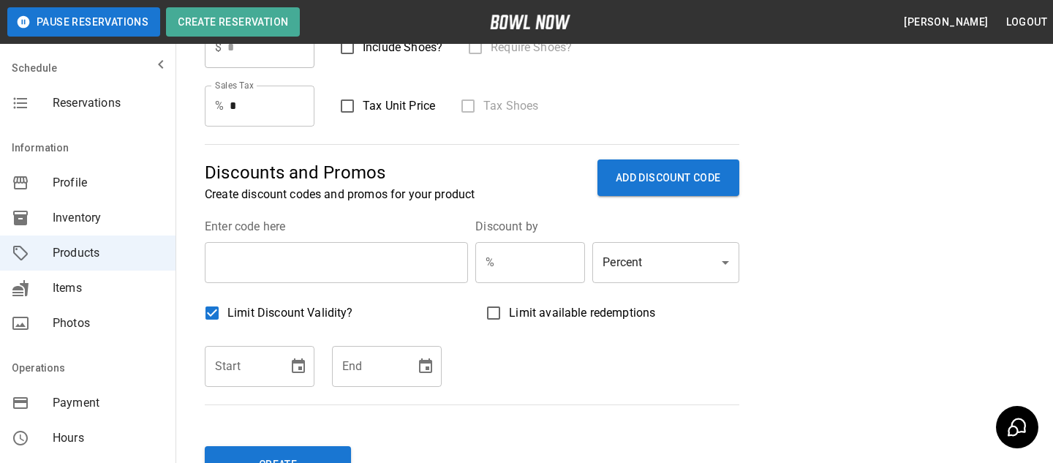
click at [517, 302] on label "Limit available redemptions" at bounding box center [602, 313] width 249 height 31
click at [606, 368] on input "number" at bounding box center [559, 367] width 146 height 41
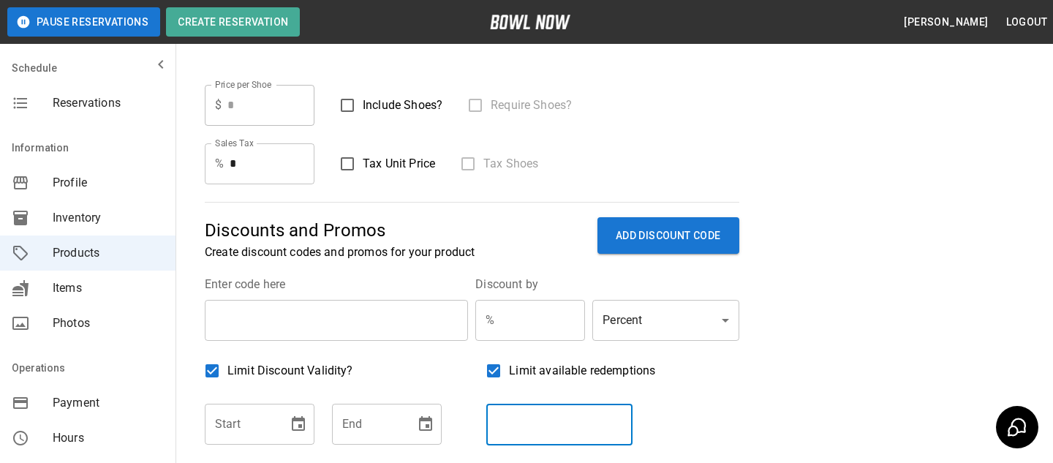
scroll to position [399, 0]
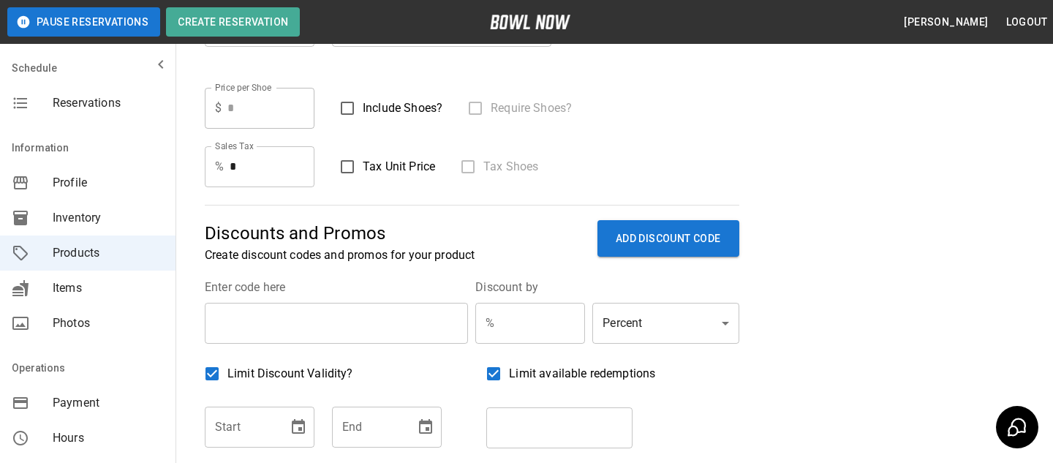
click at [481, 264] on div "Discounts and Promos Create discount codes and promos for your product ADD DISC…" at bounding box center [472, 336] width 535 height 262
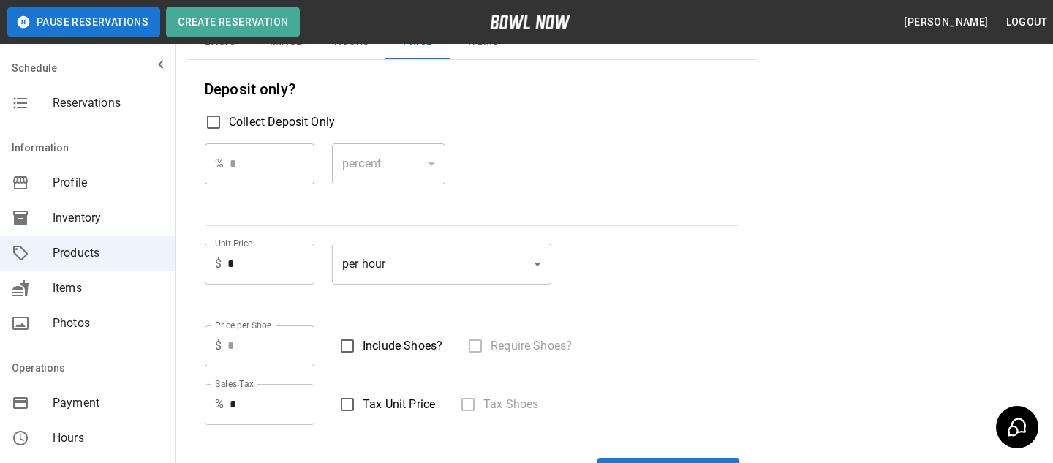
scroll to position [0, 0]
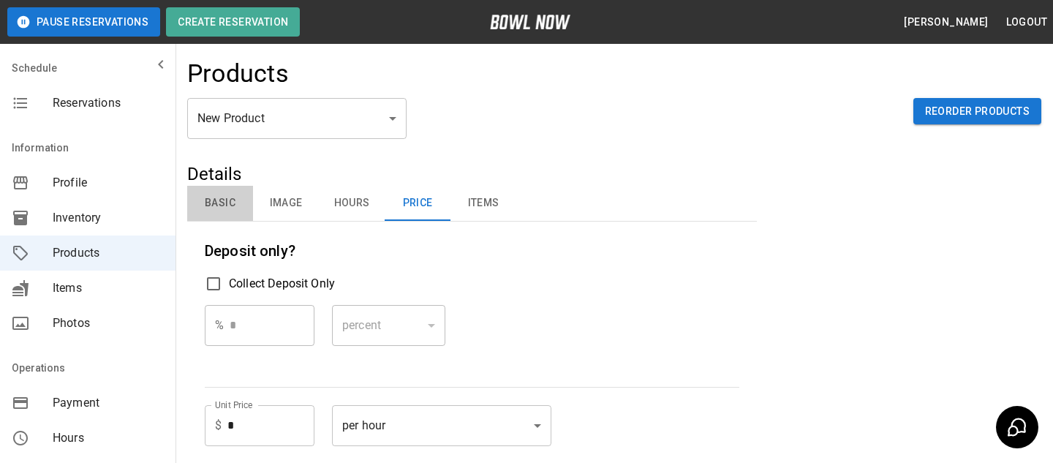
click at [231, 219] on button "Basic" at bounding box center [220, 203] width 66 height 35
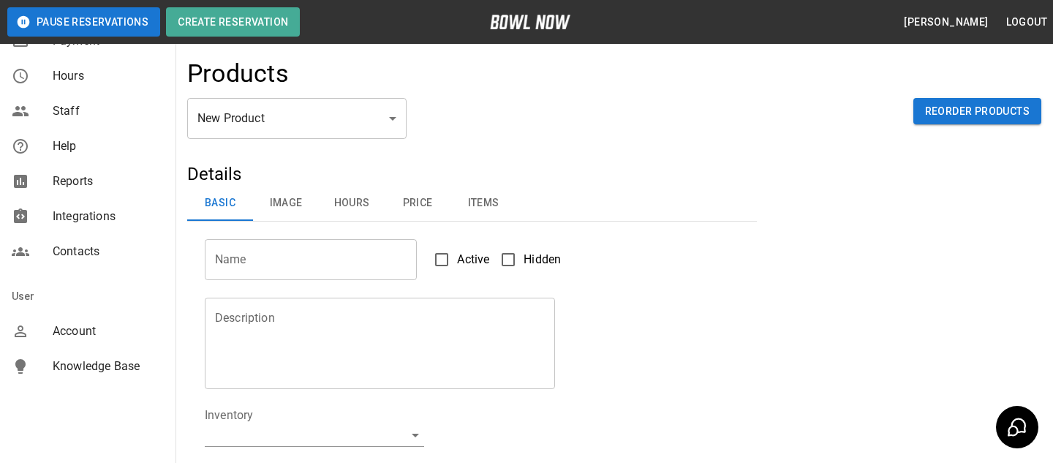
click at [83, 366] on span "Knowledge Base" at bounding box center [108, 367] width 111 height 18
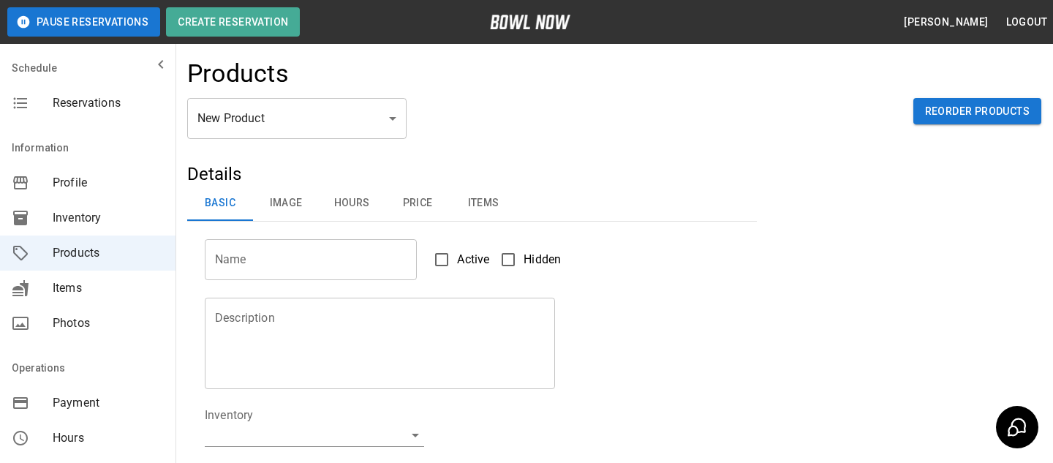
click at [156, 111] on span "Reservations" at bounding box center [108, 103] width 111 height 18
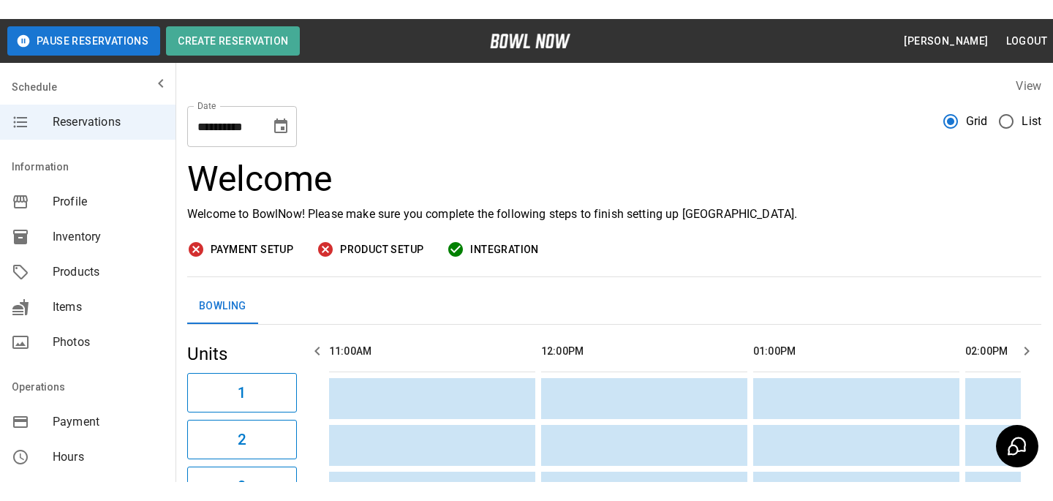
scroll to position [0, 848]
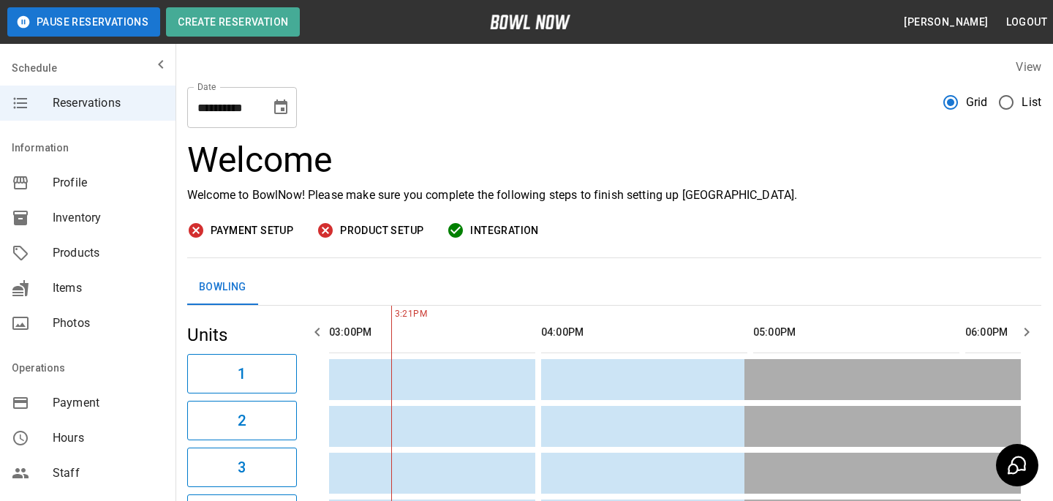
click at [119, 159] on div "Information" at bounding box center [88, 147] width 176 height 35
click at [119, 179] on span "Profile" at bounding box center [108, 183] width 111 height 18
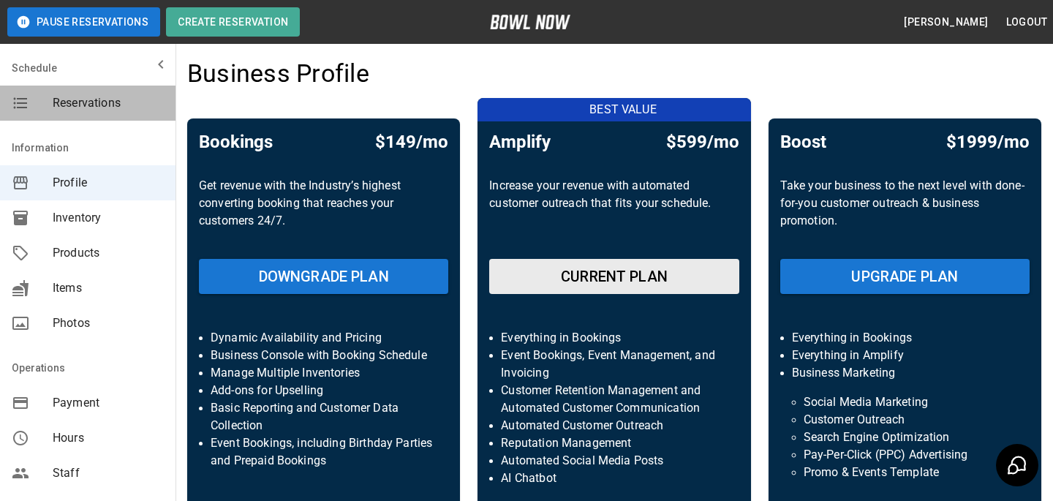
click at [84, 106] on span "Reservations" at bounding box center [108, 103] width 111 height 18
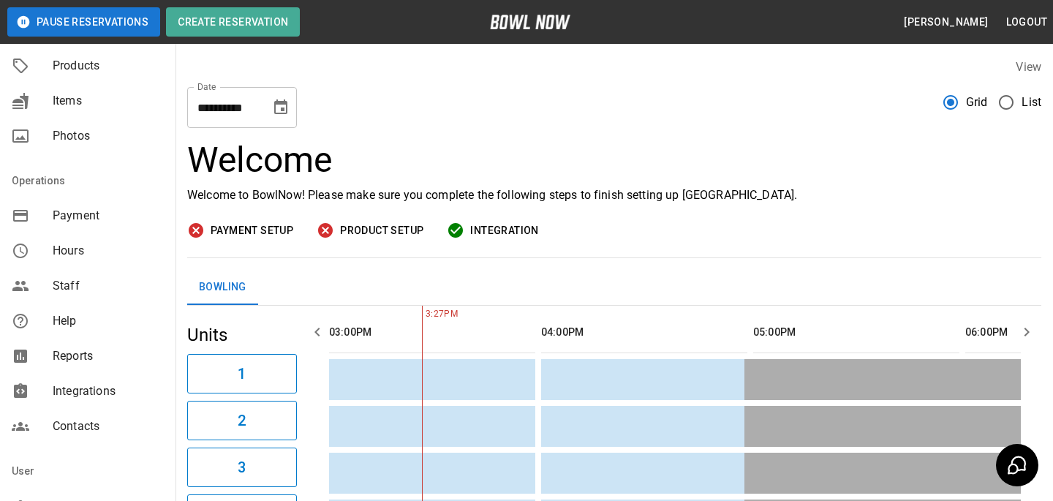
scroll to position [324, 0]
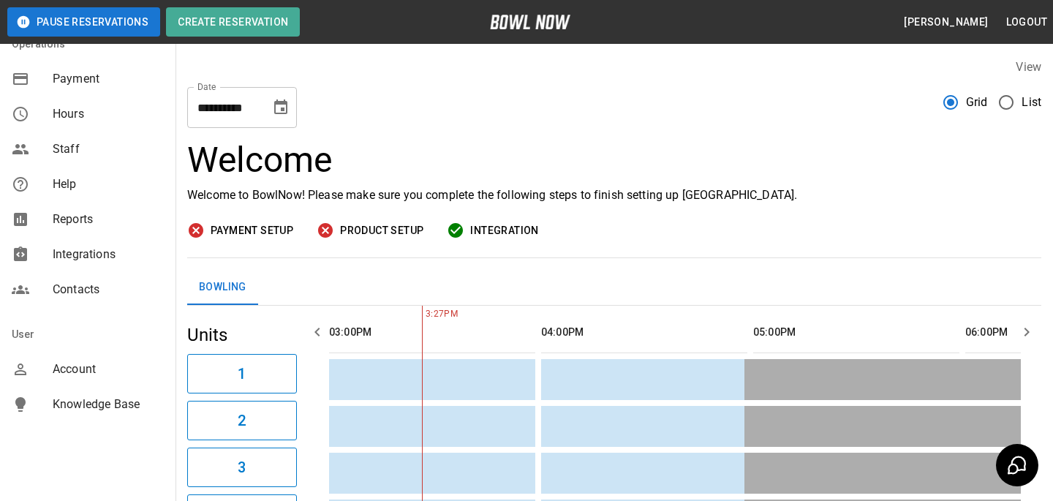
click at [72, 347] on div "User" at bounding box center [88, 334] width 176 height 35
click at [72, 355] on div "Account" at bounding box center [88, 369] width 176 height 35
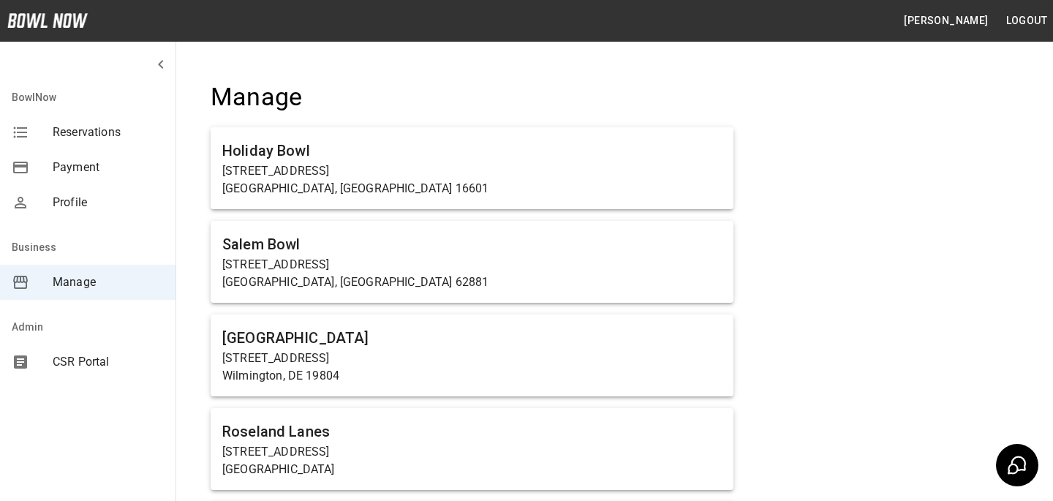
scroll to position [6265, 0]
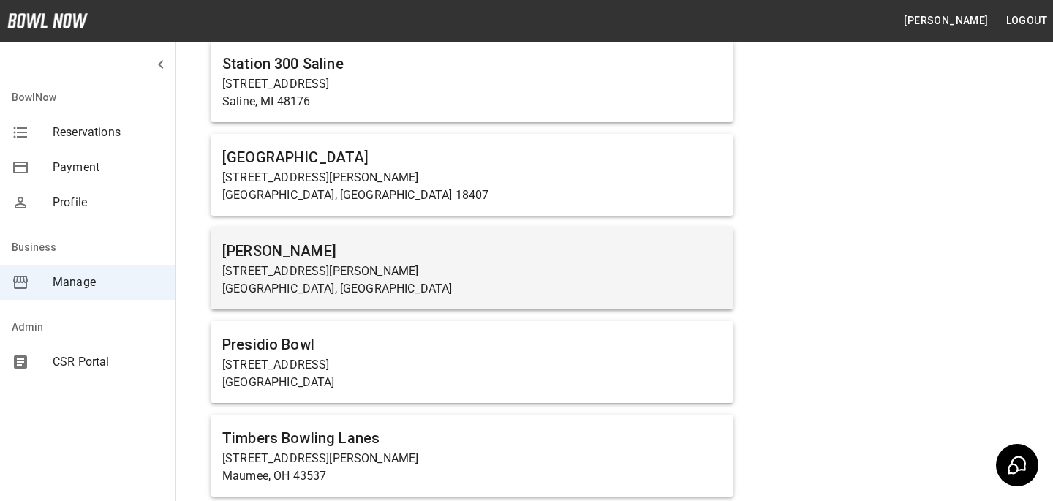
click at [314, 290] on p "[GEOGRAPHIC_DATA], [GEOGRAPHIC_DATA]" at bounding box center [471, 289] width 499 height 18
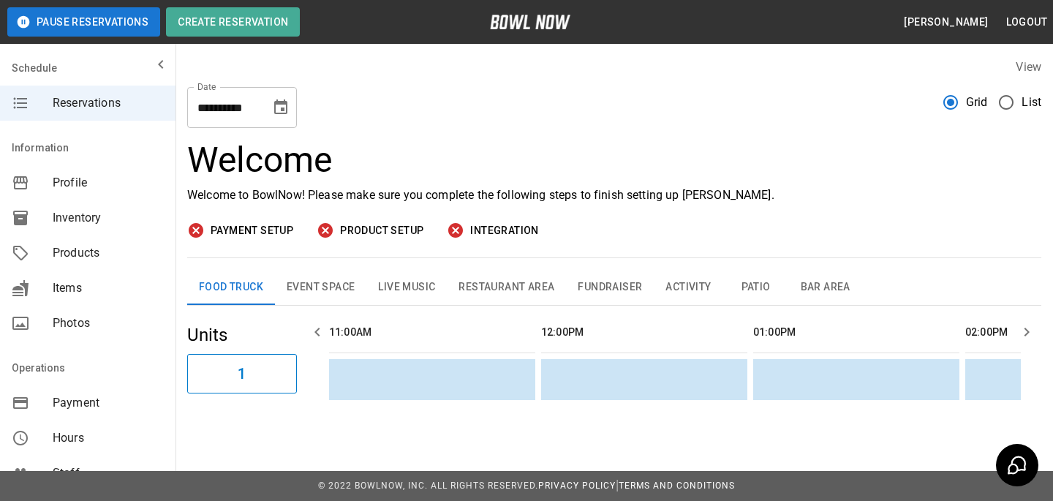
scroll to position [0, 848]
click at [631, 153] on h3 "Welcome" at bounding box center [614, 160] width 854 height 41
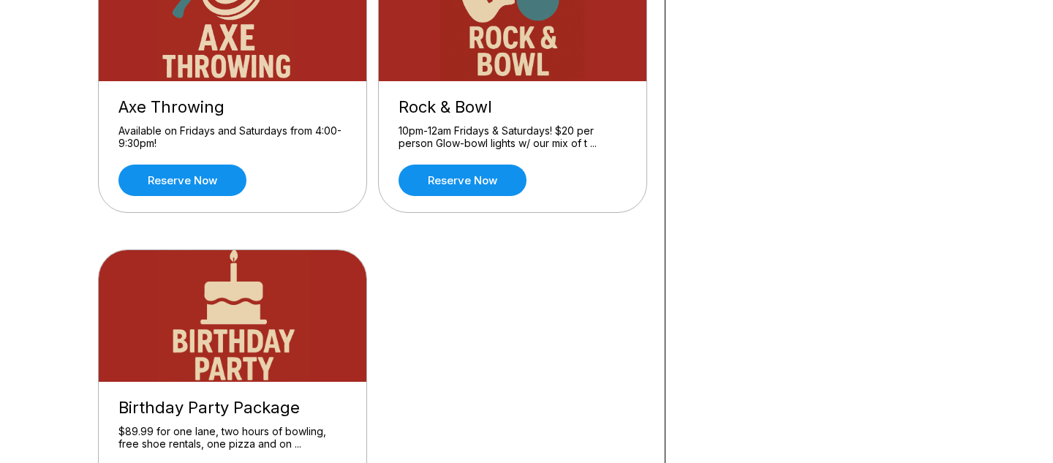
scroll to position [536, 0]
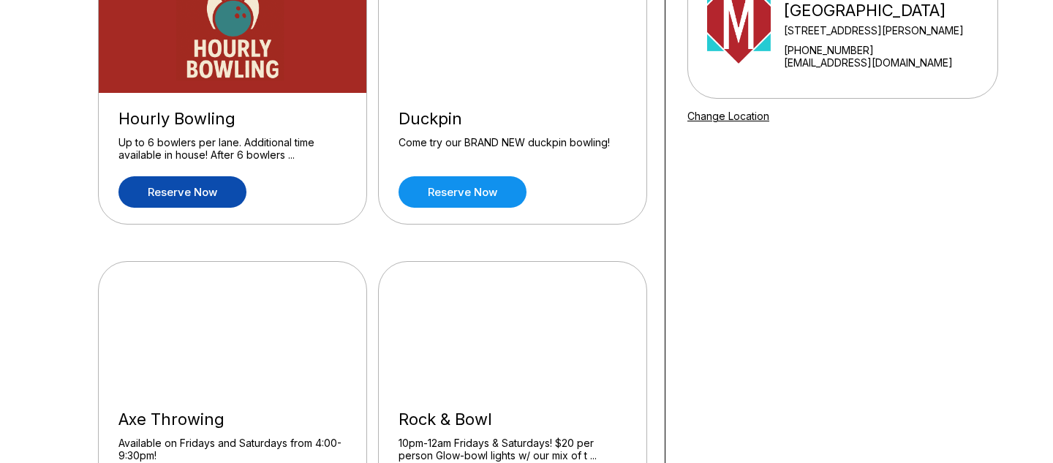
scroll to position [183, 0]
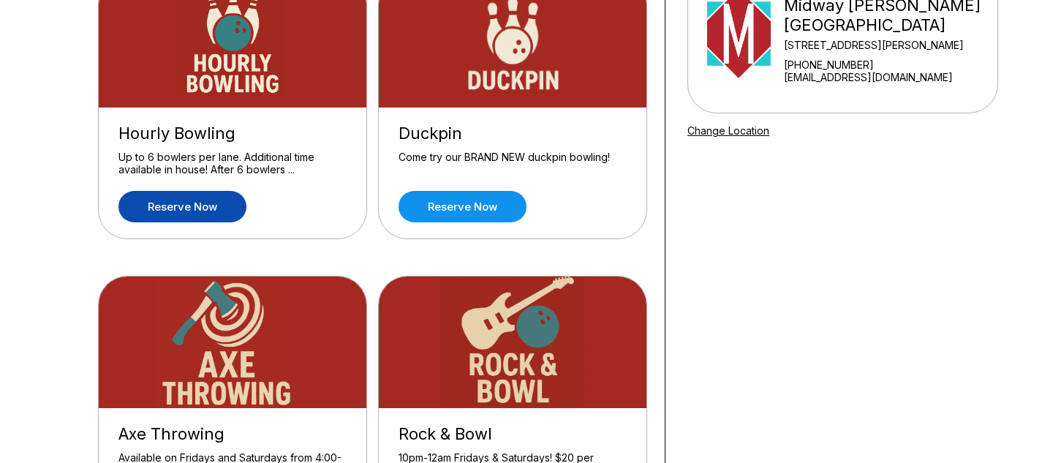
click at [222, 211] on link "Reserve now" at bounding box center [182, 206] width 128 height 31
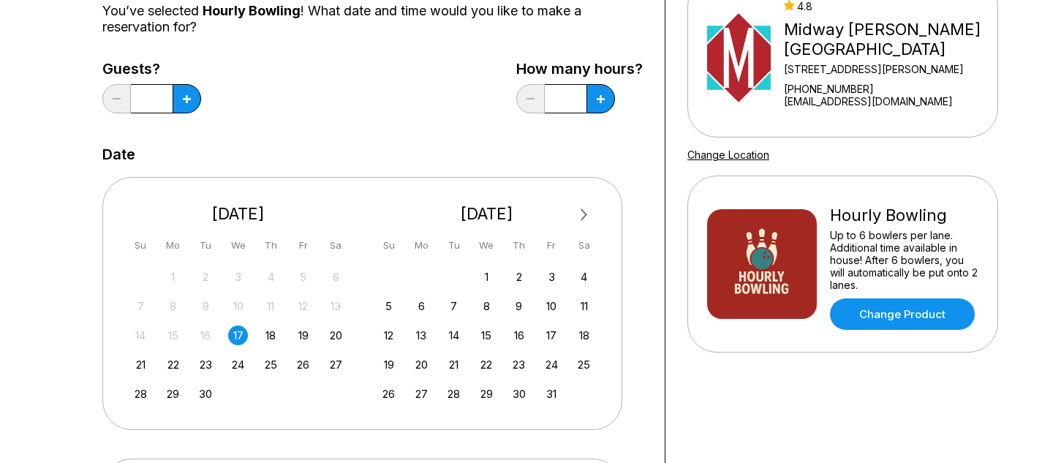
scroll to position [162, 0]
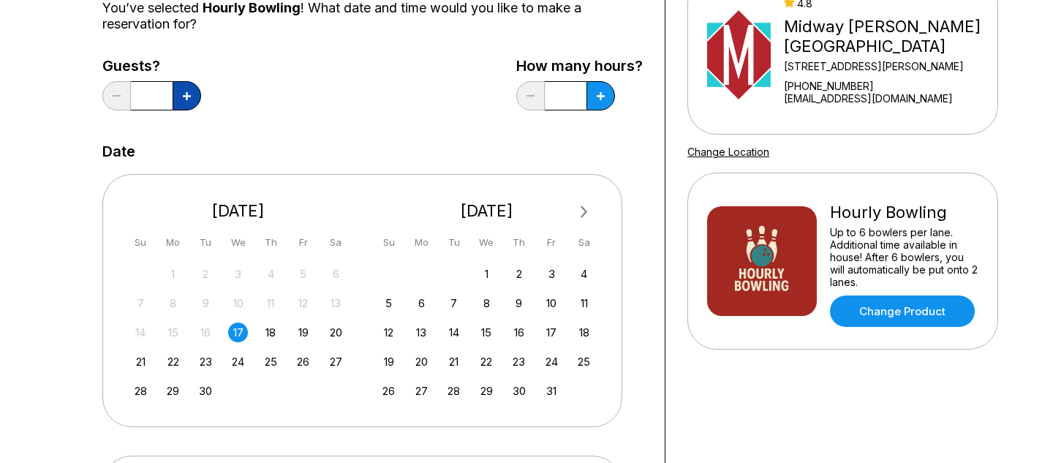
click at [191, 100] on button at bounding box center [187, 95] width 29 height 29
click at [190, 100] on button at bounding box center [187, 95] width 29 height 29
type input "*"
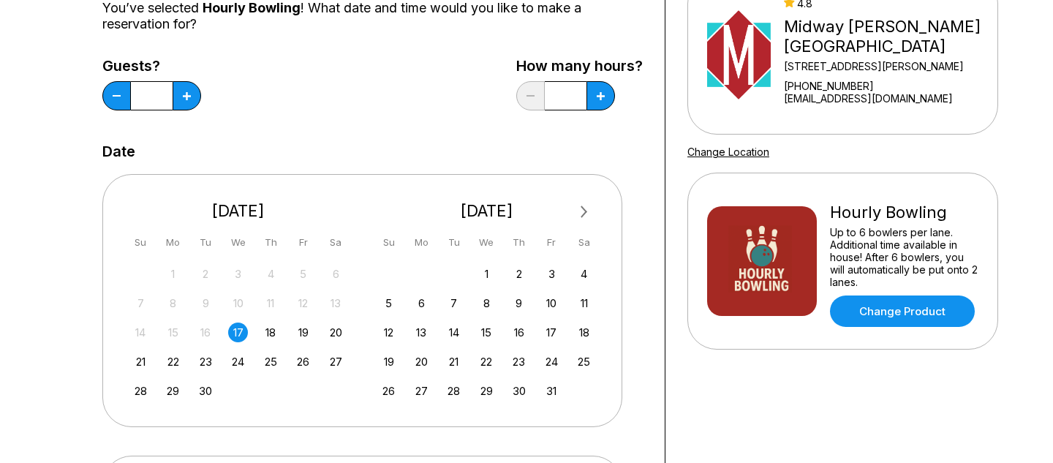
click at [603, 111] on div "How many hours? *" at bounding box center [579, 88] width 127 height 60
click at [603, 110] on div "How many hours? *" at bounding box center [579, 88] width 127 height 60
click at [605, 103] on button at bounding box center [600, 95] width 29 height 29
type input "***"
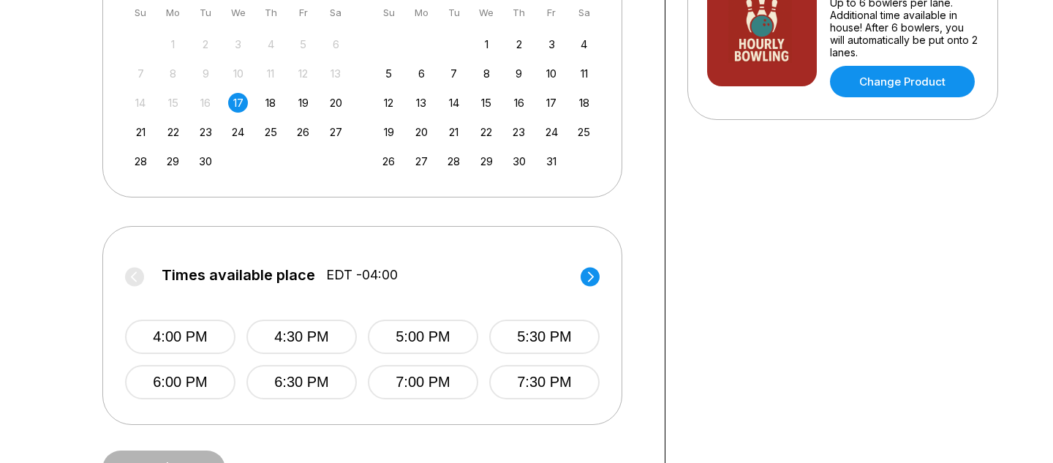
scroll to position [401, 0]
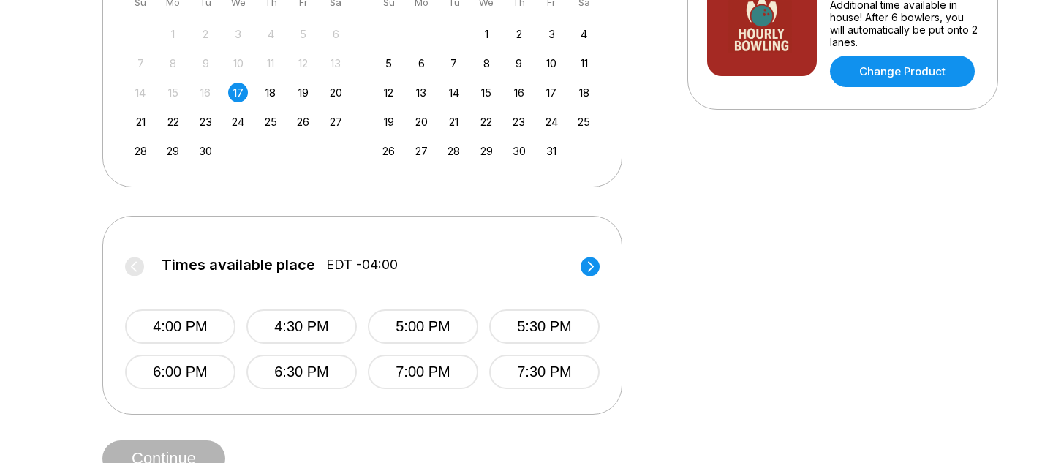
click at [257, 97] on div "14 15 16 17 18 19 20" at bounding box center [238, 91] width 219 height 22
click at [186, 326] on button "4:00 PM" at bounding box center [180, 326] width 110 height 34
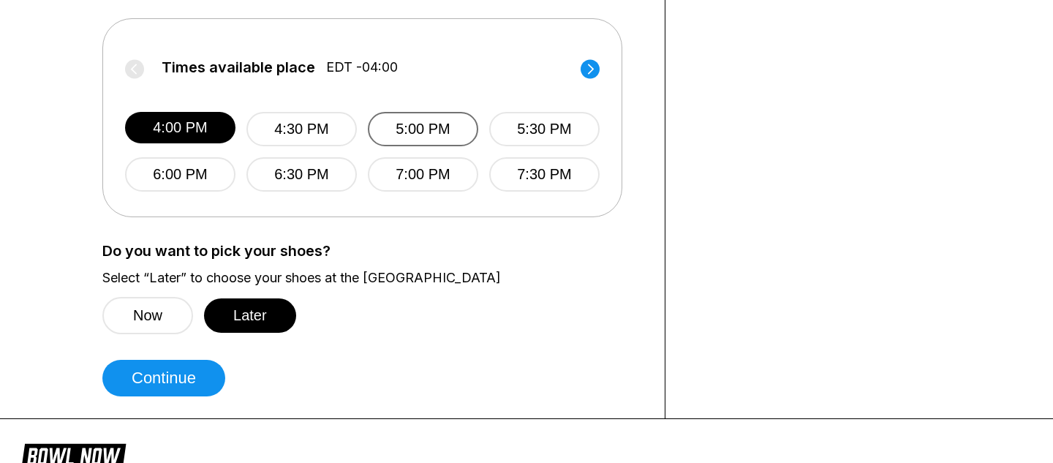
scroll to position [641, 0]
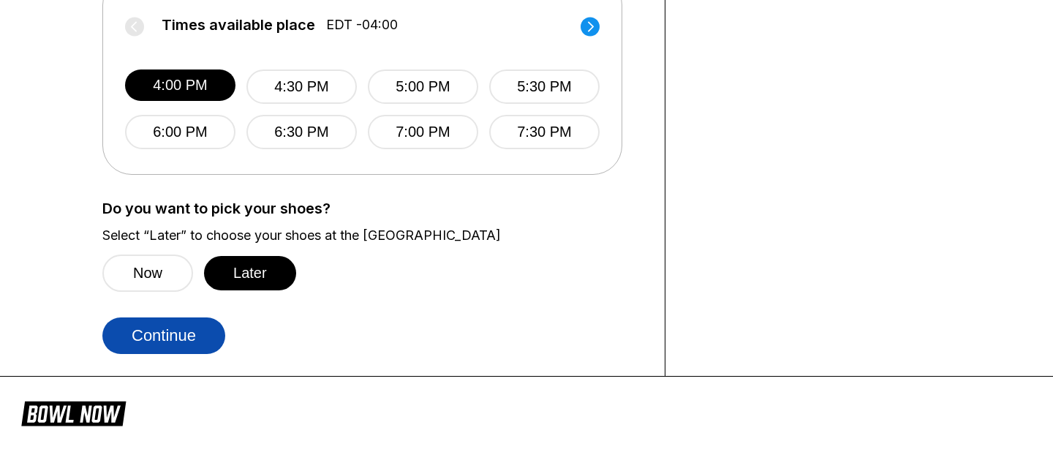
click at [211, 343] on button "Continue" at bounding box center [163, 335] width 123 height 37
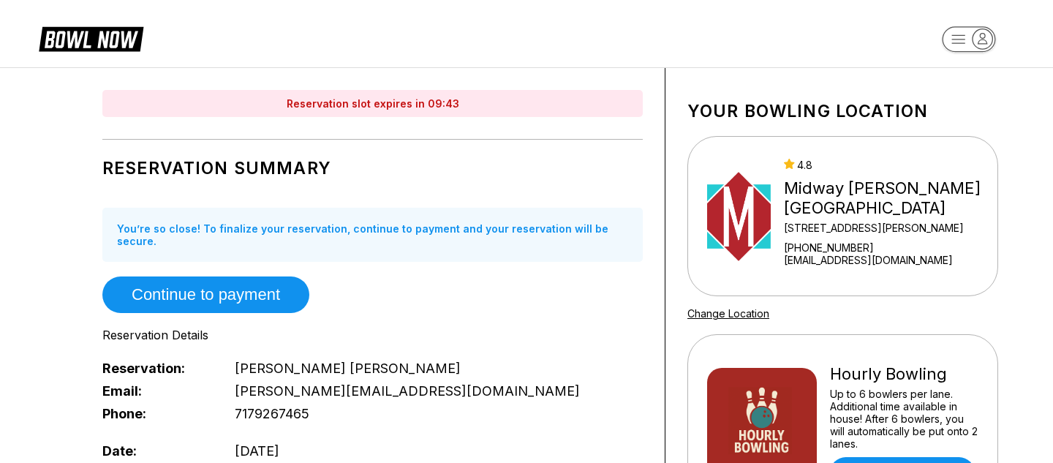
drag, startPoint x: 98, startPoint y: 191, endPoint x: 307, endPoint y: 197, distance: 209.2
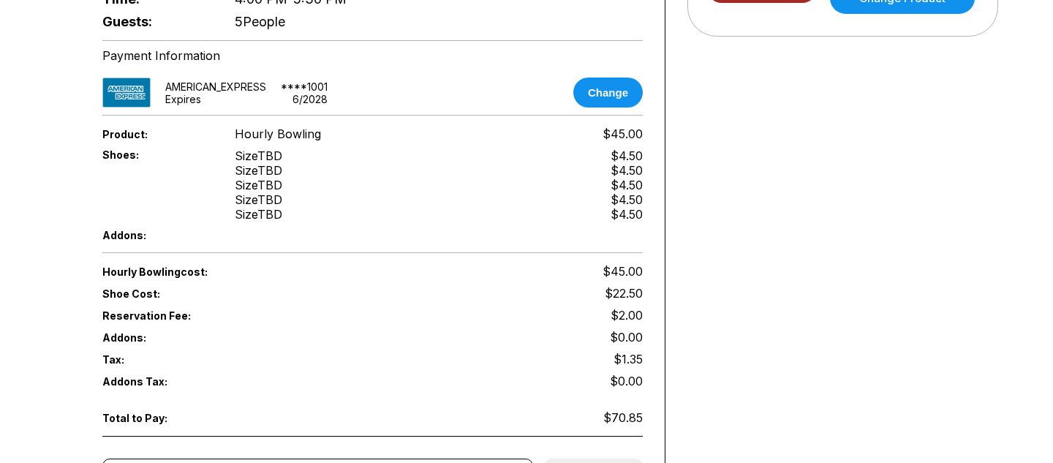
scroll to position [589, 0]
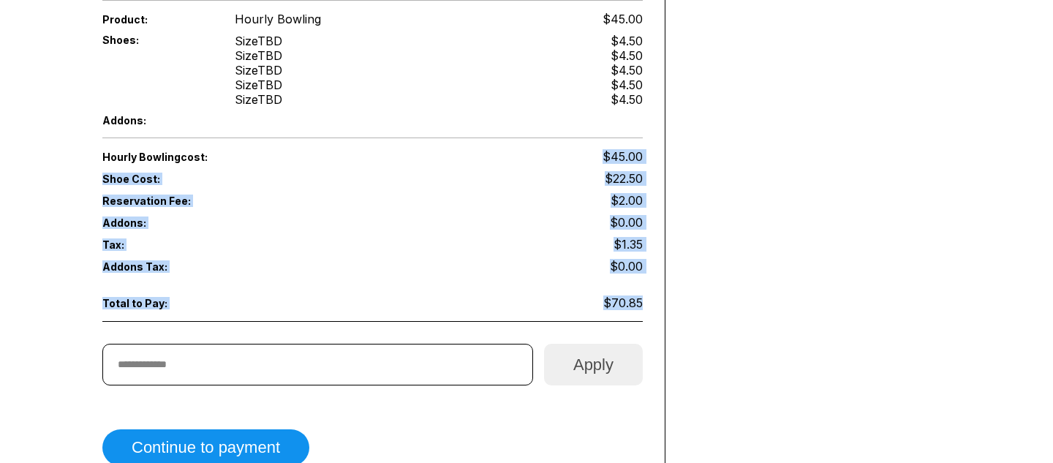
drag, startPoint x: 601, startPoint y: 146, endPoint x: 661, endPoint y: 304, distance: 169.0
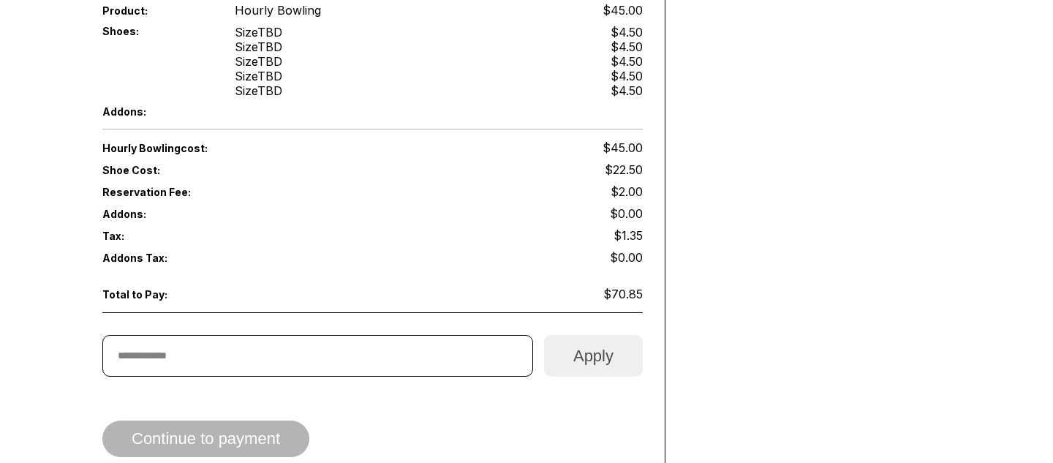
scroll to position [765, 0]
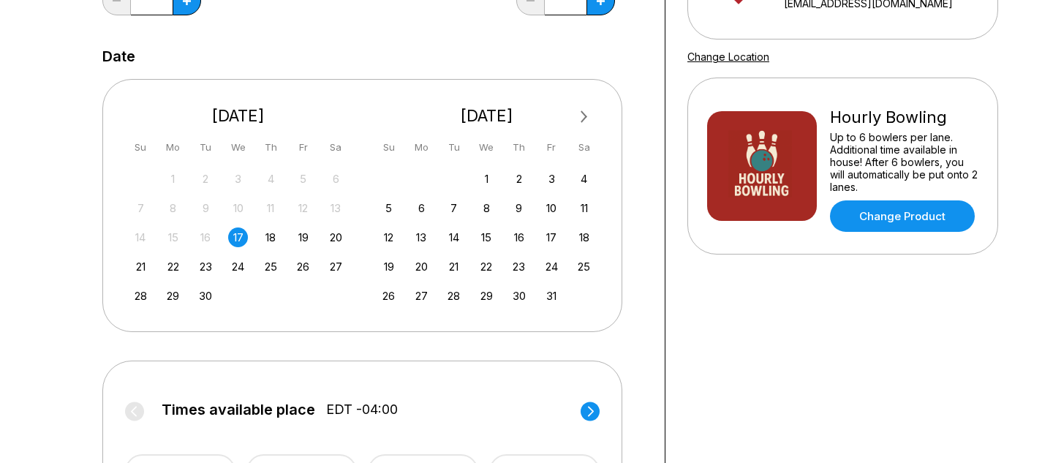
scroll to position [277, 0]
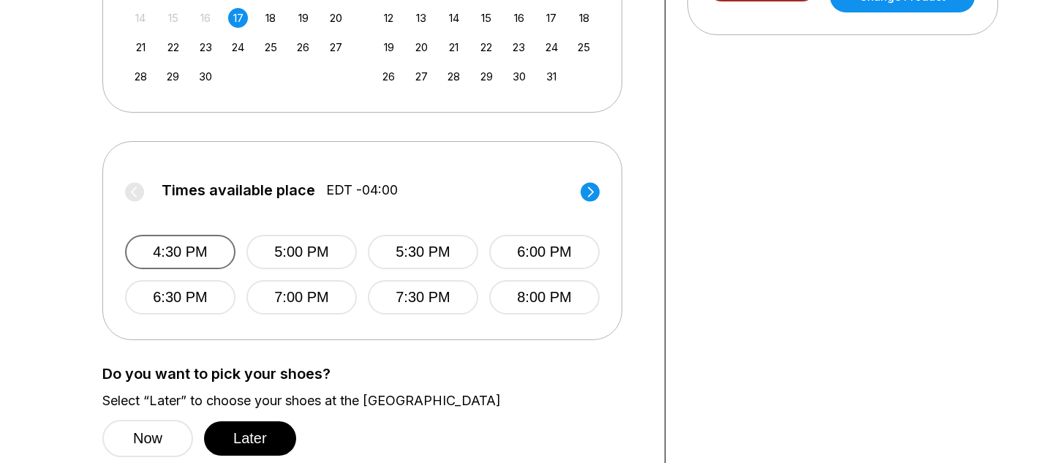
click at [194, 253] on button "4:30 PM" at bounding box center [180, 252] width 110 height 34
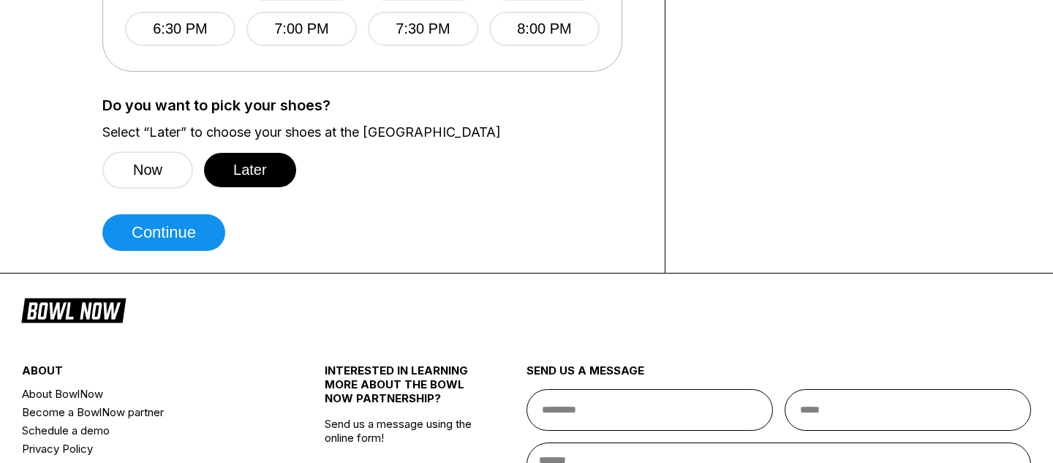
scroll to position [828, 0]
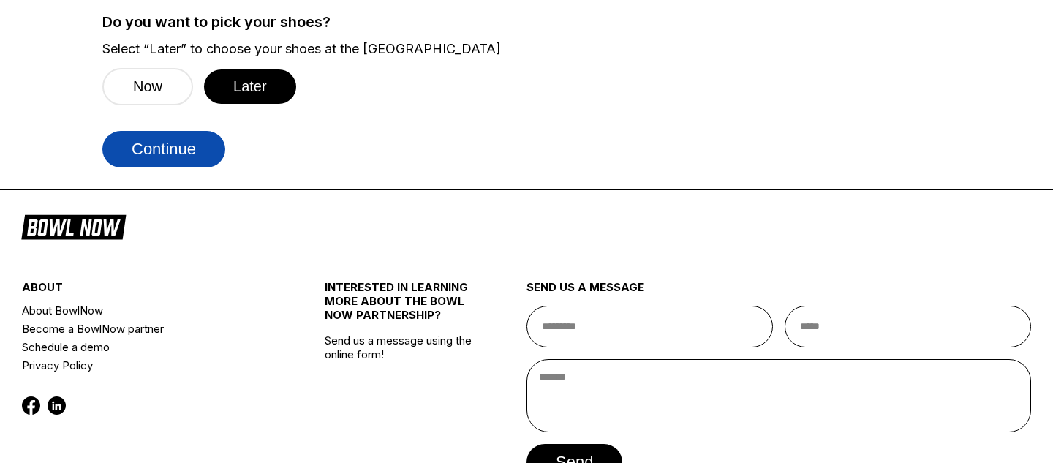
click at [193, 140] on button "Continue" at bounding box center [163, 149] width 123 height 37
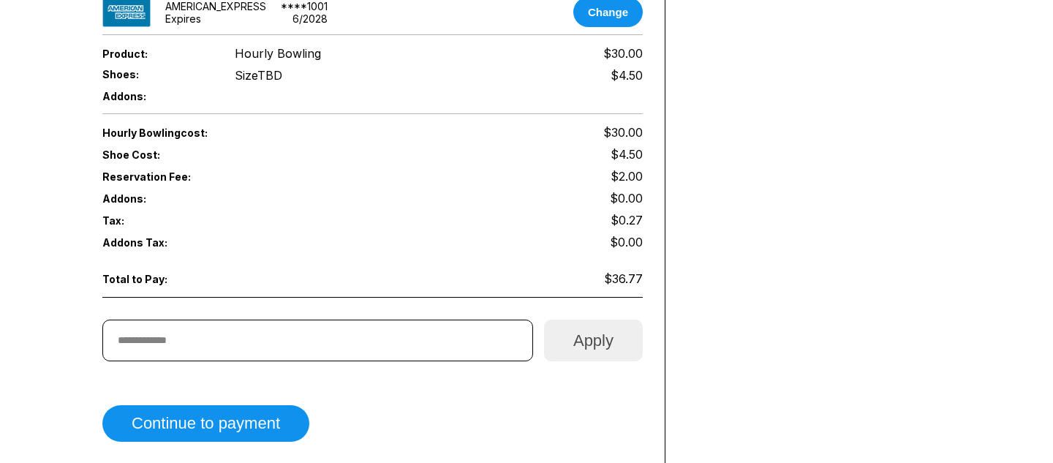
scroll to position [548, 0]
